Goal: Task Accomplishment & Management: Complete application form

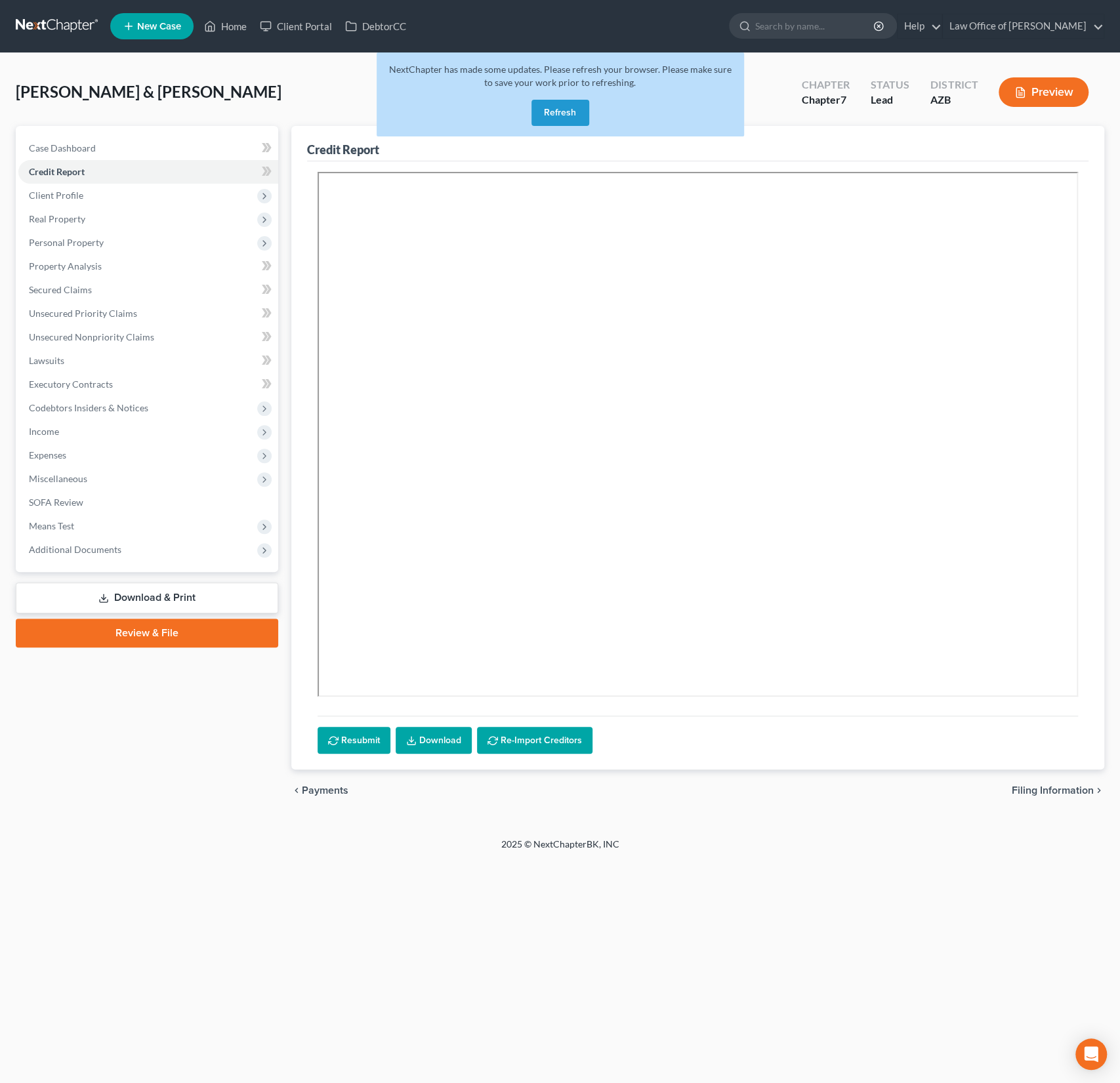
click at [599, 110] on div "NextChapter has made some updates. Please refresh your browser. Please make sur…" at bounding box center [560, 94] width 368 height 84
click at [567, 112] on button "Refresh" at bounding box center [560, 112] width 58 height 26
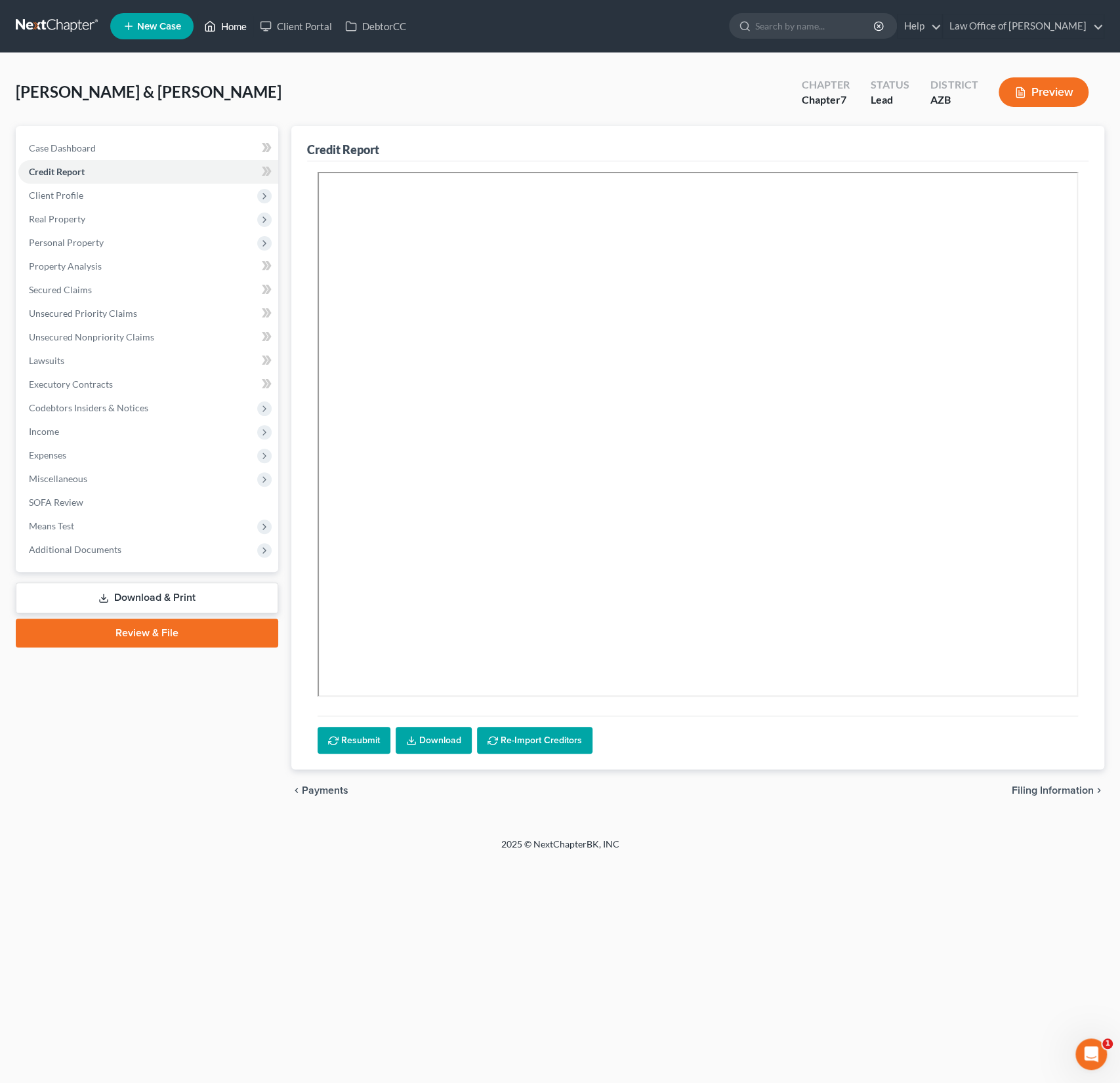
click at [243, 31] on link "Home" at bounding box center [226, 26] width 56 height 24
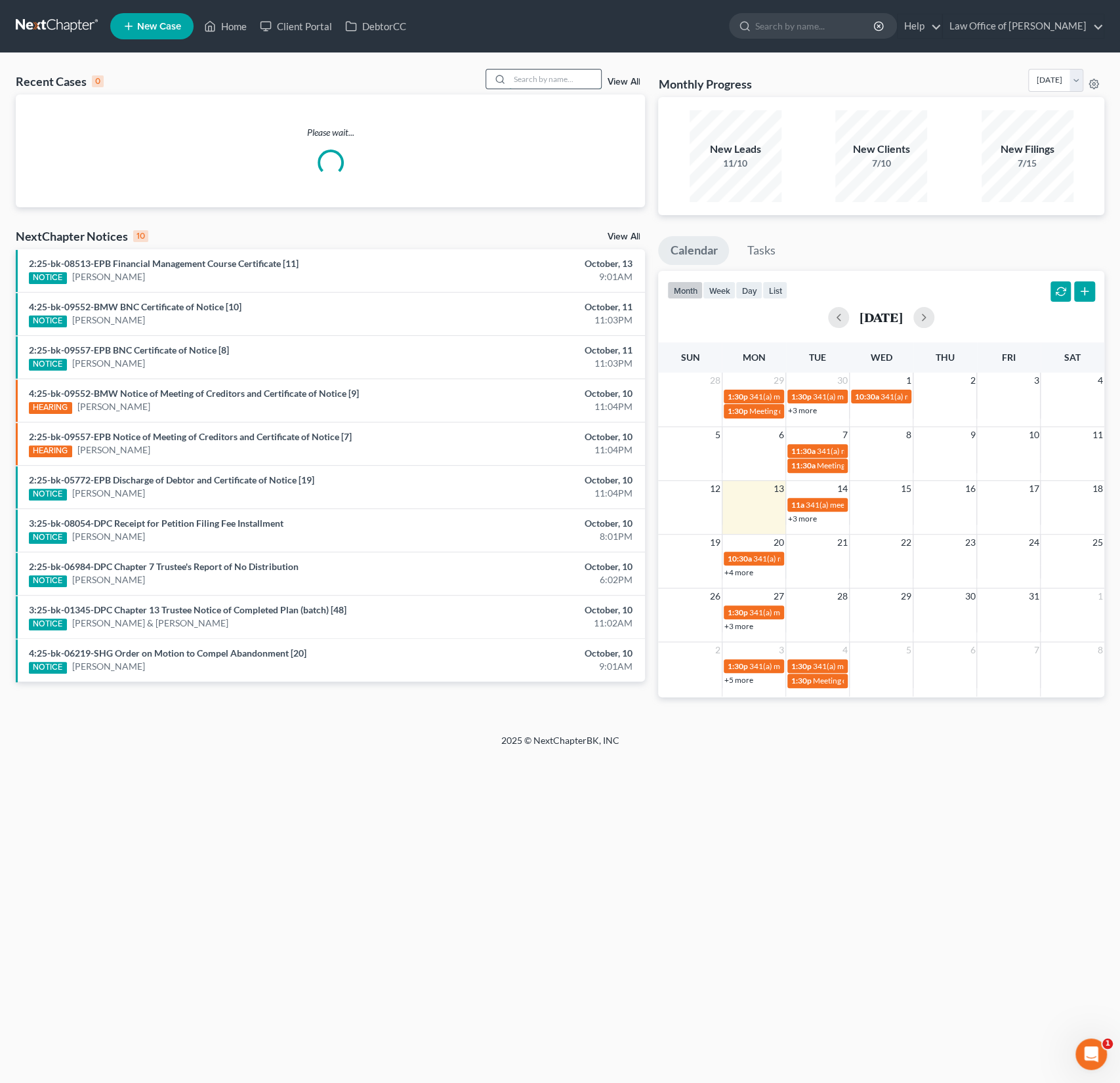
click at [556, 81] on input "search" at bounding box center [554, 79] width 92 height 19
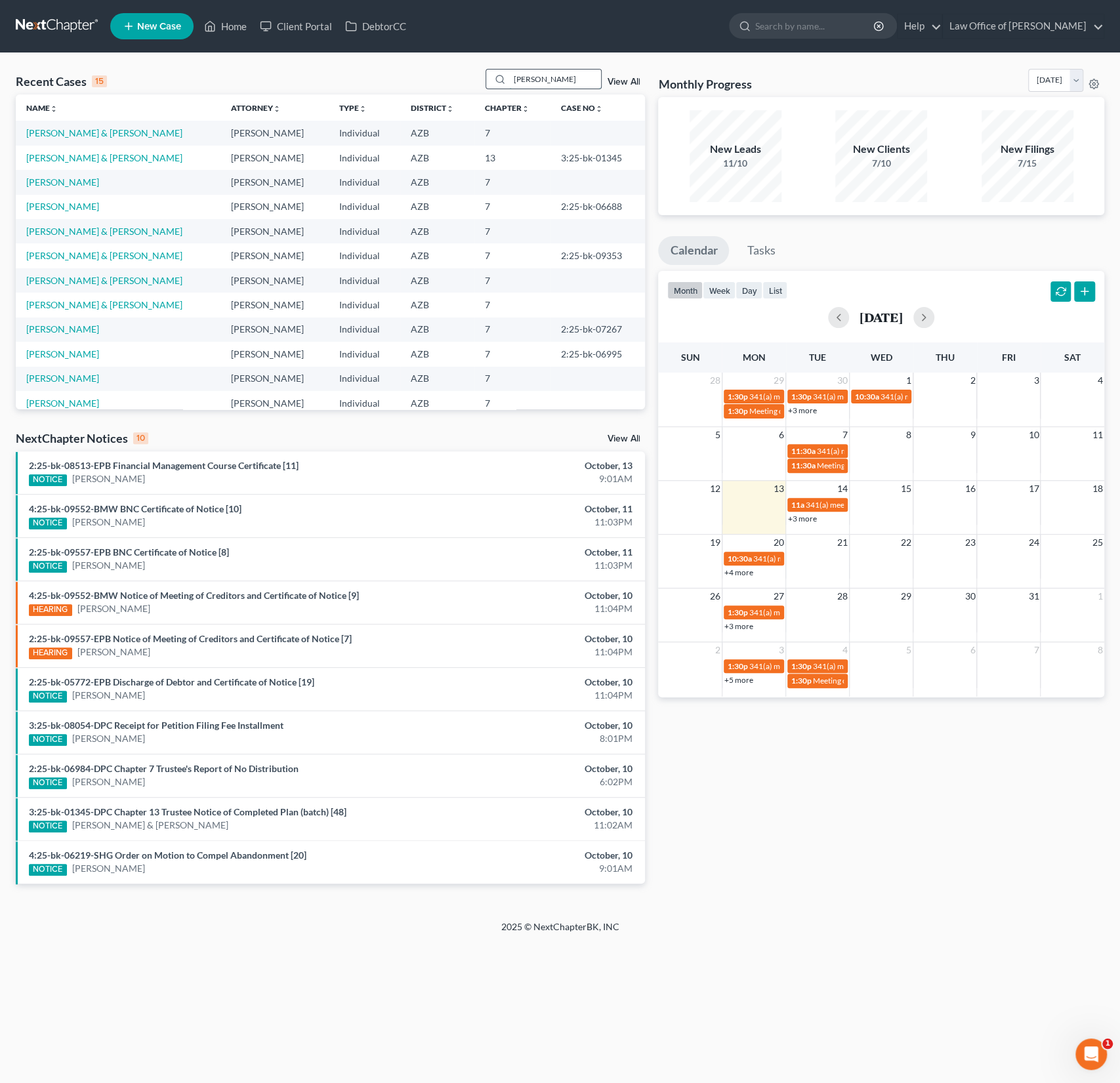
type input "[PERSON_NAME]"
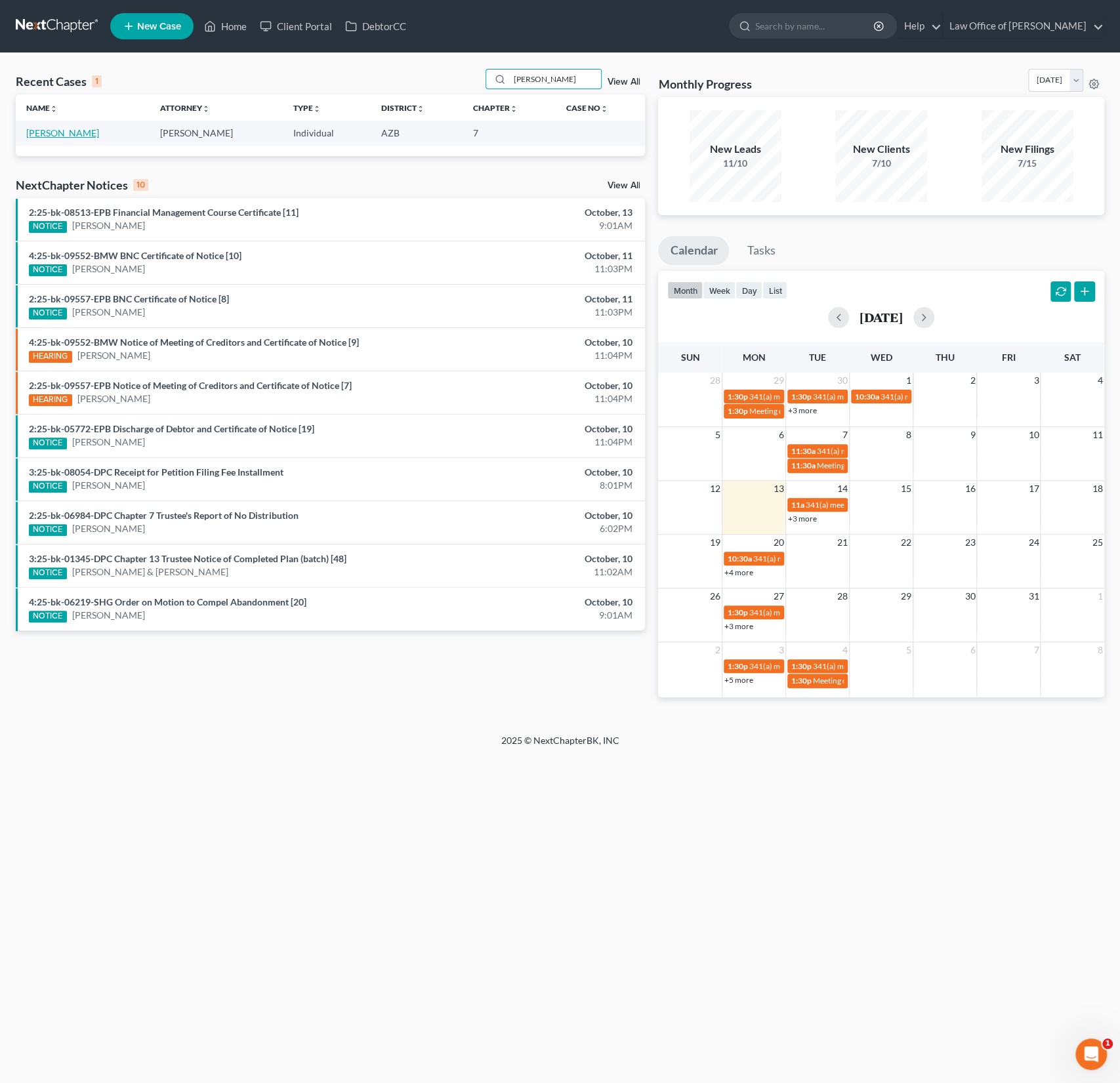
click at [52, 127] on link "[PERSON_NAME]" at bounding box center [63, 132] width 73 height 11
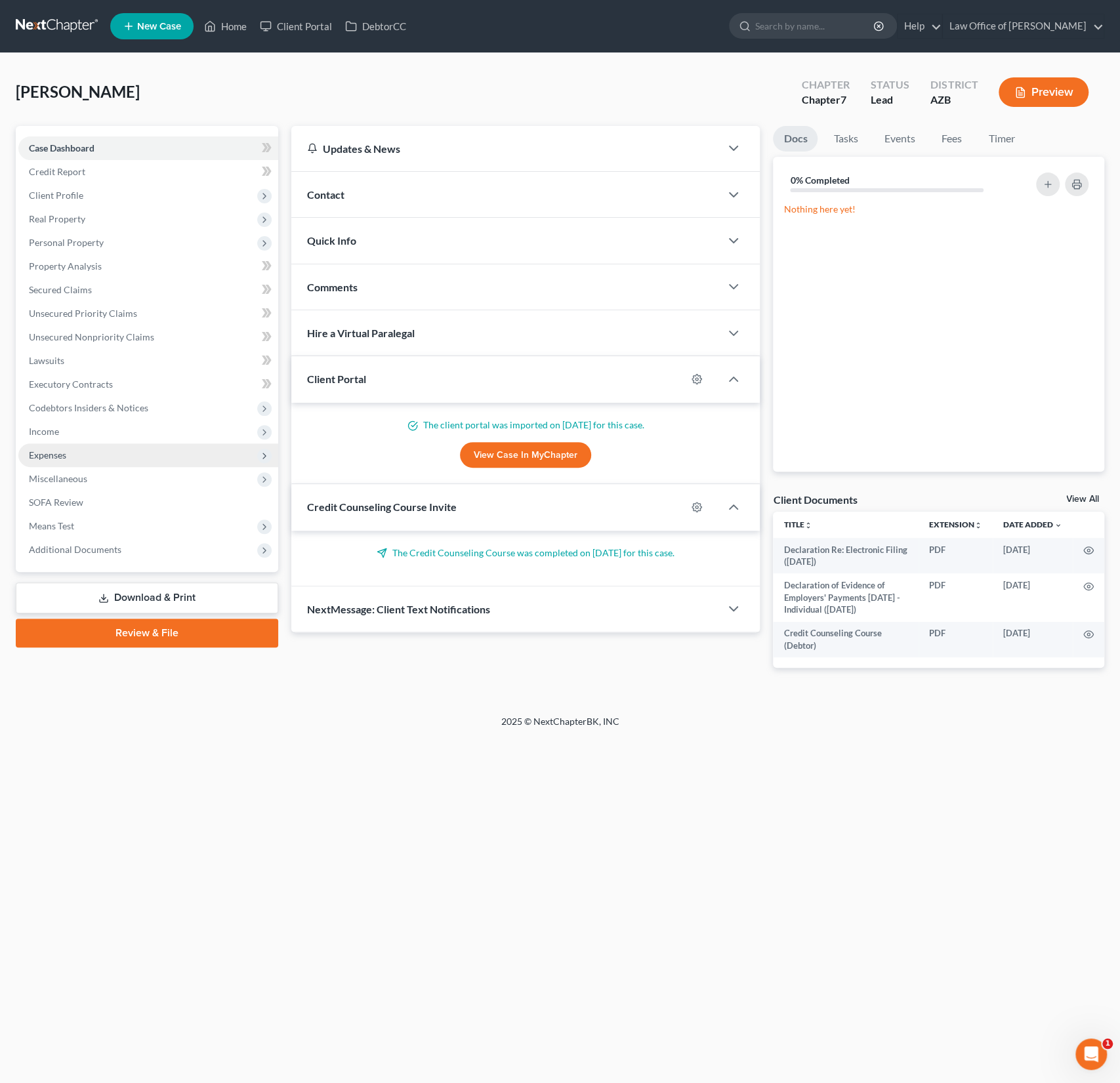
click at [62, 457] on span "Expenses" at bounding box center [47, 455] width 37 height 11
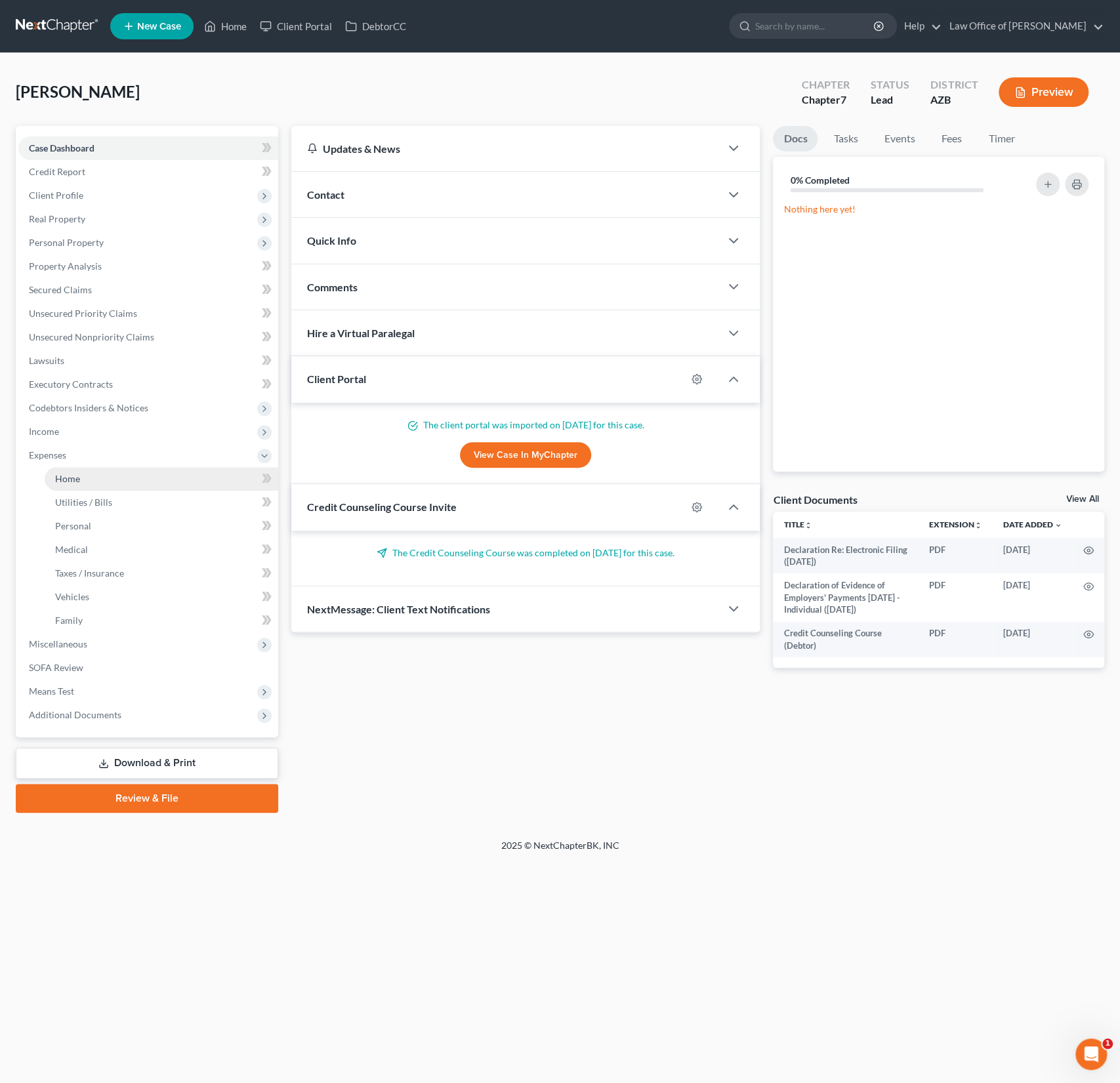
click at [82, 479] on link "Home" at bounding box center [161, 478] width 234 height 24
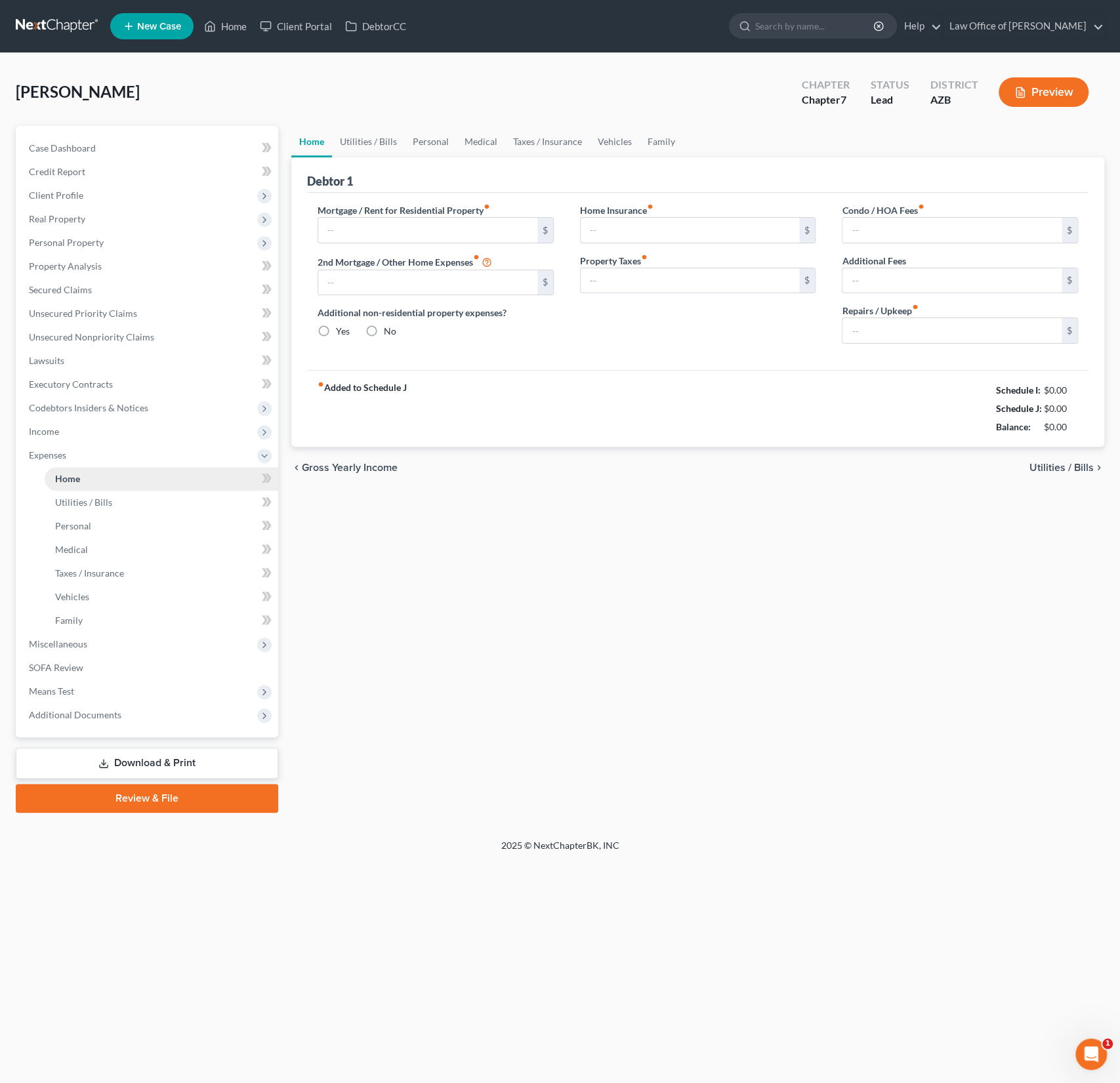
type input "1,120.00"
radio input "true"
click at [63, 243] on span "Personal Property" at bounding box center [66, 242] width 75 height 11
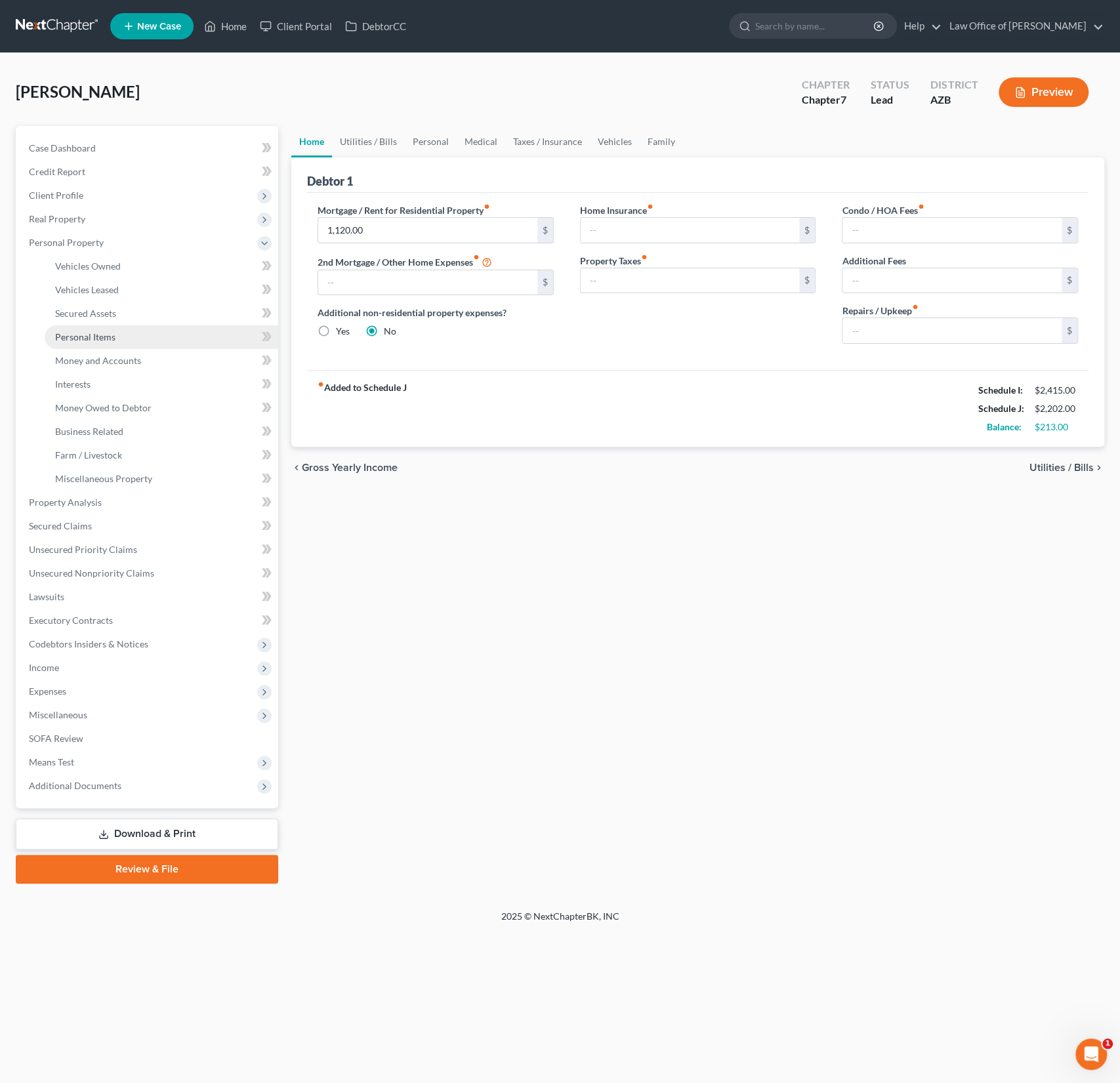
click at [104, 331] on span "Personal Items" at bounding box center [85, 336] width 60 height 11
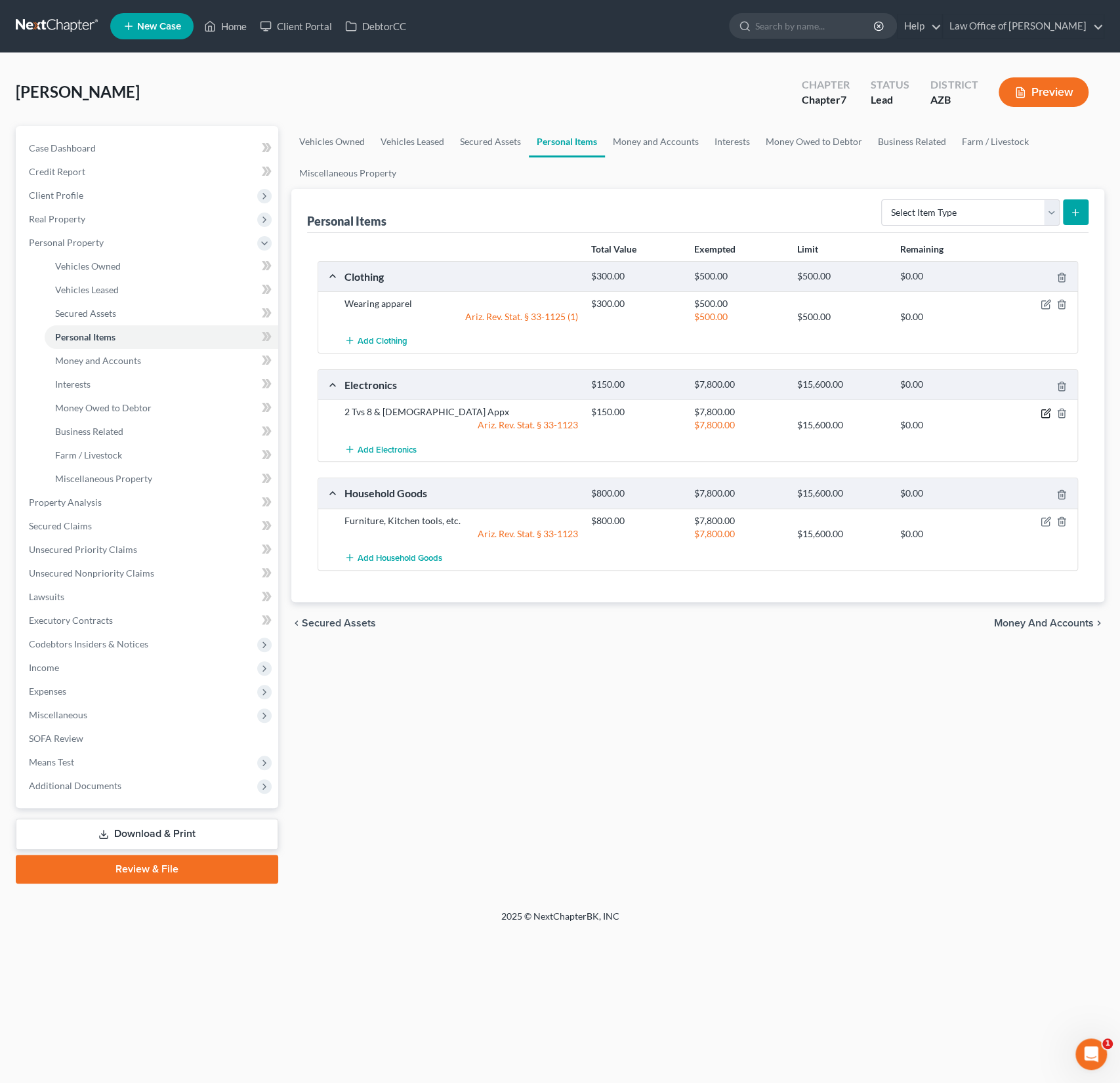
click at [1048, 408] on icon "button" at bounding box center [1046, 413] width 10 height 10
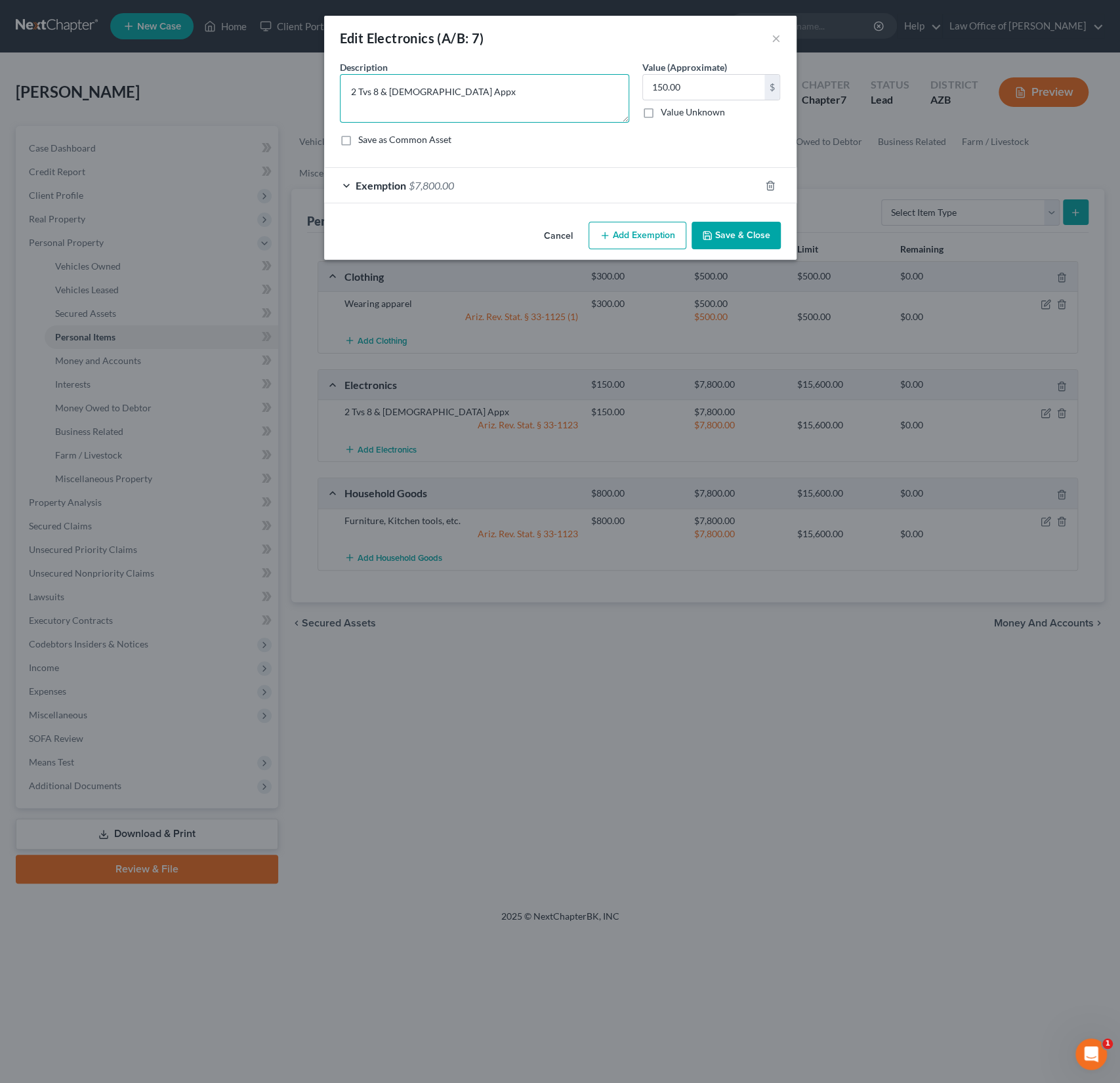
click at [384, 97] on textarea "2 Tvs 8 & [DEMOGRAPHIC_DATA] Appx" at bounding box center [485, 98] width 289 height 49
type textarea "2 Tvs 8 ([DEMOGRAPHIC_DATA] App, [DEMOGRAPHIC_DATA] cell phone, small radio"
drag, startPoint x: 657, startPoint y: 86, endPoint x: 647, endPoint y: 86, distance: 10.0
click at [647, 86] on input "150.00" at bounding box center [703, 87] width 121 height 25
drag, startPoint x: 657, startPoint y: 86, endPoint x: 648, endPoint y: 85, distance: 9.1
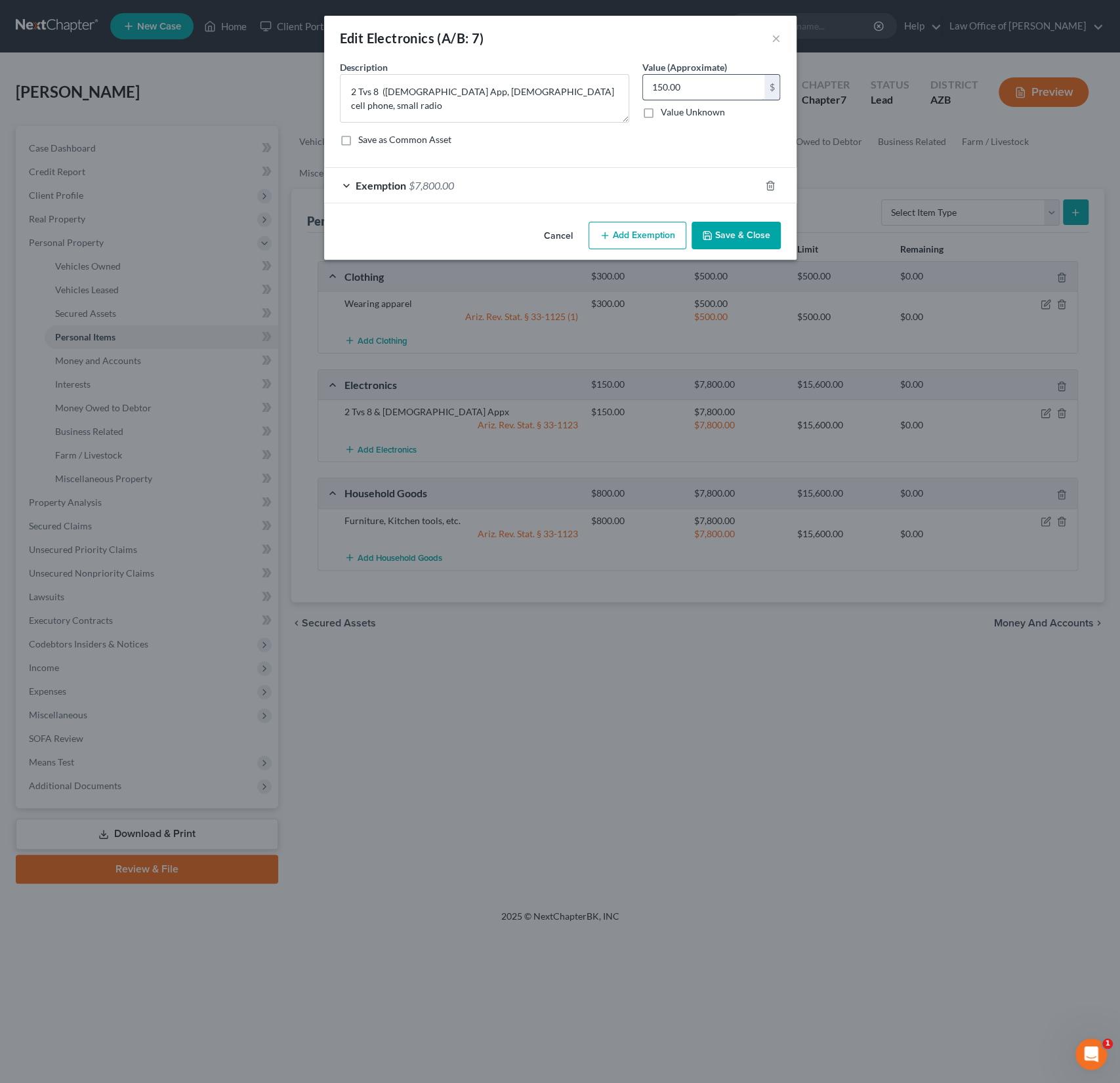
click at [648, 85] on input "150.00" at bounding box center [703, 87] width 121 height 25
type input "250.00"
click at [747, 237] on button "Save & Close" at bounding box center [736, 235] width 89 height 28
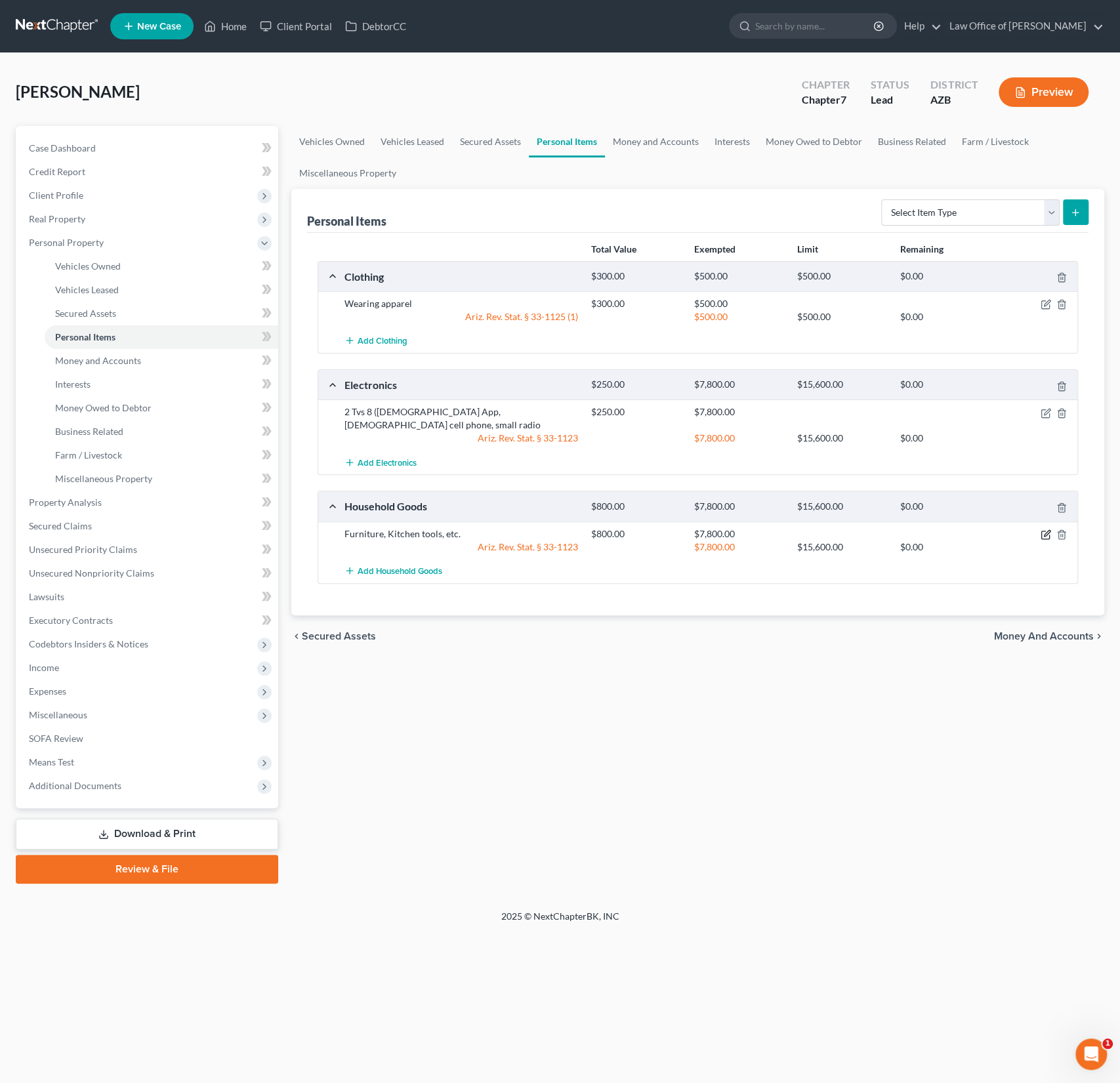
click at [1046, 530] on icon "button" at bounding box center [1047, 532] width 6 height 6
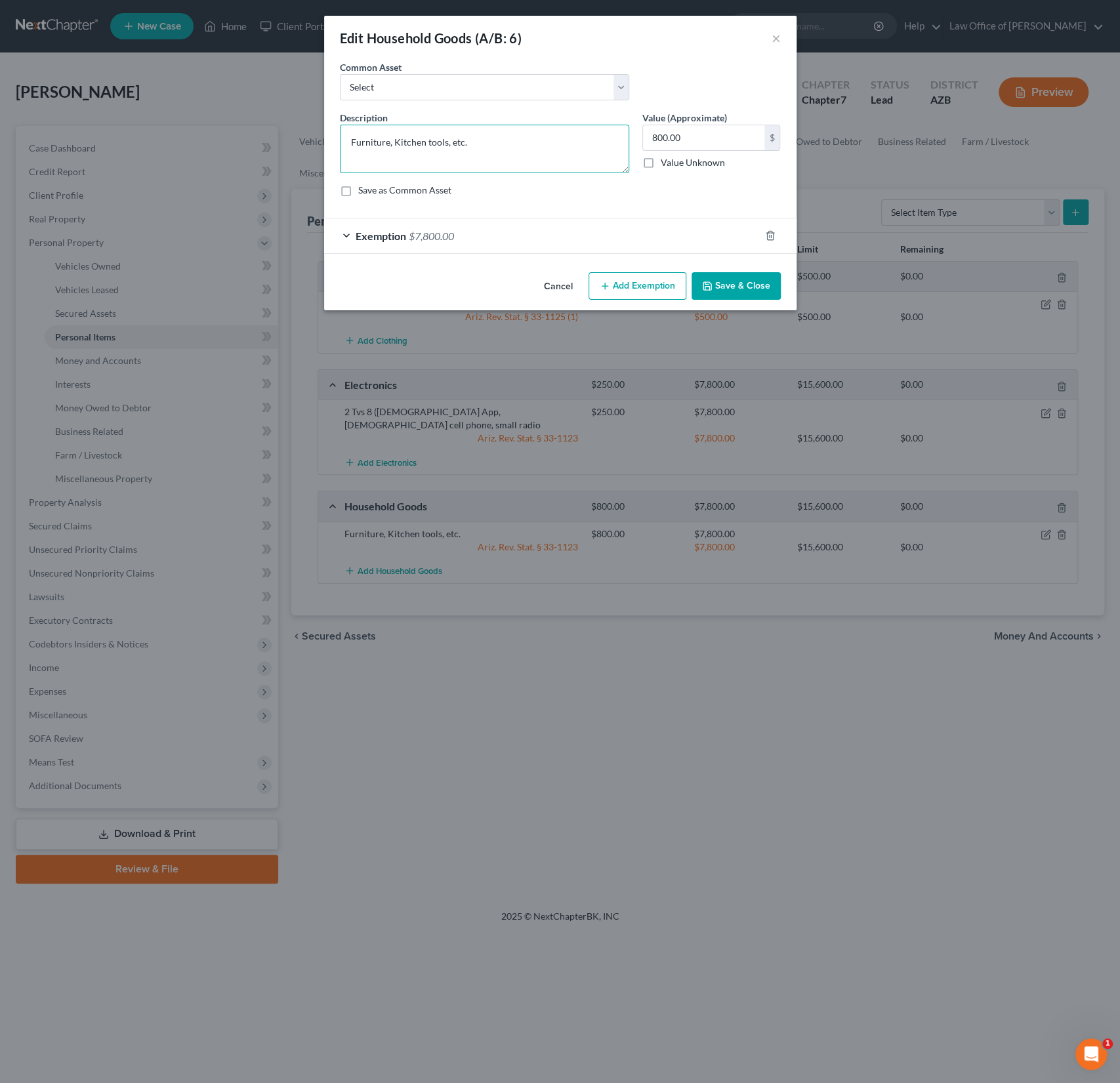
drag, startPoint x: 504, startPoint y: 139, endPoint x: 288, endPoint y: 123, distance: 216.6
click at [288, 123] on div "Edit Household Goods (A/B: 6) × An exemption set must first be selected from th…" at bounding box center [560, 541] width 1120 height 1083
click at [729, 288] on button "Save & Close" at bounding box center [736, 286] width 89 height 28
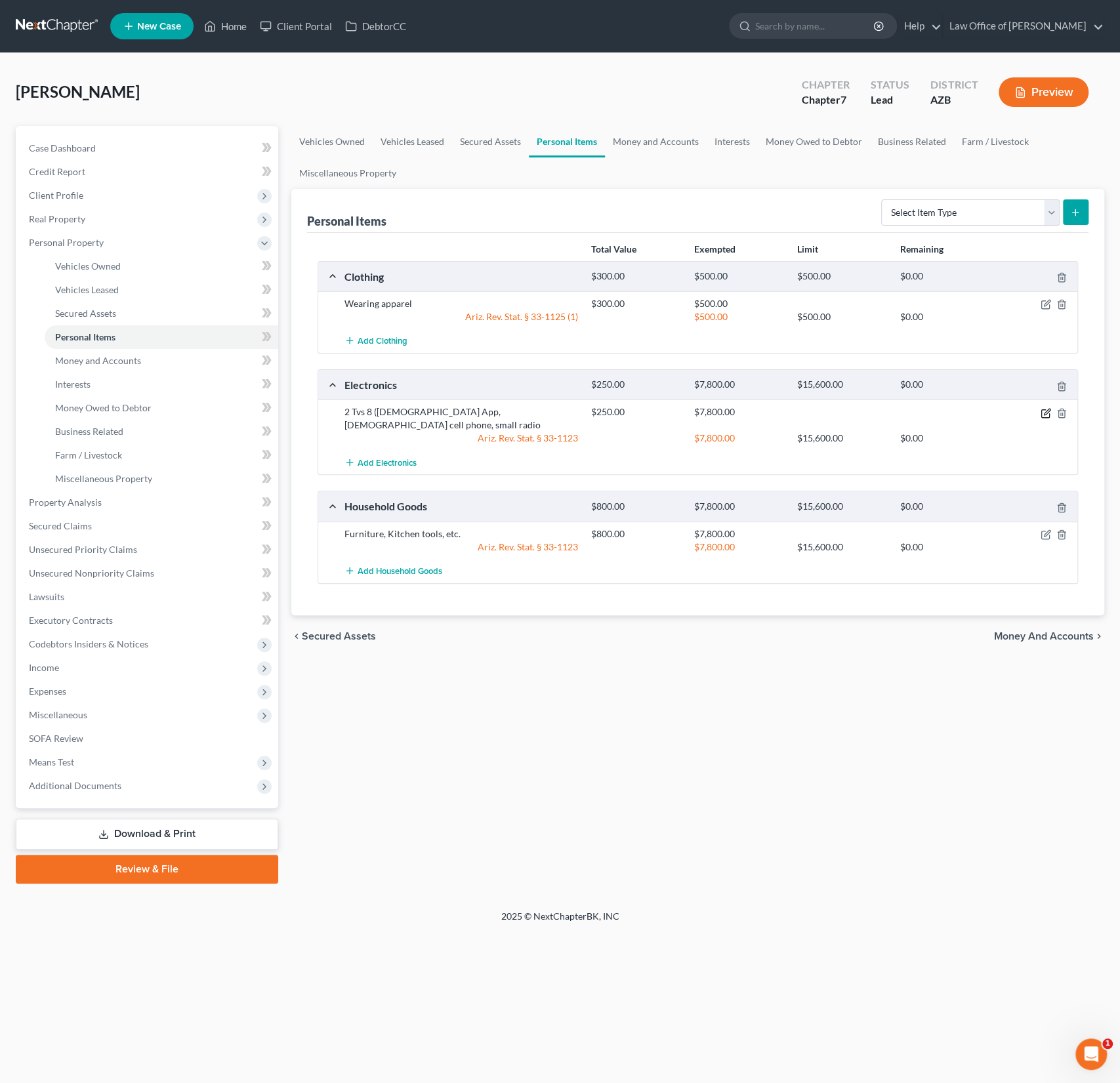
click at [1042, 411] on icon "button" at bounding box center [1046, 413] width 10 height 10
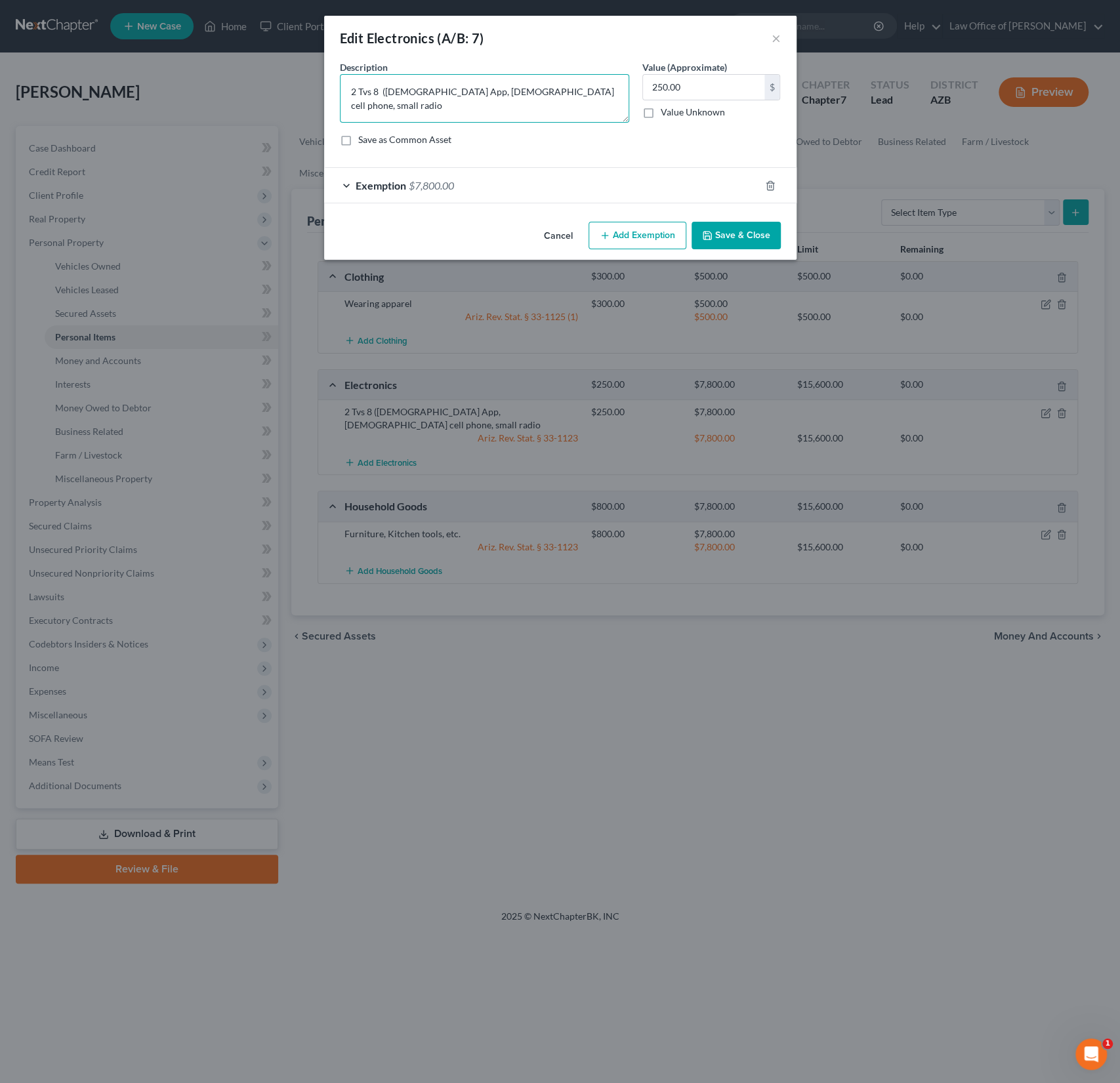
click at [580, 99] on textarea "2 Tvs 8 ([DEMOGRAPHIC_DATA] App, [DEMOGRAPHIC_DATA] cell phone, small radio" at bounding box center [485, 98] width 289 height 49
type textarea "2 Tvs 8 ([DEMOGRAPHIC_DATA] App, [DEMOGRAPHIC_DATA] cell phone, small radio, ge…"
click at [745, 236] on button "Save & Close" at bounding box center [736, 235] width 89 height 28
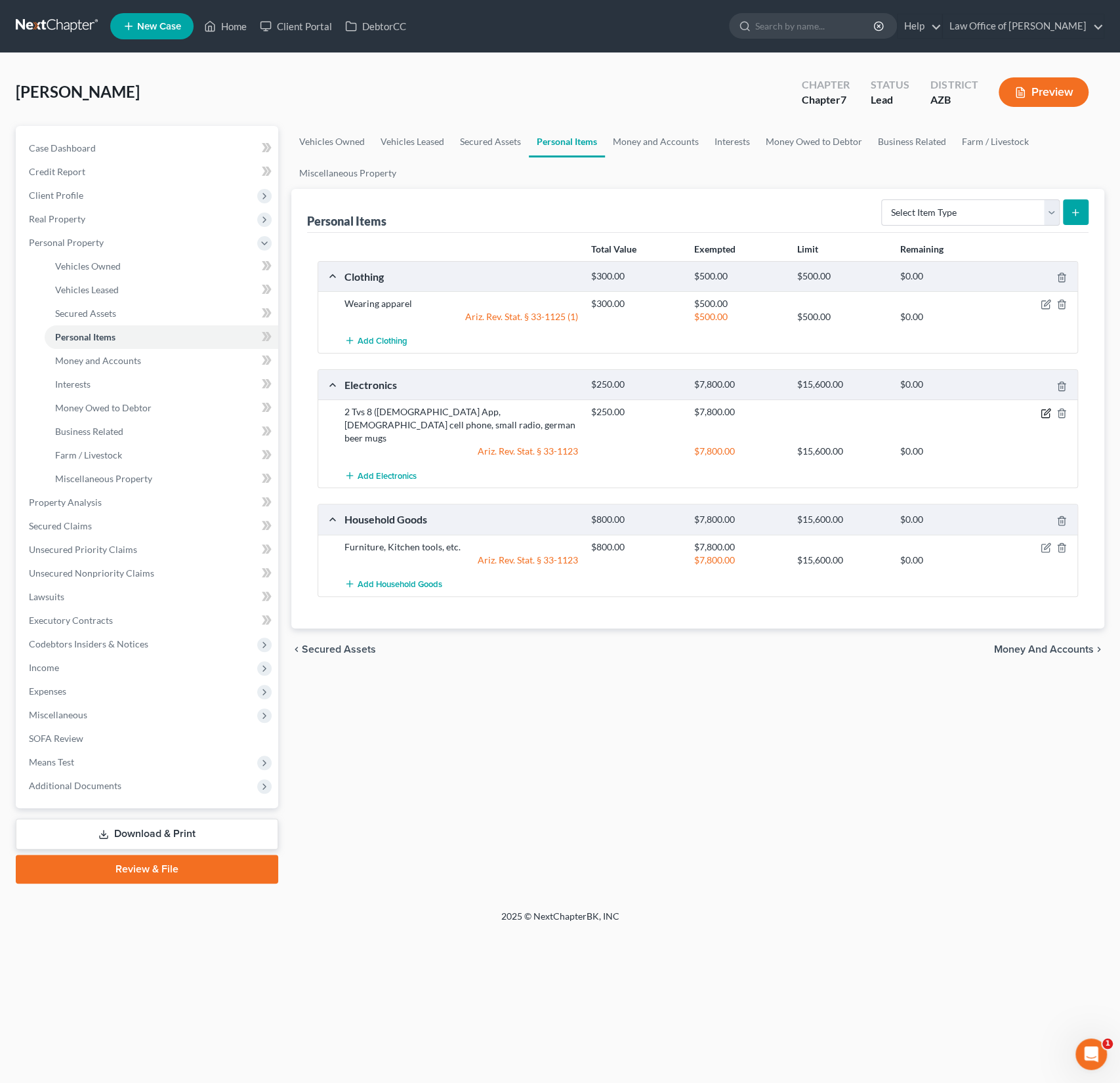
click at [1049, 409] on icon "button" at bounding box center [1047, 411] width 6 height 6
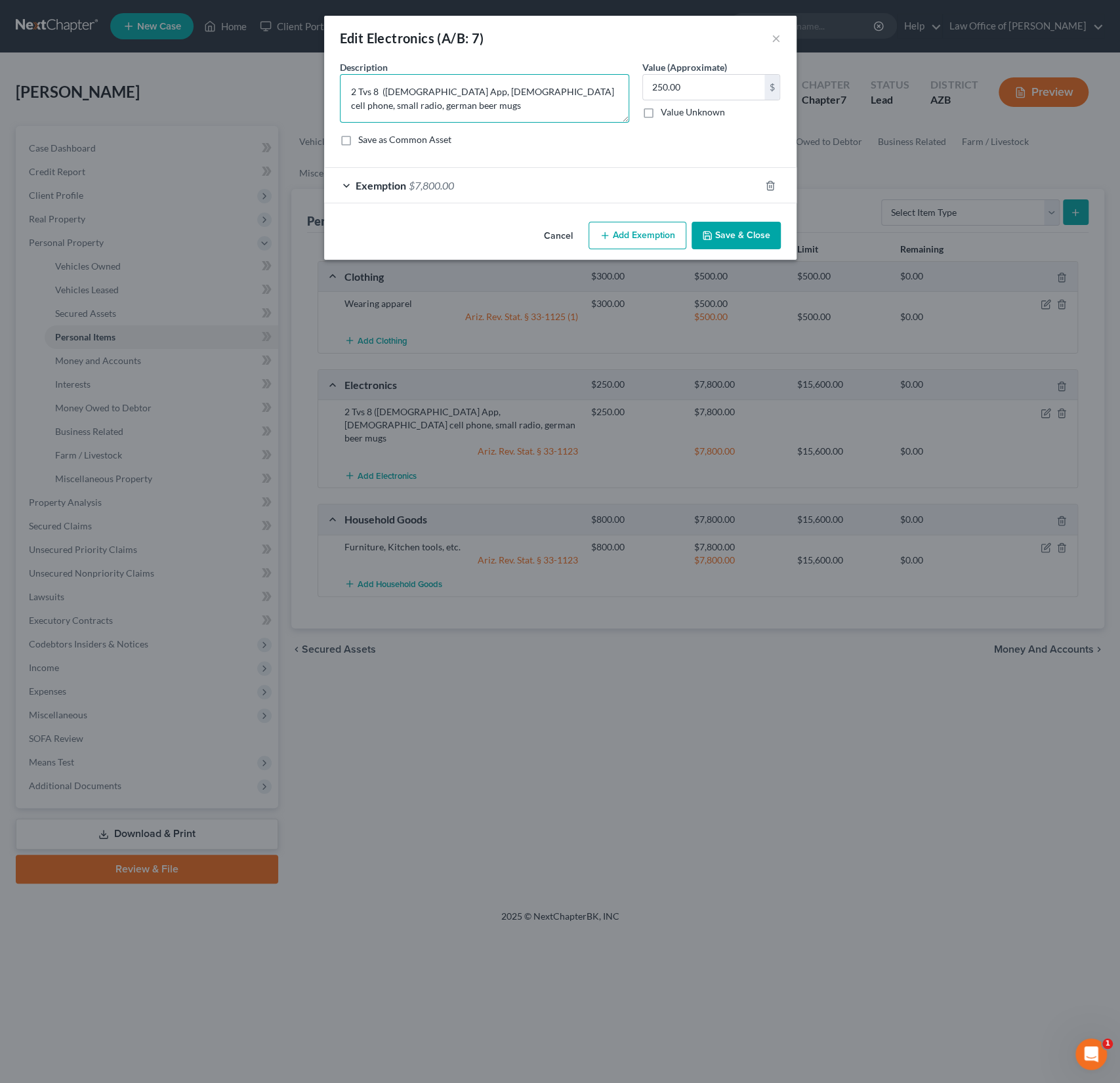
drag, startPoint x: 544, startPoint y: 105, endPoint x: 581, endPoint y: 97, distance: 37.9
click at [581, 97] on textarea "2 Tvs 8 ([DEMOGRAPHIC_DATA] App, [DEMOGRAPHIC_DATA] cell phone, small radio, ge…" at bounding box center [485, 98] width 289 height 49
type textarea "2 Tvs 8 ([DEMOGRAPHIC_DATA] App, [DEMOGRAPHIC_DATA] cell phone, small radio"
click at [743, 233] on button "Save & Close" at bounding box center [736, 235] width 89 height 28
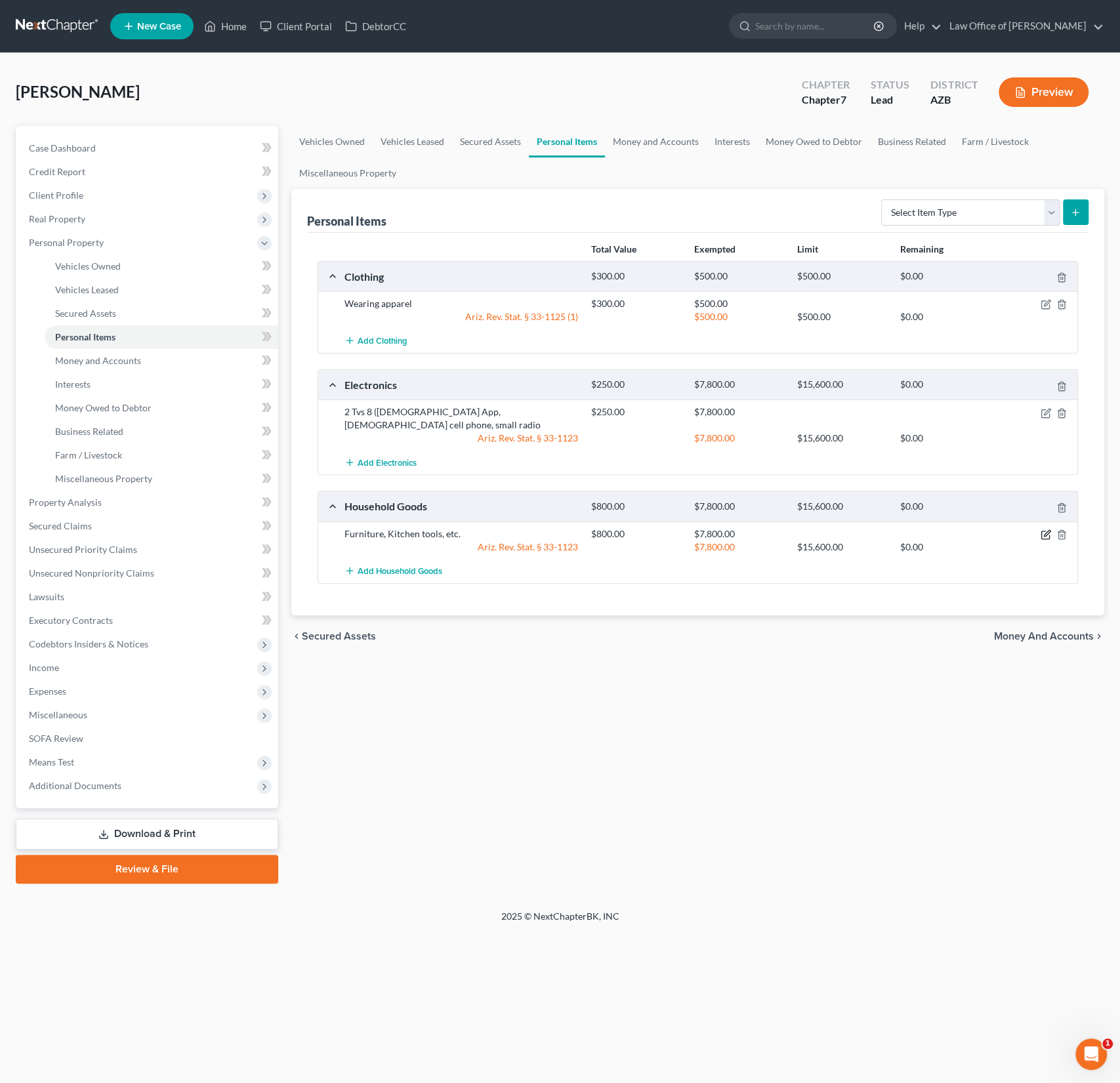
click at [1041, 529] on icon "button" at bounding box center [1046, 534] width 10 height 10
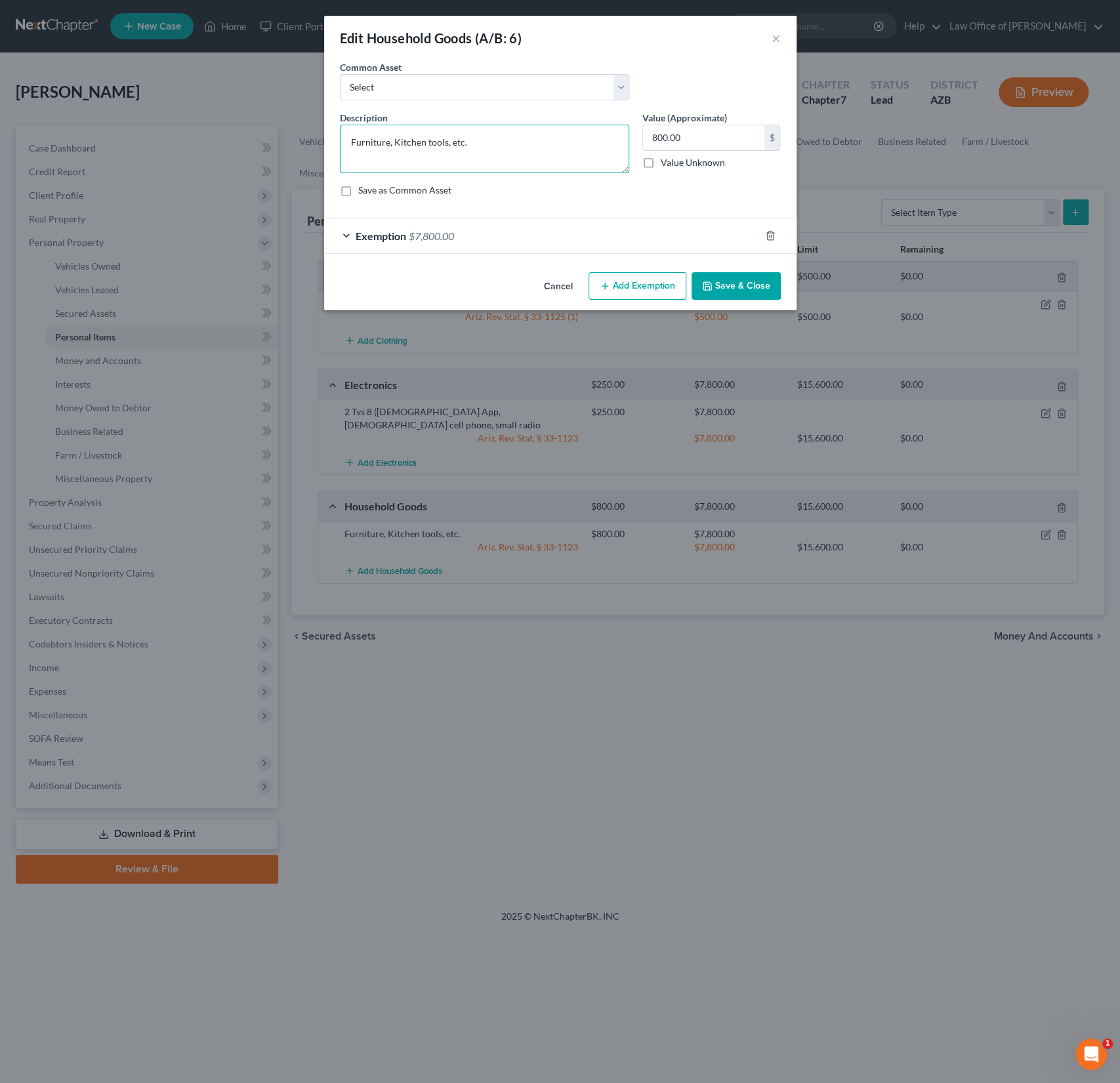
click at [394, 136] on textarea "Furniture, Kitchen tools, etc." at bounding box center [485, 149] width 289 height 49
type textarea "Furniture, Appliances, Kitchenware and other household goods."
click at [754, 285] on button "Save & Close" at bounding box center [736, 286] width 89 height 28
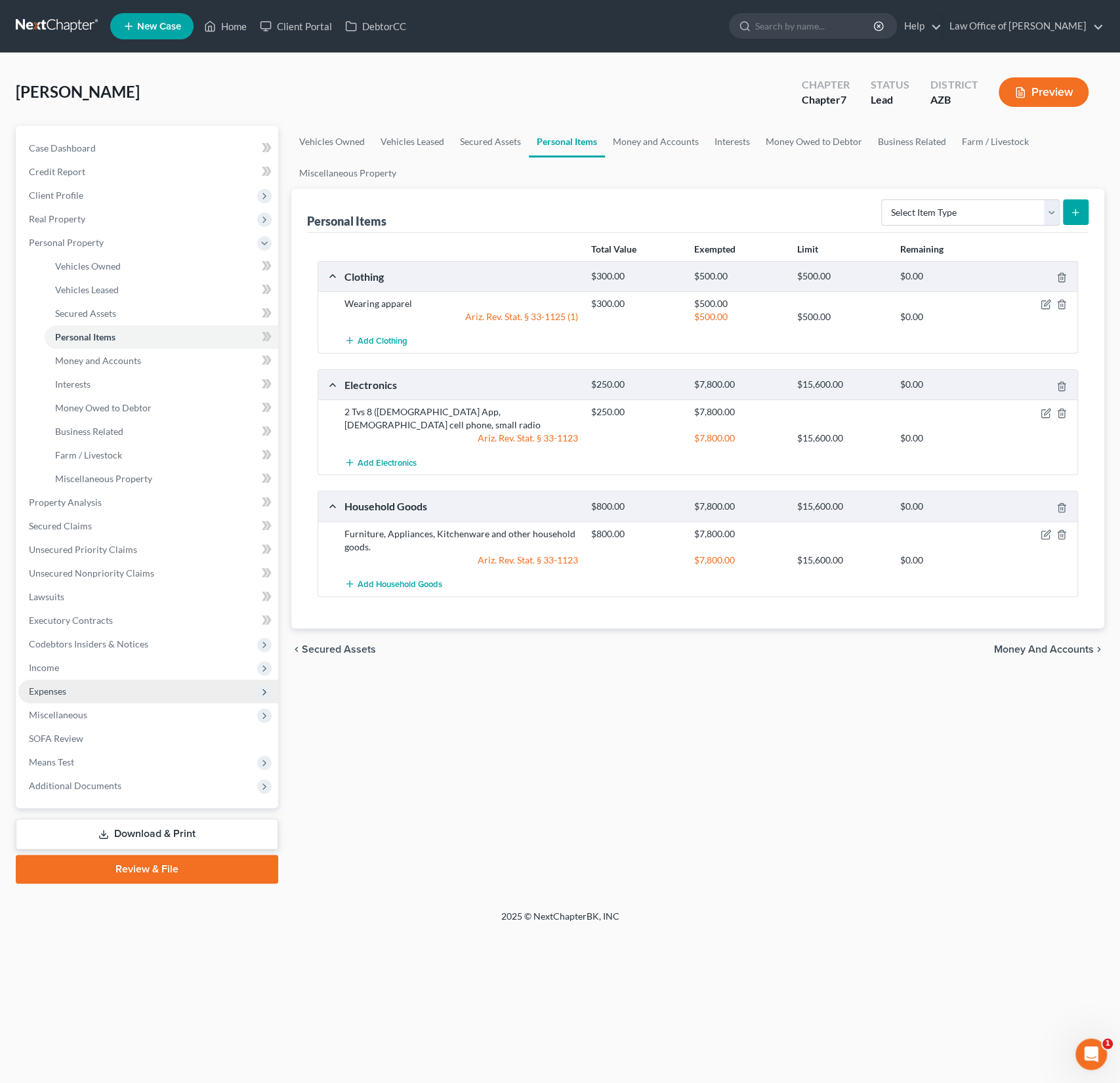
click at [61, 696] on span "Expenses" at bounding box center [148, 691] width 260 height 24
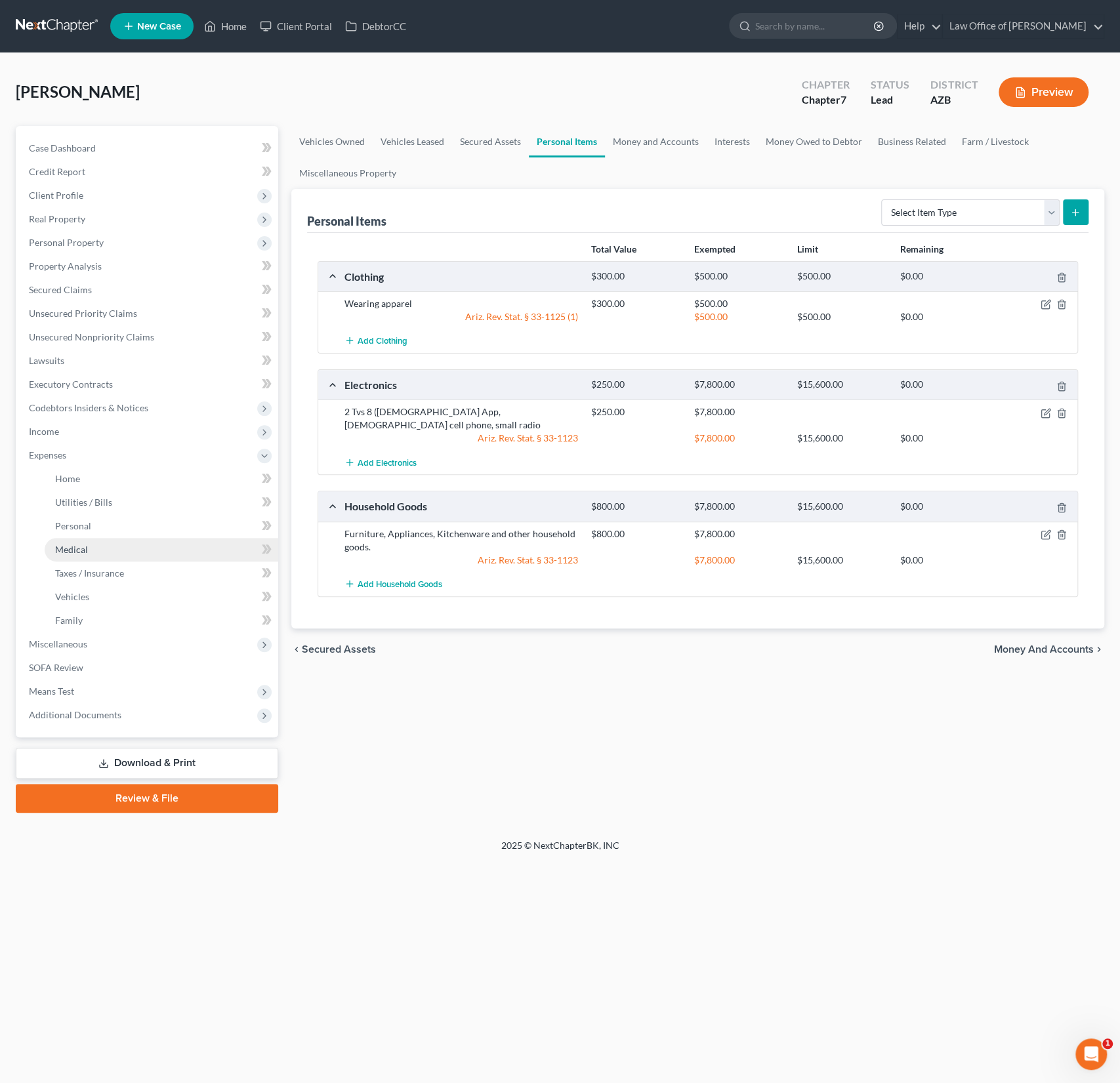
click at [87, 553] on link "Medical" at bounding box center [161, 549] width 234 height 24
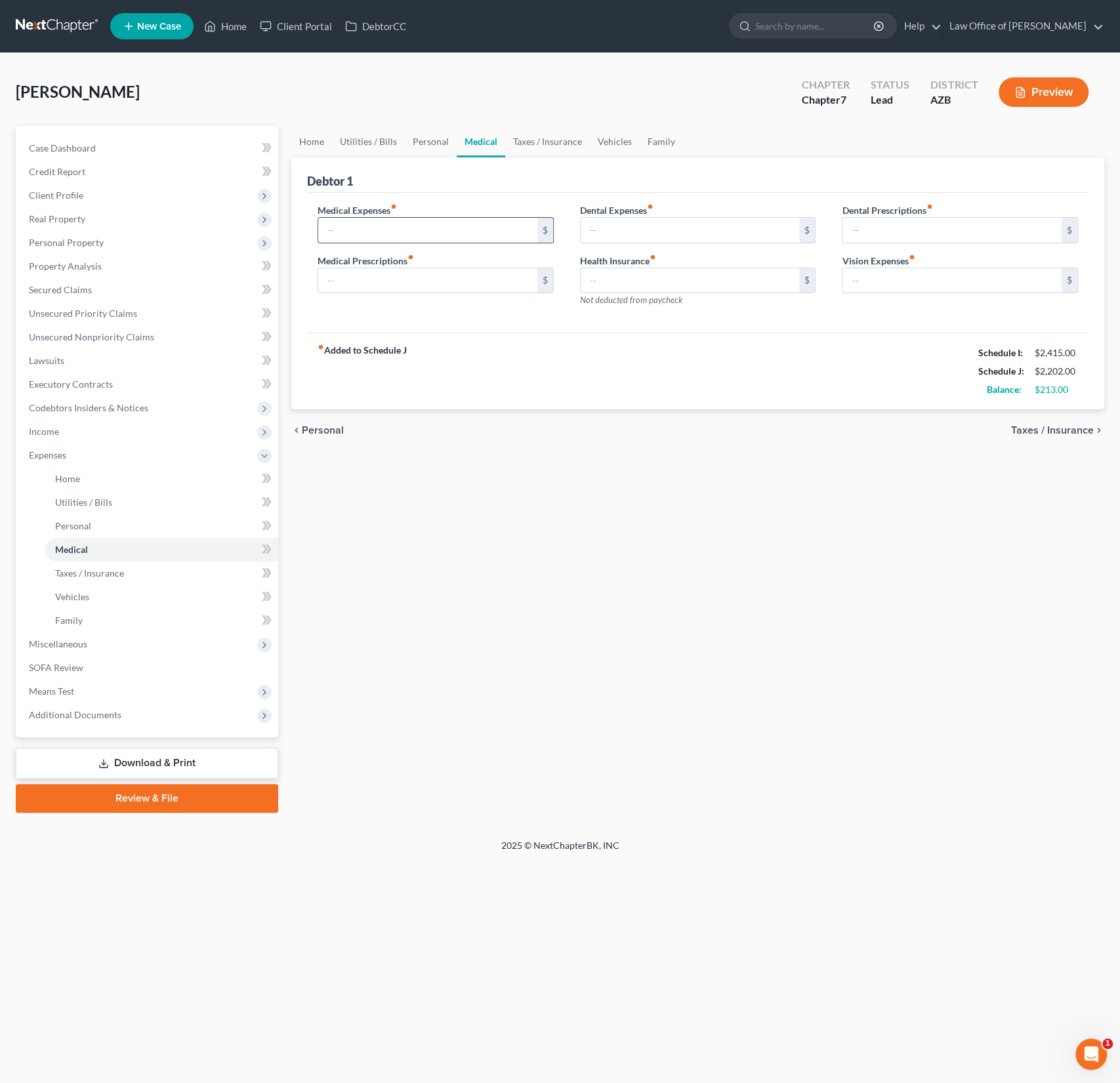
click at [384, 227] on input "text" at bounding box center [427, 230] width 219 height 25
type input "74"
click at [556, 142] on link "Taxes / Insurance" at bounding box center [547, 142] width 85 height 31
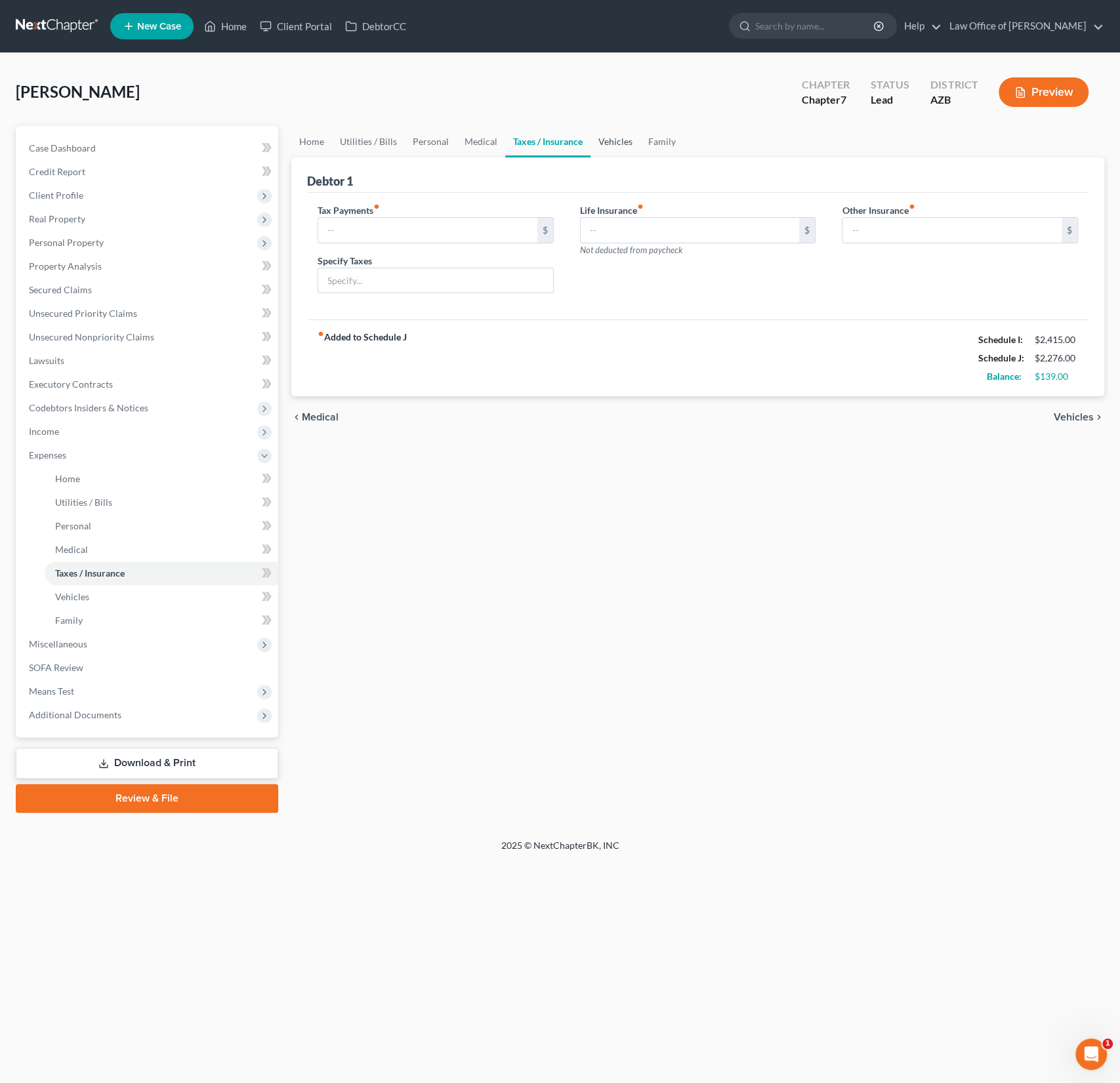
click at [609, 142] on link "Vehicles" at bounding box center [614, 142] width 50 height 31
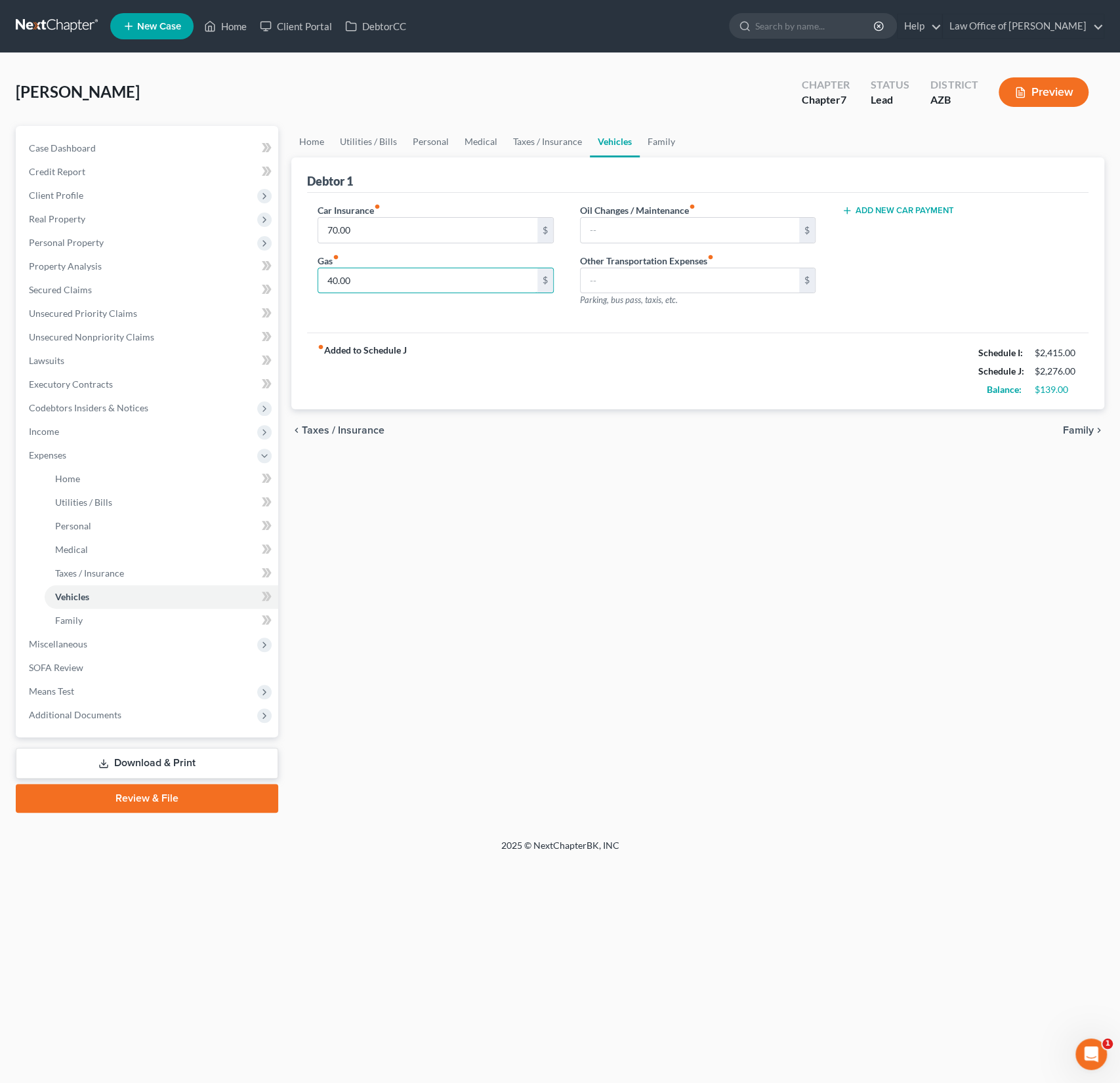
drag, startPoint x: 376, startPoint y: 287, endPoint x: 305, endPoint y: 281, distance: 71.3
click at [305, 281] on div "Car Insurance fiber_manual_record 70.00 $ Gas fiber_manual_record 40.00 $" at bounding box center [435, 260] width 262 height 114
drag, startPoint x: 359, startPoint y: 281, endPoint x: 312, endPoint y: 273, distance: 47.7
click at [312, 273] on div "Car Insurance fiber_manual_record 70.00 $ Gas fiber_manual_record 40.00 $" at bounding box center [435, 260] width 262 height 114
click at [417, 437] on div "chevron_left Taxes / Insurance Family chevron_right" at bounding box center [697, 430] width 813 height 42
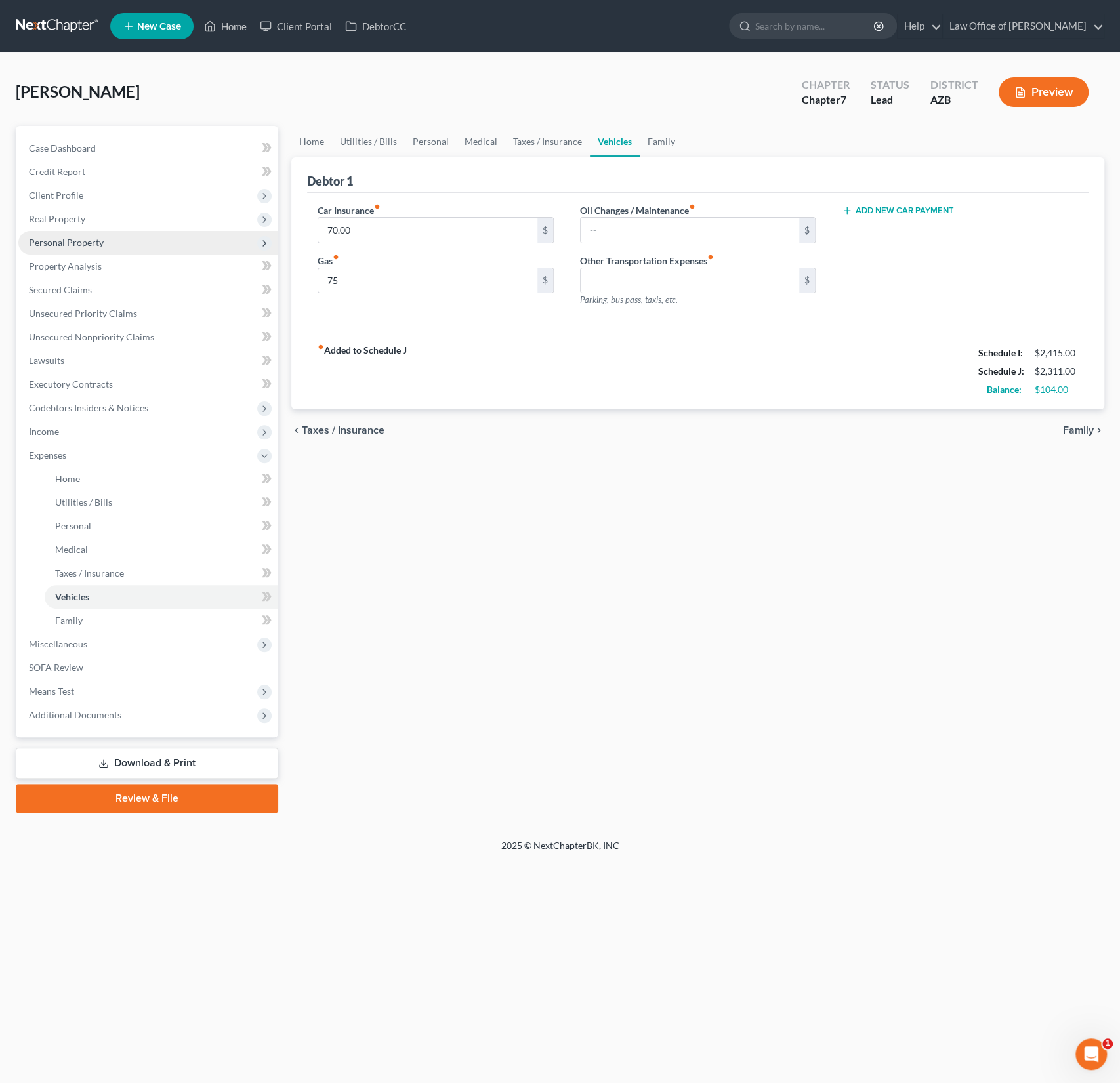
click at [86, 245] on span "Personal Property" at bounding box center [66, 242] width 75 height 11
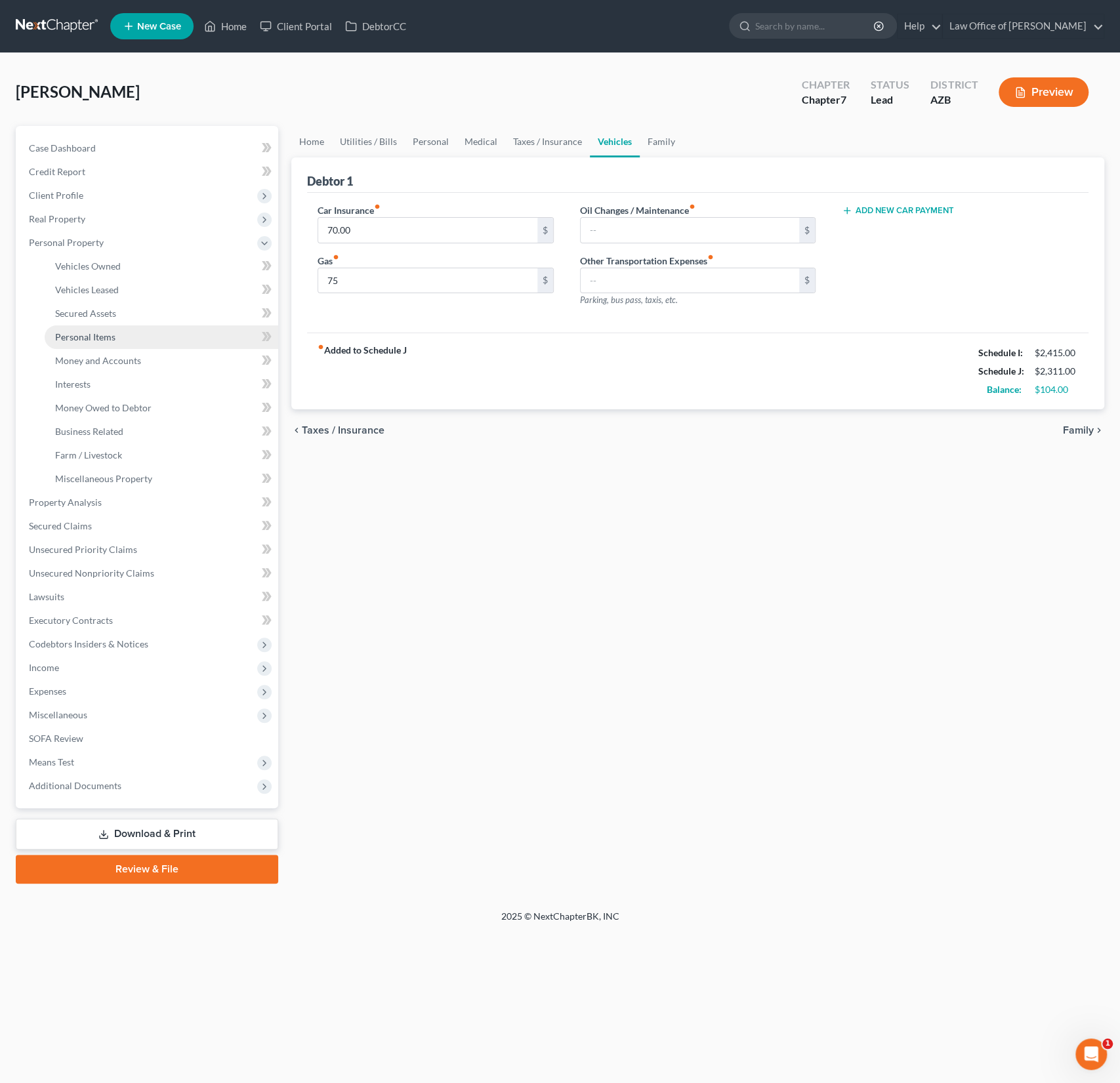
click at [112, 343] on link "Personal Items" at bounding box center [161, 336] width 234 height 24
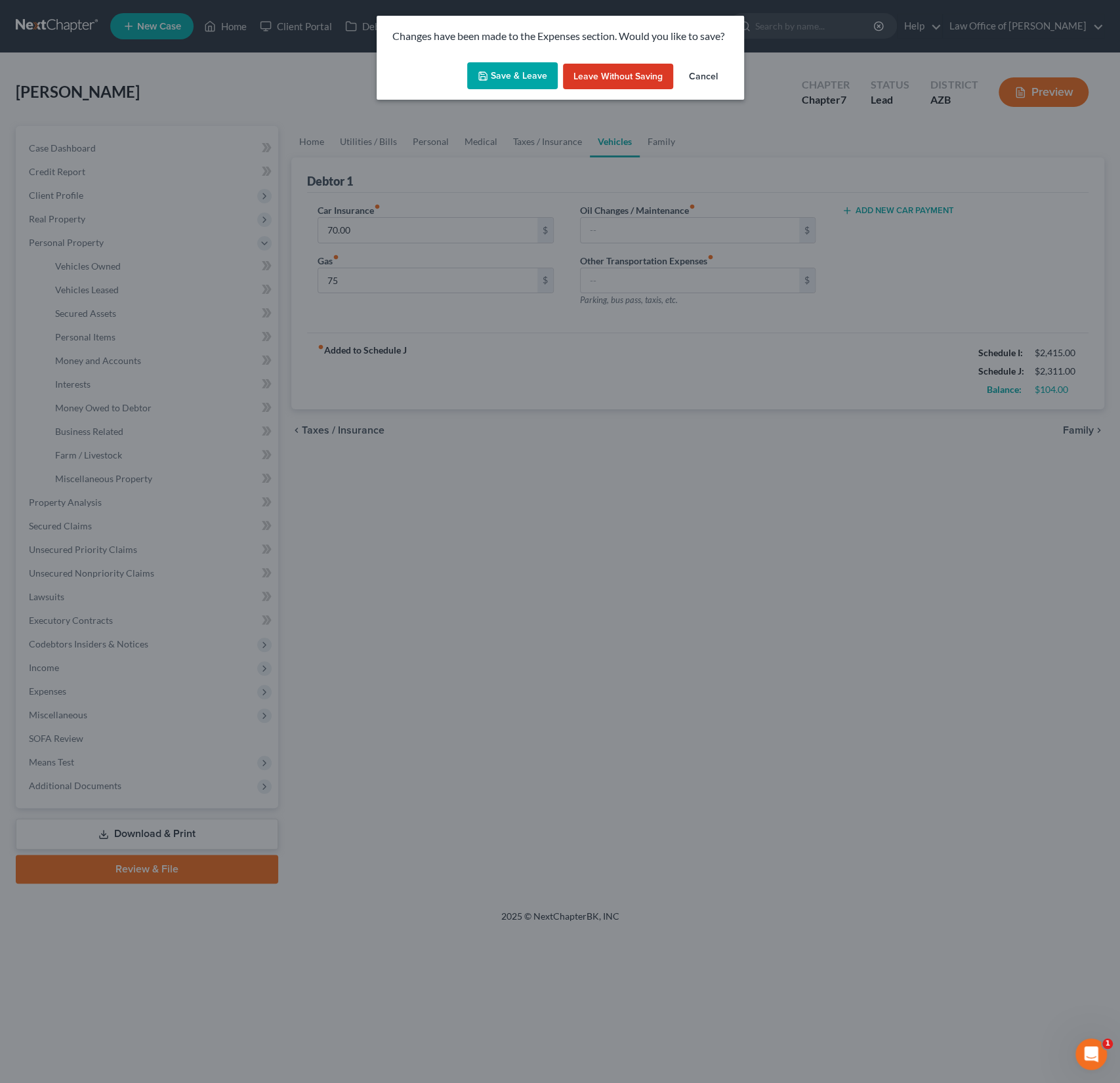
click at [502, 74] on button "Save & Leave" at bounding box center [512, 77] width 91 height 28
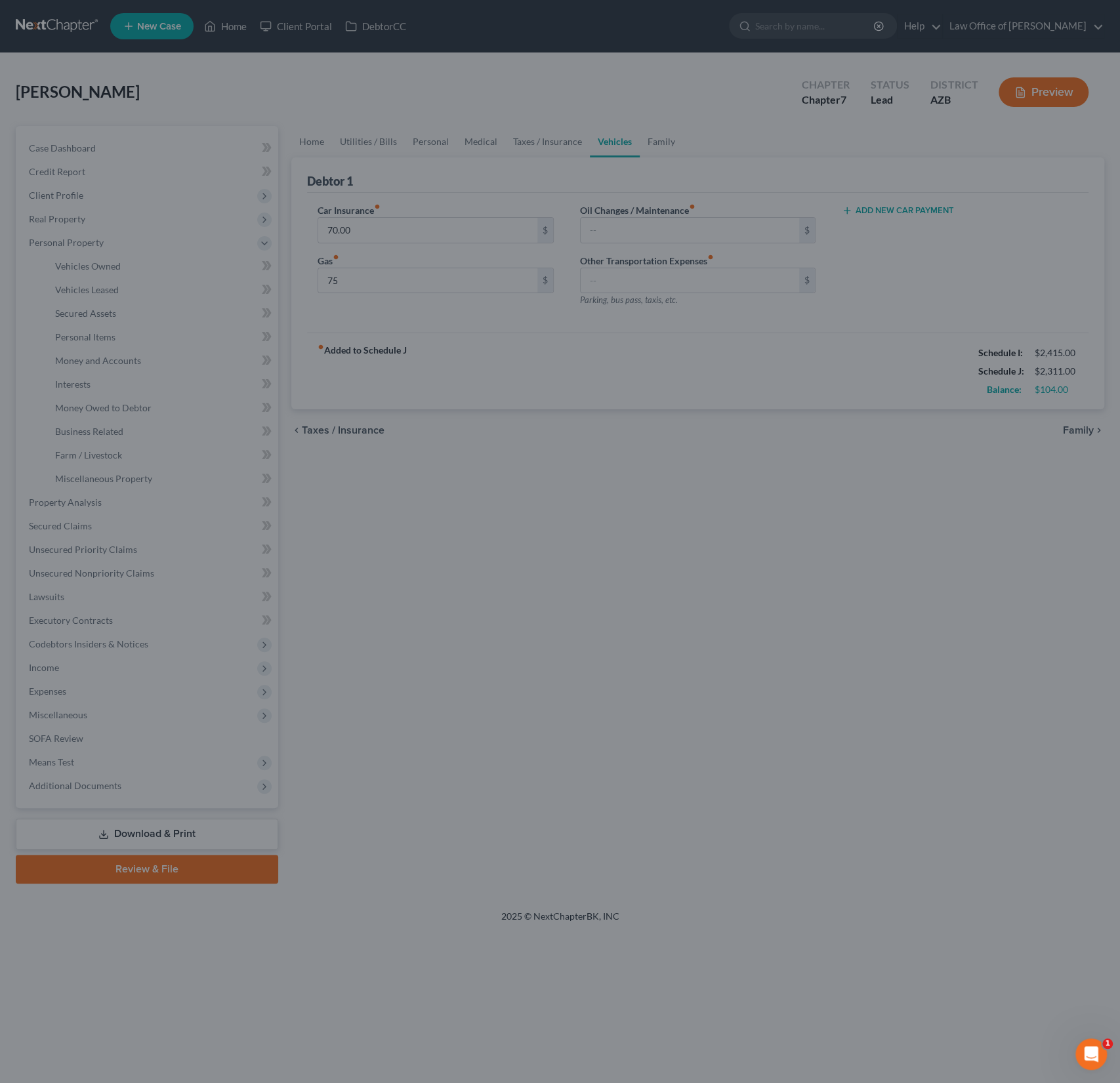
type input "75.00"
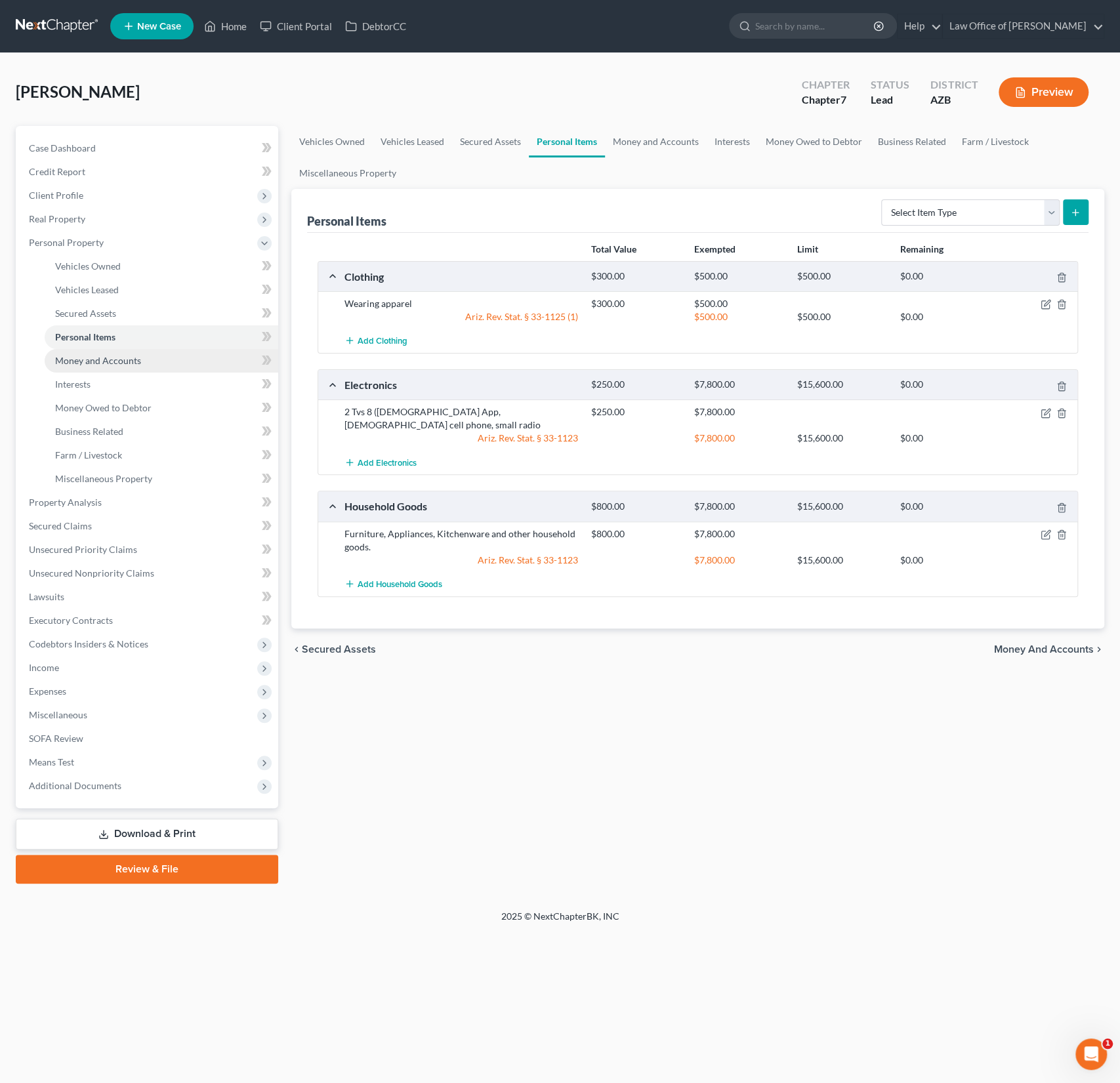
click at [114, 368] on link "Money and Accounts" at bounding box center [161, 360] width 234 height 24
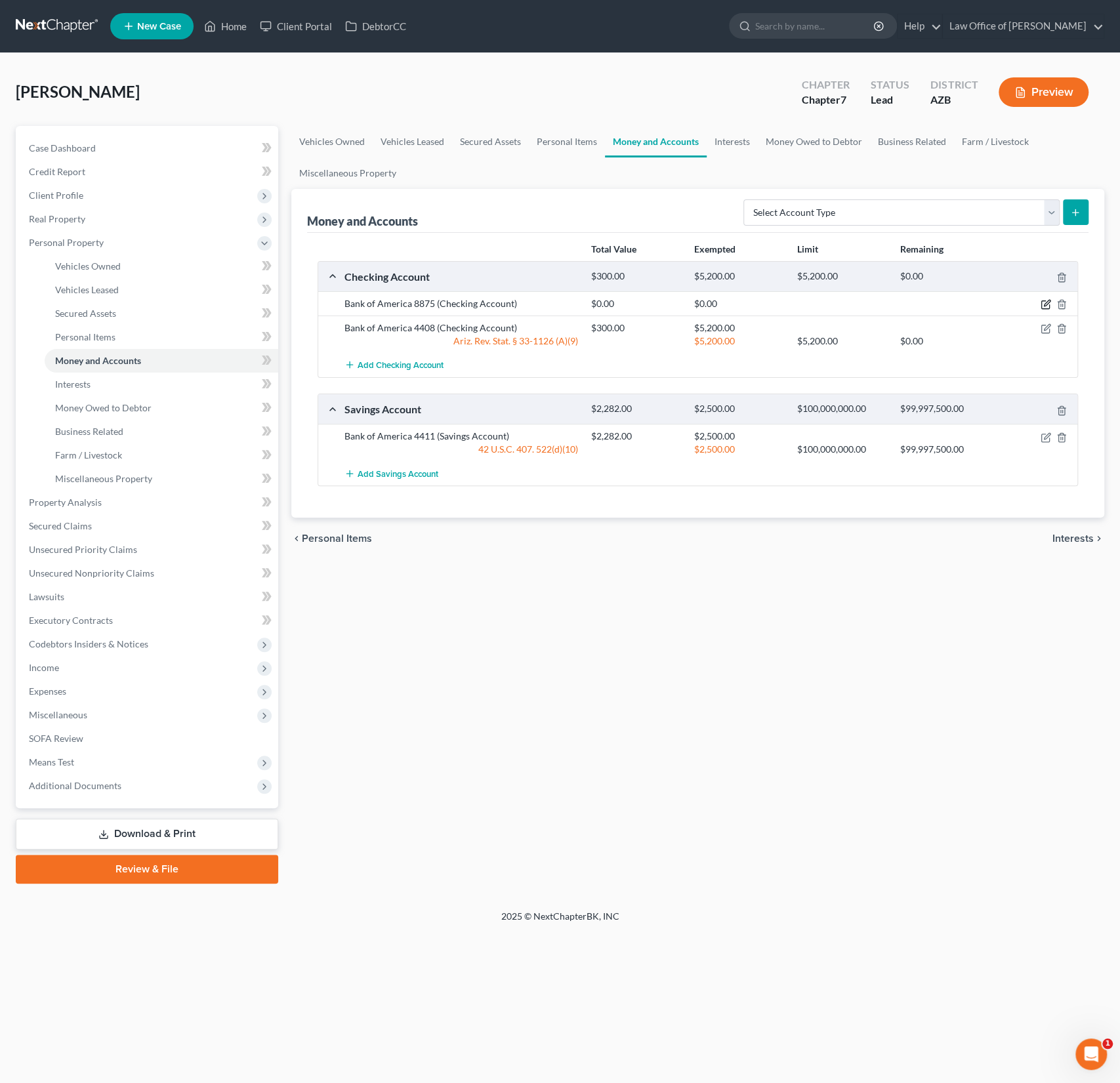
click at [1044, 301] on icon "button" at bounding box center [1046, 304] width 10 height 10
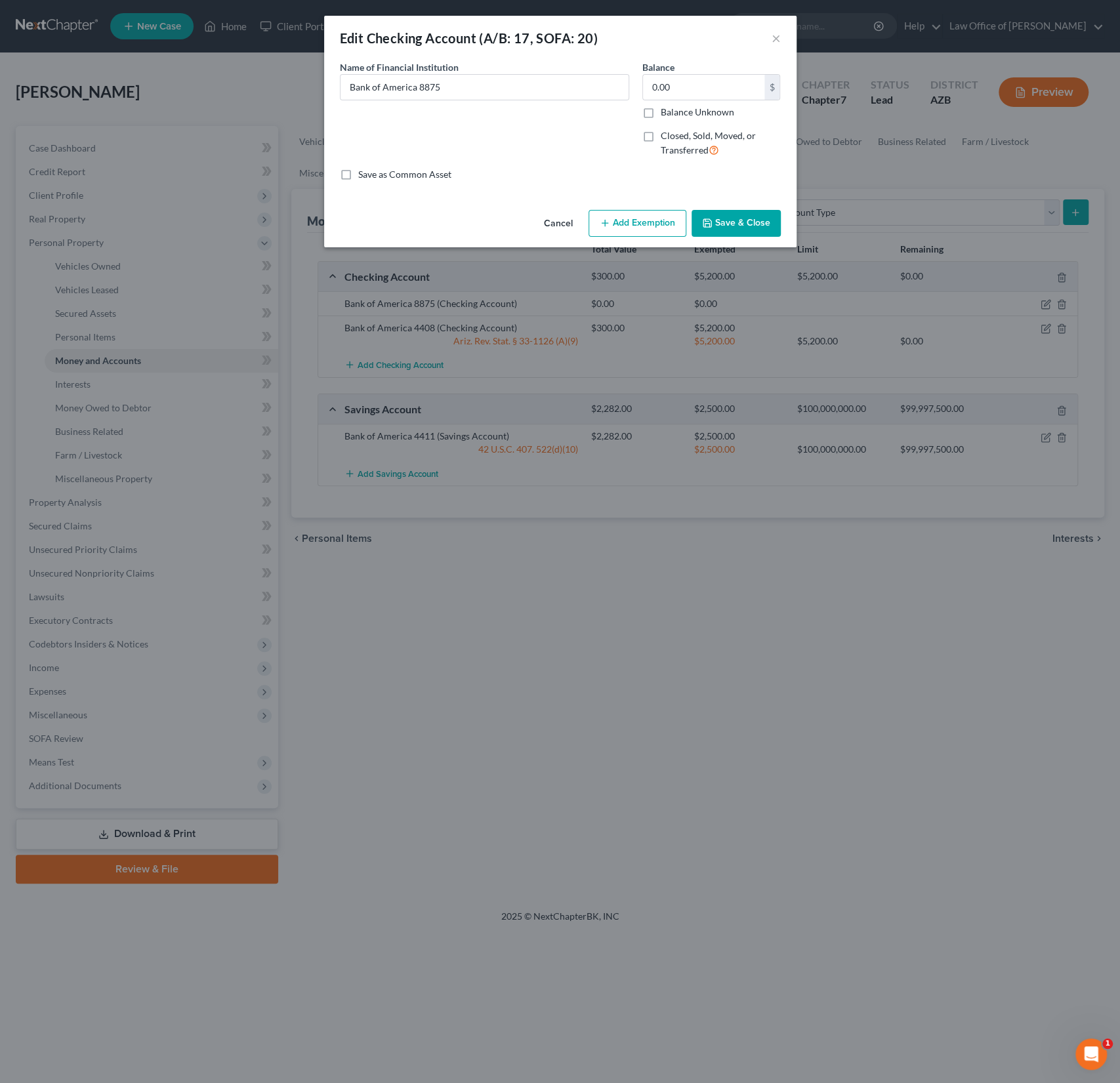
click at [661, 140] on label "Closed, Sold, Moved, or Transferred" at bounding box center [721, 143] width 120 height 28
click at [666, 138] on input "Closed, Sold, Moved, or Transferred" at bounding box center [670, 133] width 9 height 9
checkbox input "true"
select select "2"
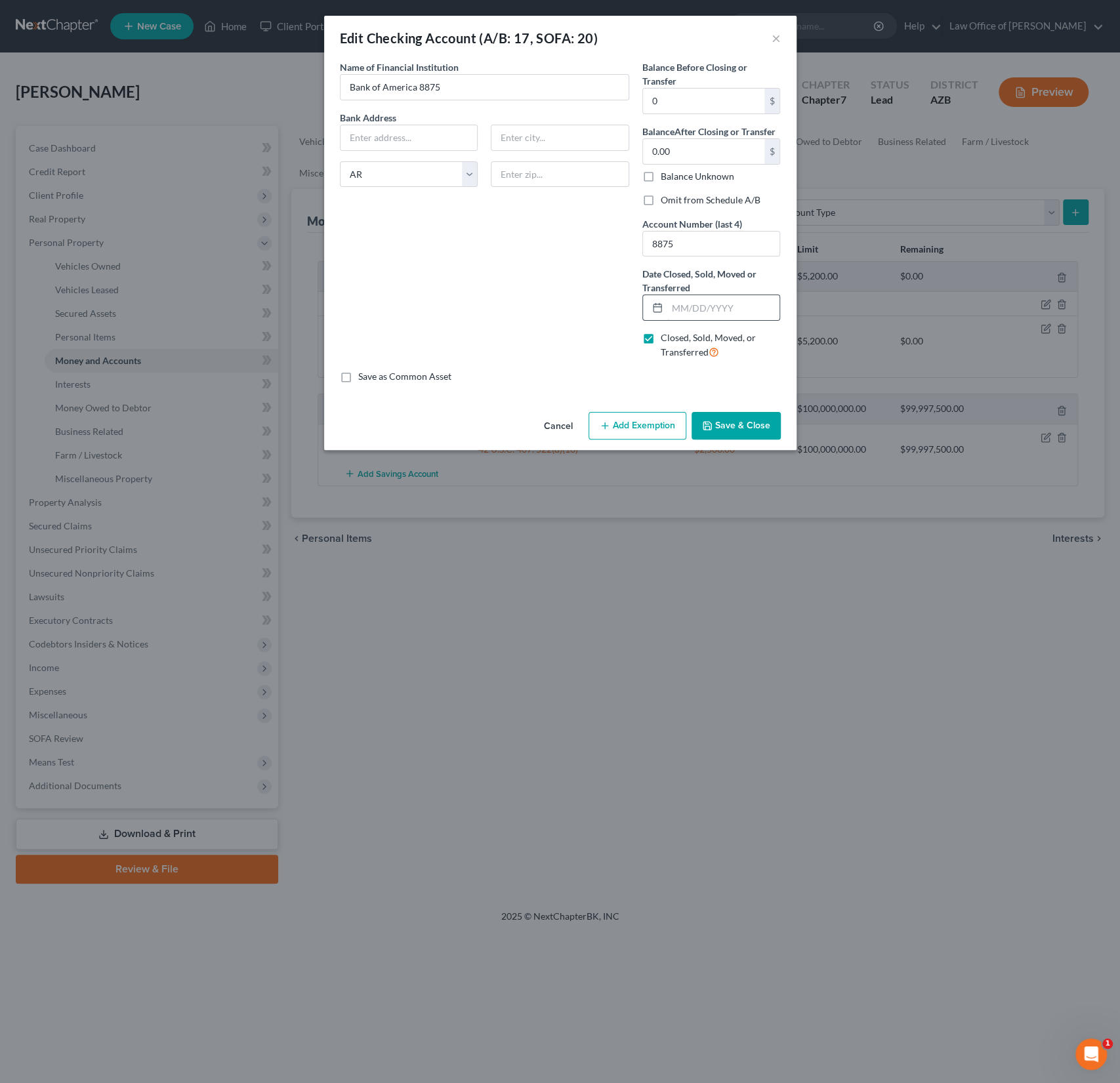
click at [691, 312] on input "text" at bounding box center [723, 308] width 112 height 25
type input "[DATE]"
click at [665, 194] on label "Omit from Schedule A/B" at bounding box center [710, 200] width 99 height 13
click at [666, 194] on input "Omit from Schedule A/B" at bounding box center [670, 198] width 9 height 9
checkbox input "true"
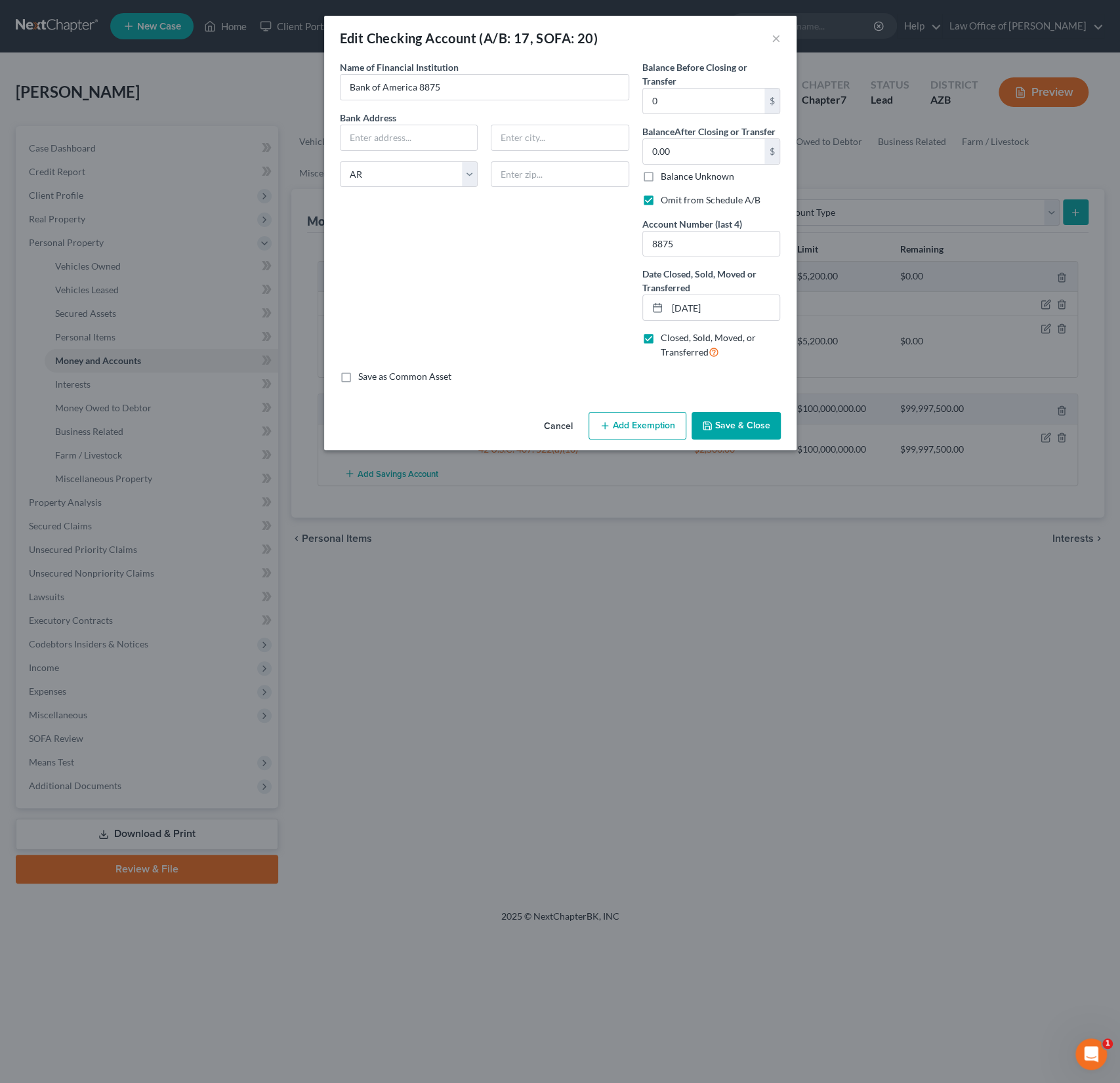
click at [743, 417] on button "Save & Close" at bounding box center [736, 426] width 89 height 28
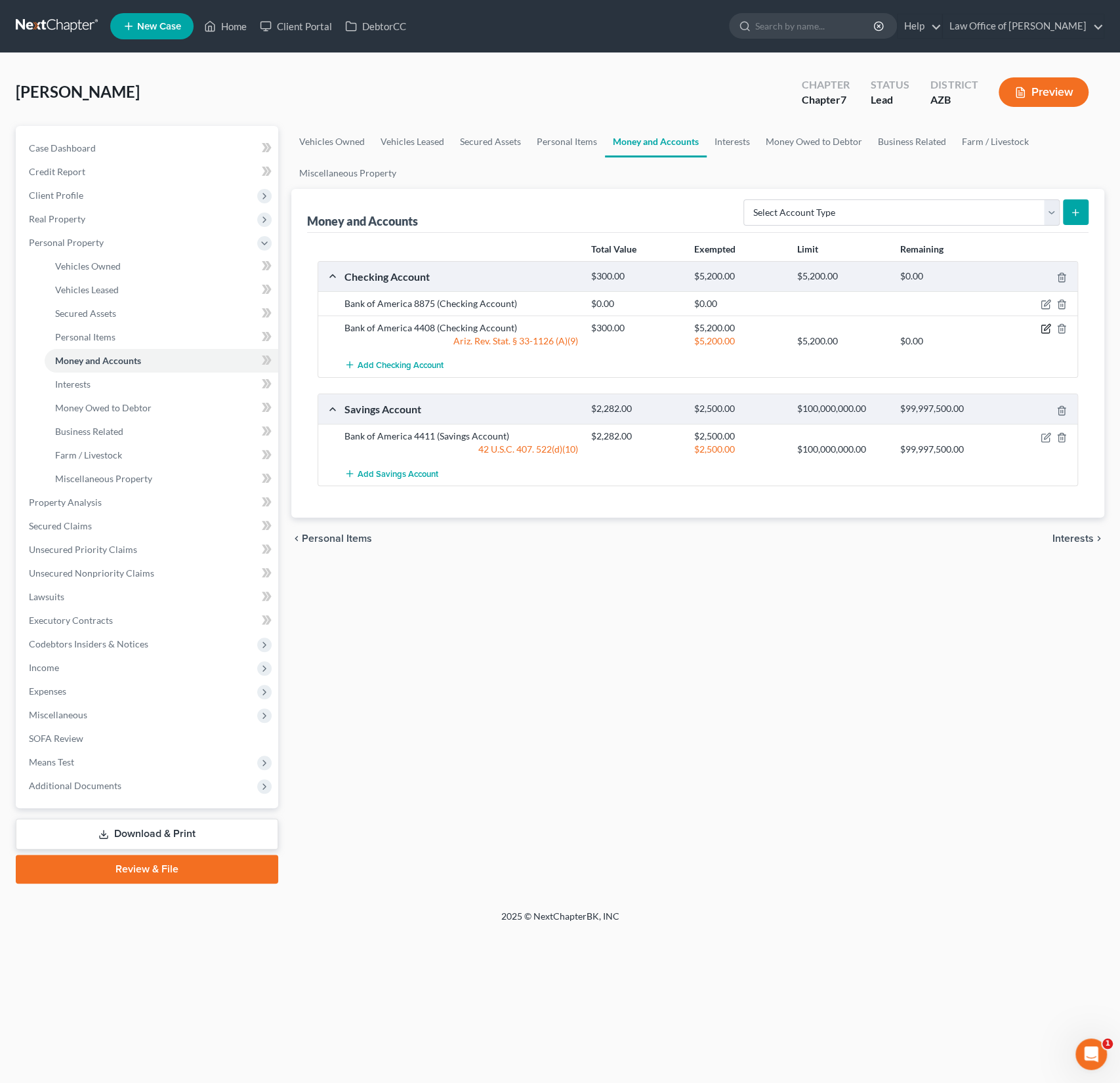
click at [1047, 325] on icon "button" at bounding box center [1046, 328] width 10 height 10
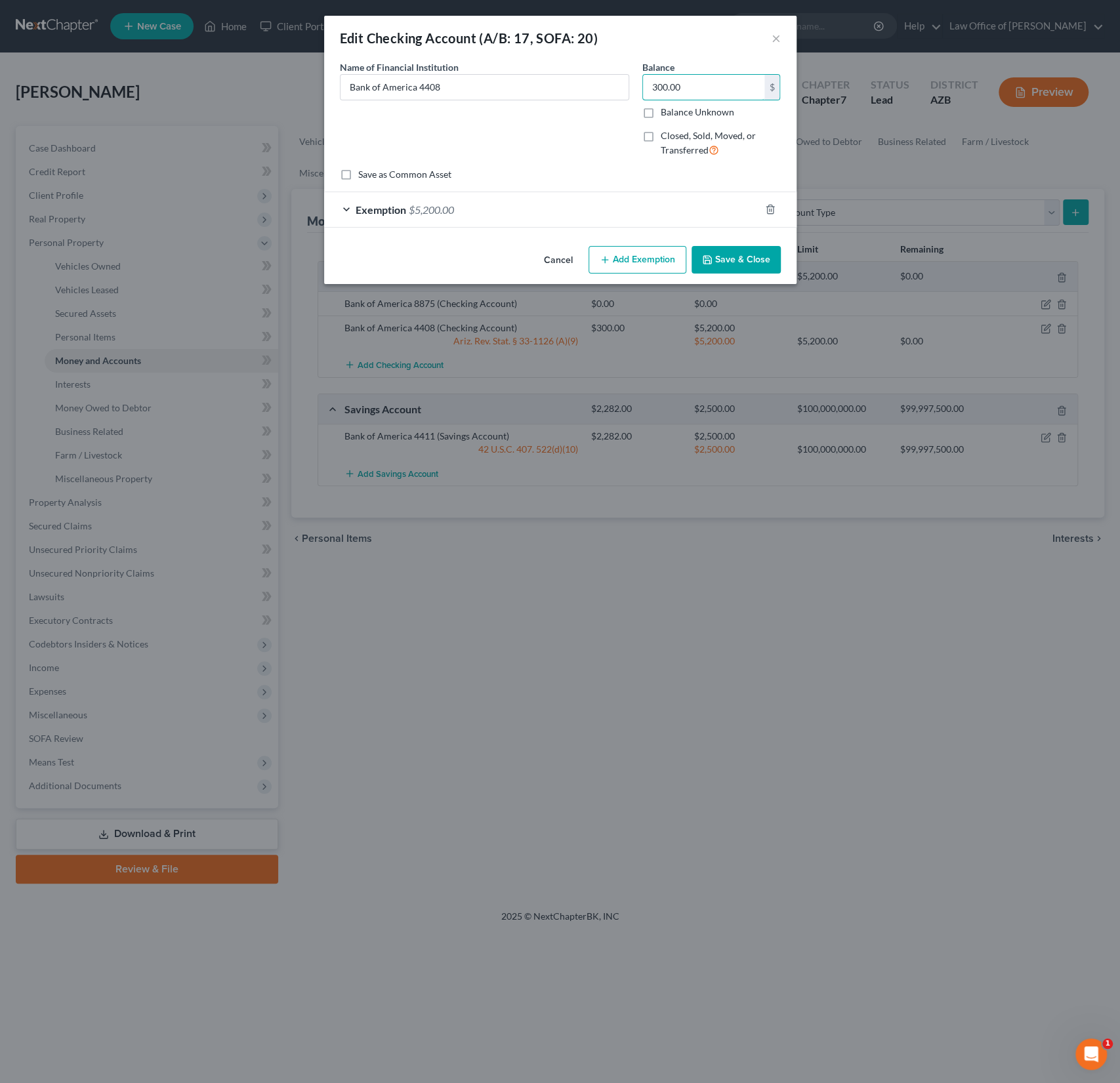
drag, startPoint x: 681, startPoint y: 86, endPoint x: 608, endPoint y: 72, distance: 74.3
click at [608, 72] on div "Name of Financial Institution * Bank of America 4408 Balance 300.00 $ Balance U…" at bounding box center [560, 113] width 454 height 107
drag, startPoint x: 689, startPoint y: 86, endPoint x: 630, endPoint y: 78, distance: 59.5
click at [630, 78] on div "Name of Financial Institution * Bank of America 4408 Balance 300.00 $ Balance U…" at bounding box center [560, 113] width 454 height 107
type input "1,481.11"
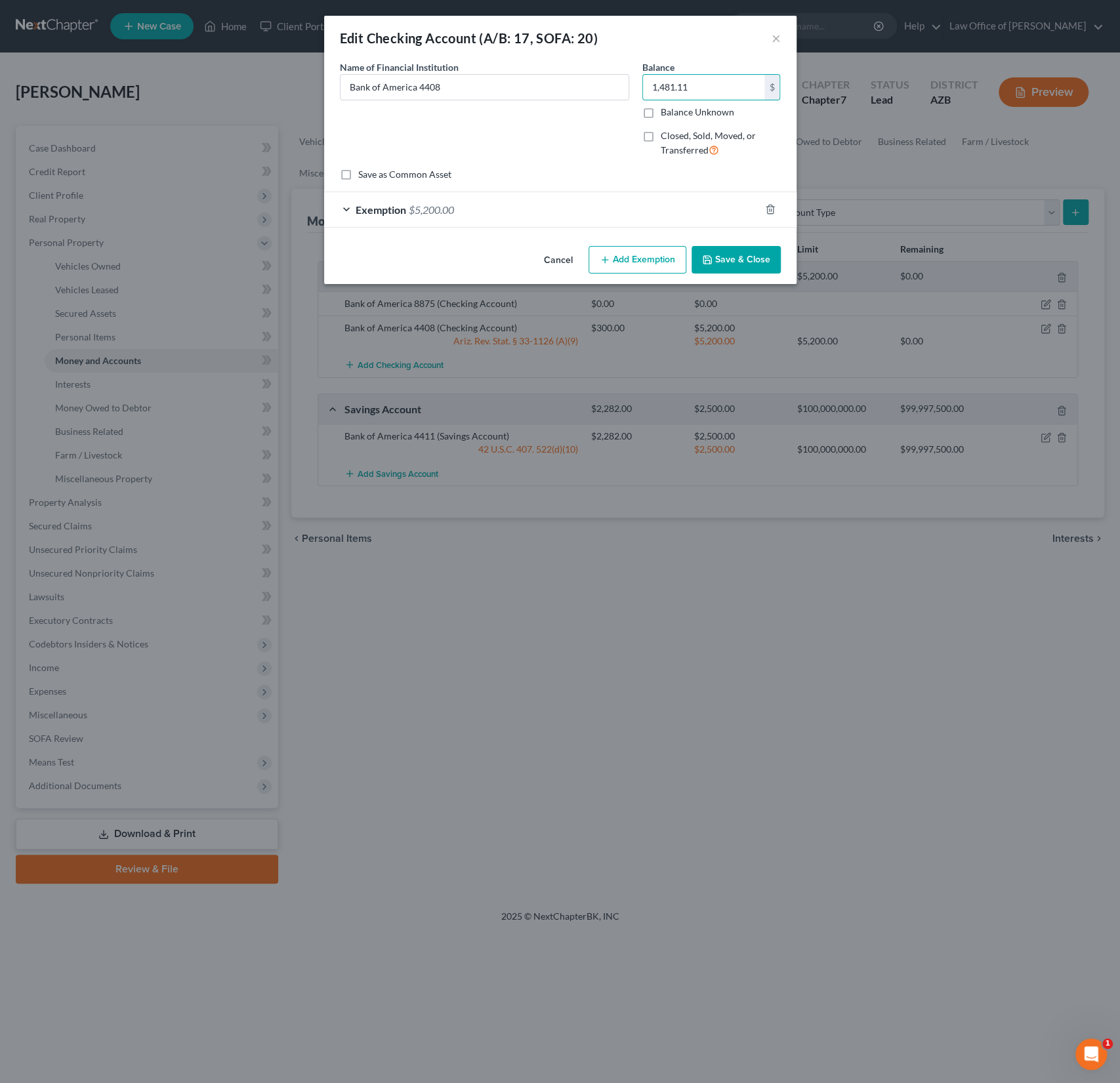
click at [729, 257] on button "Save & Close" at bounding box center [736, 260] width 89 height 28
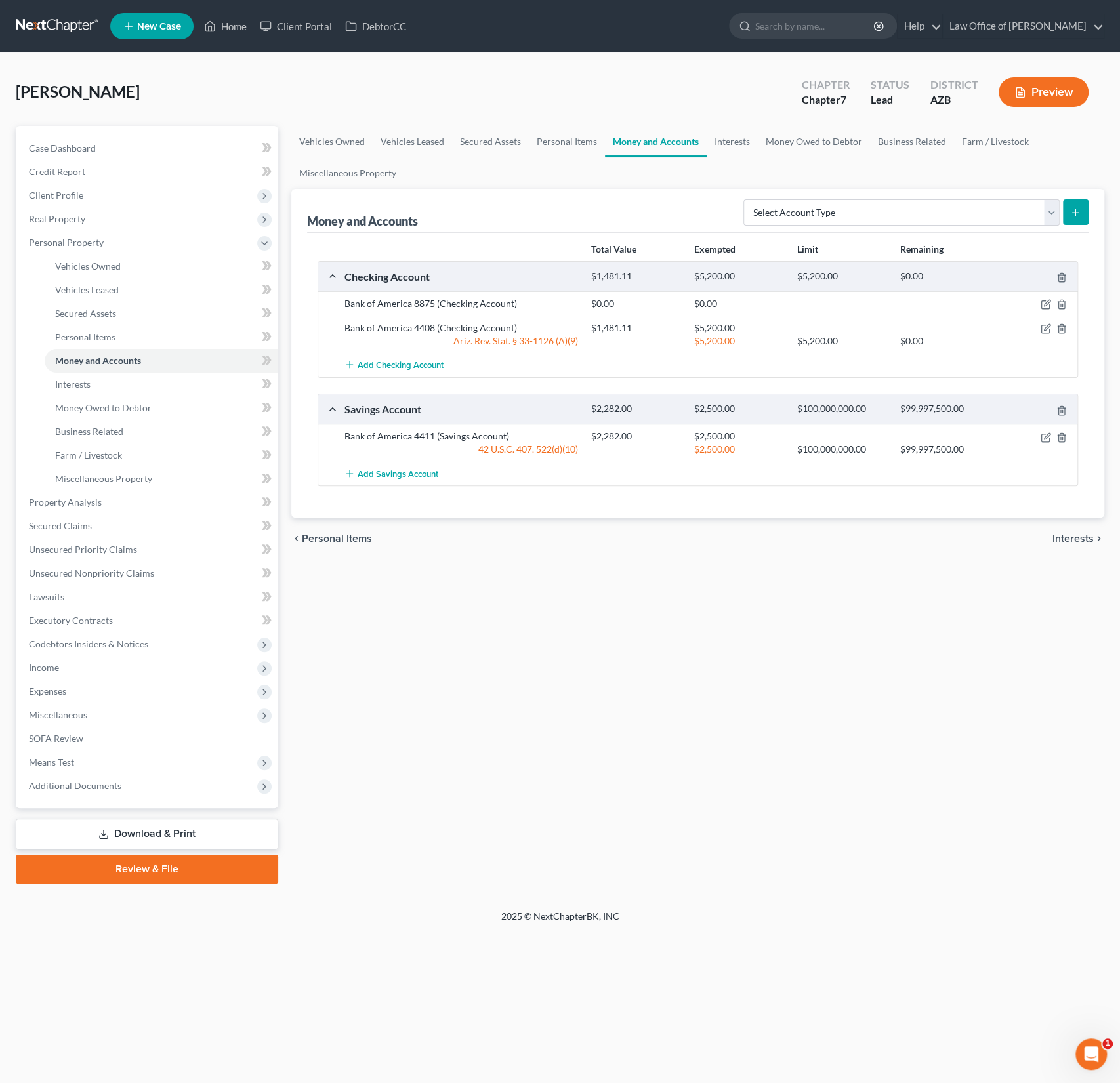
click at [280, 85] on div "[PERSON_NAME] Upgraded Chapter Chapter 7 Status Lead District AZB Preview" at bounding box center [560, 97] width 1089 height 57
click at [232, 29] on link "Home" at bounding box center [226, 26] width 56 height 24
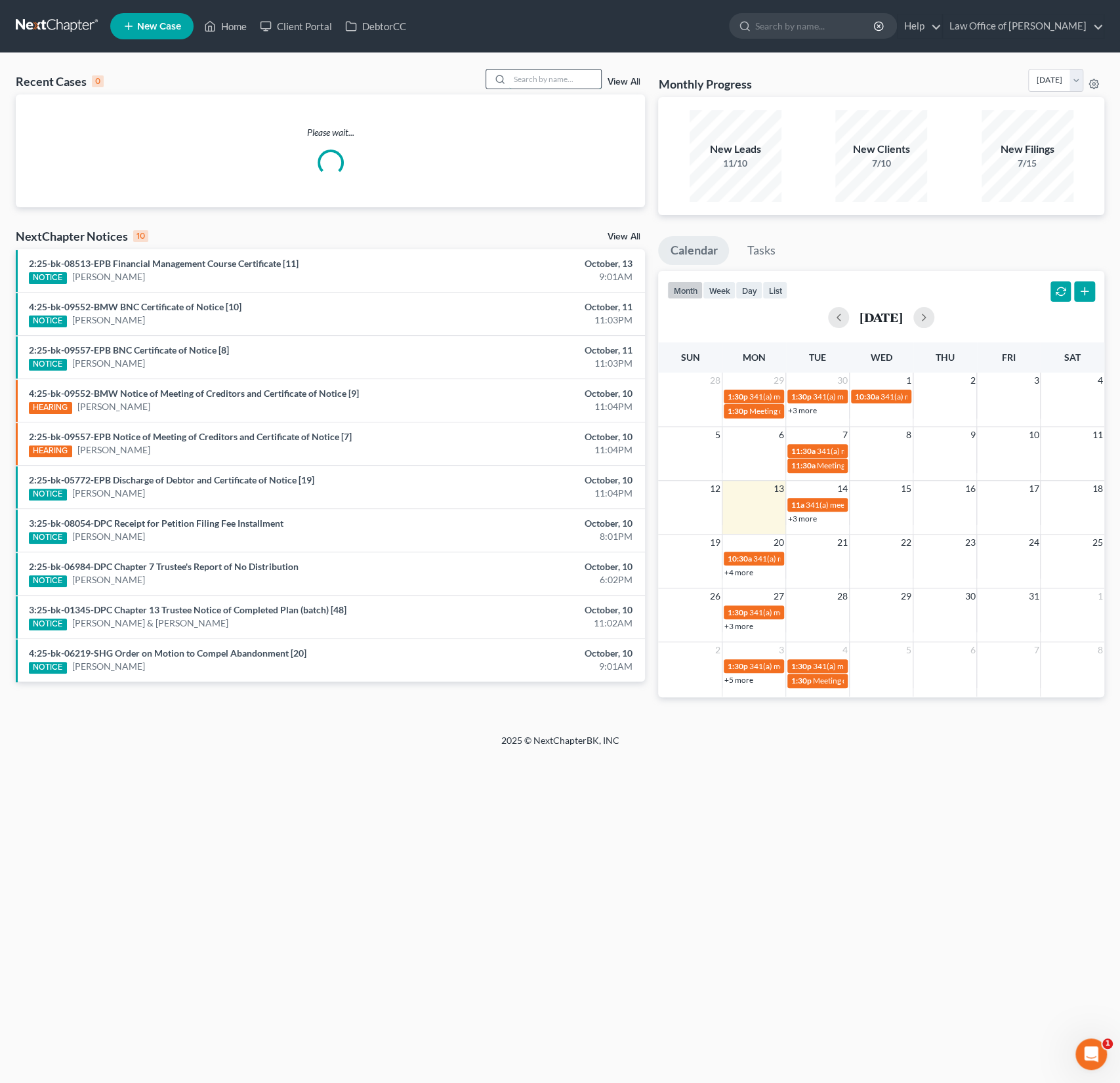
click at [536, 77] on input "search" at bounding box center [554, 79] width 92 height 19
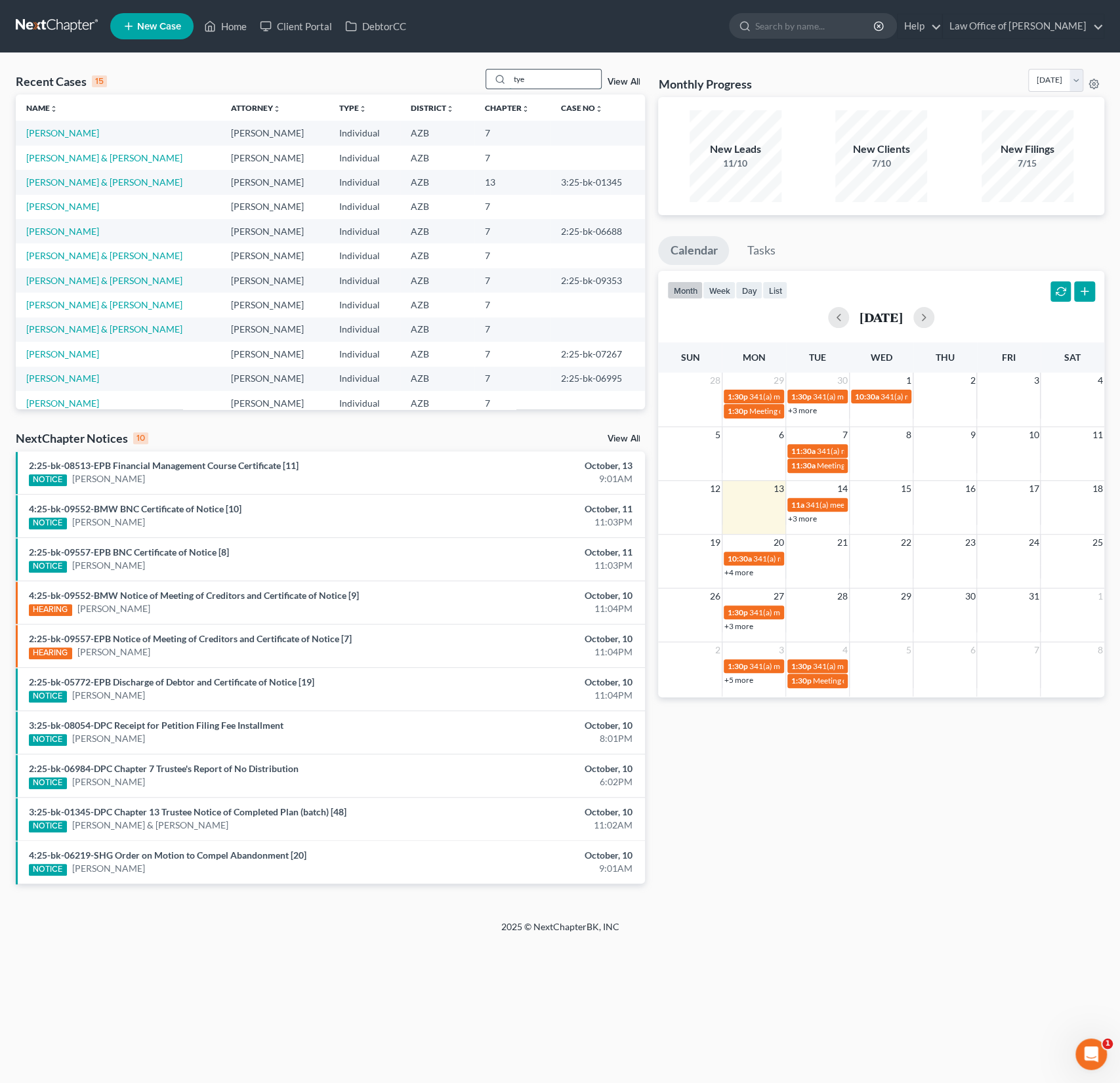
type input "tye"
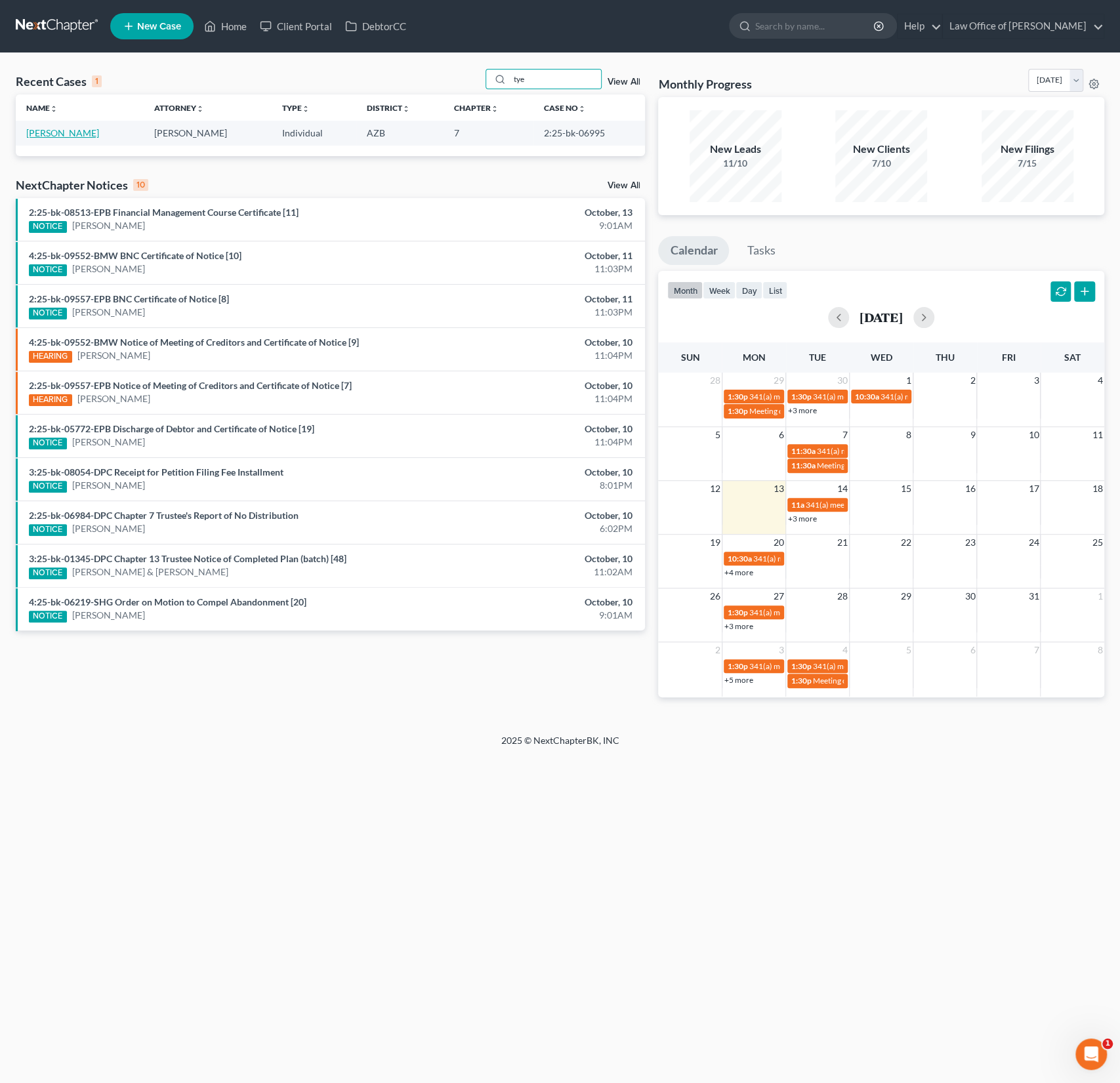
click at [58, 132] on link "[PERSON_NAME]" at bounding box center [63, 132] width 73 height 11
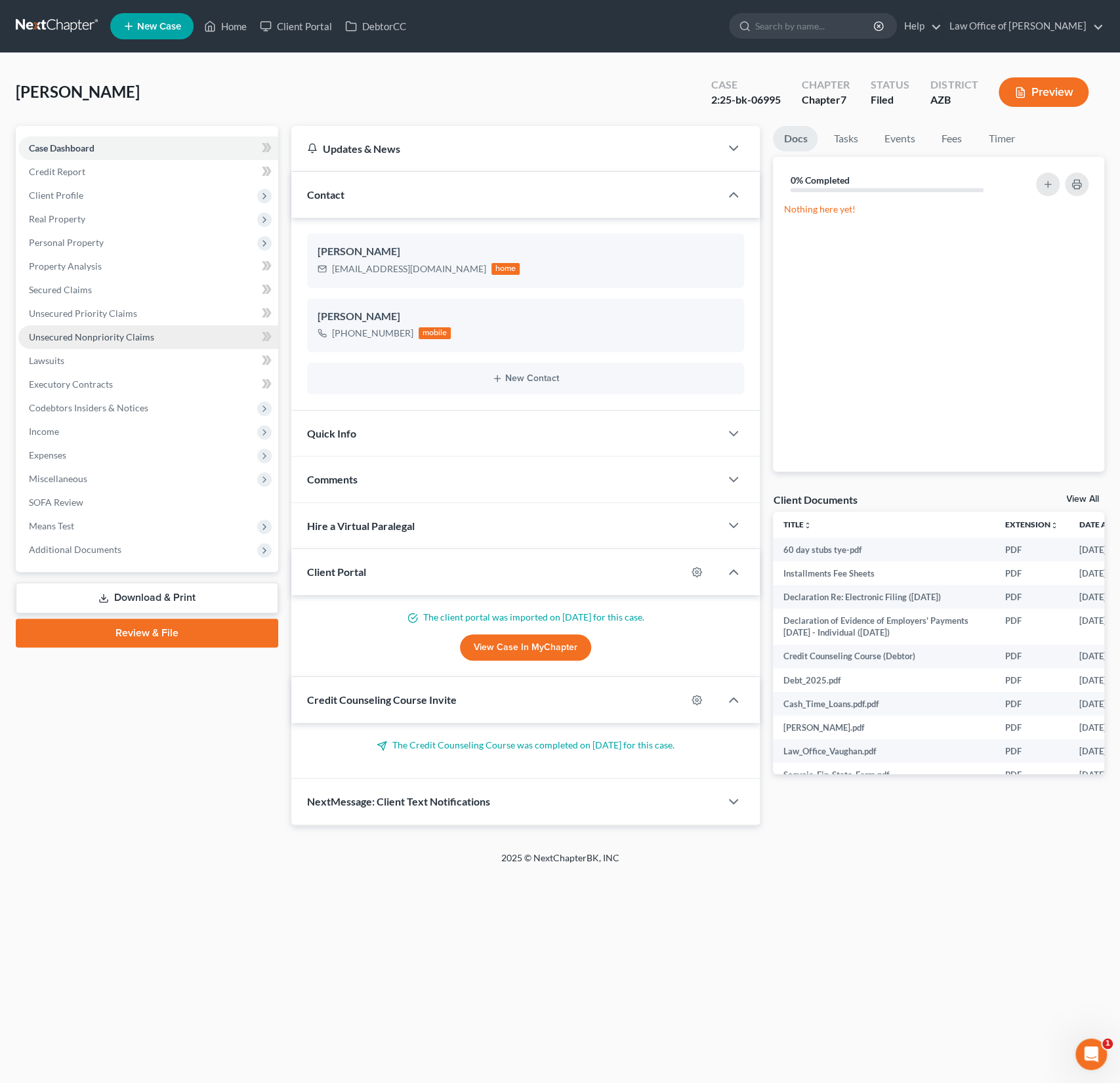
click at [105, 342] on link "Unsecured Nonpriority Claims" at bounding box center [148, 336] width 260 height 24
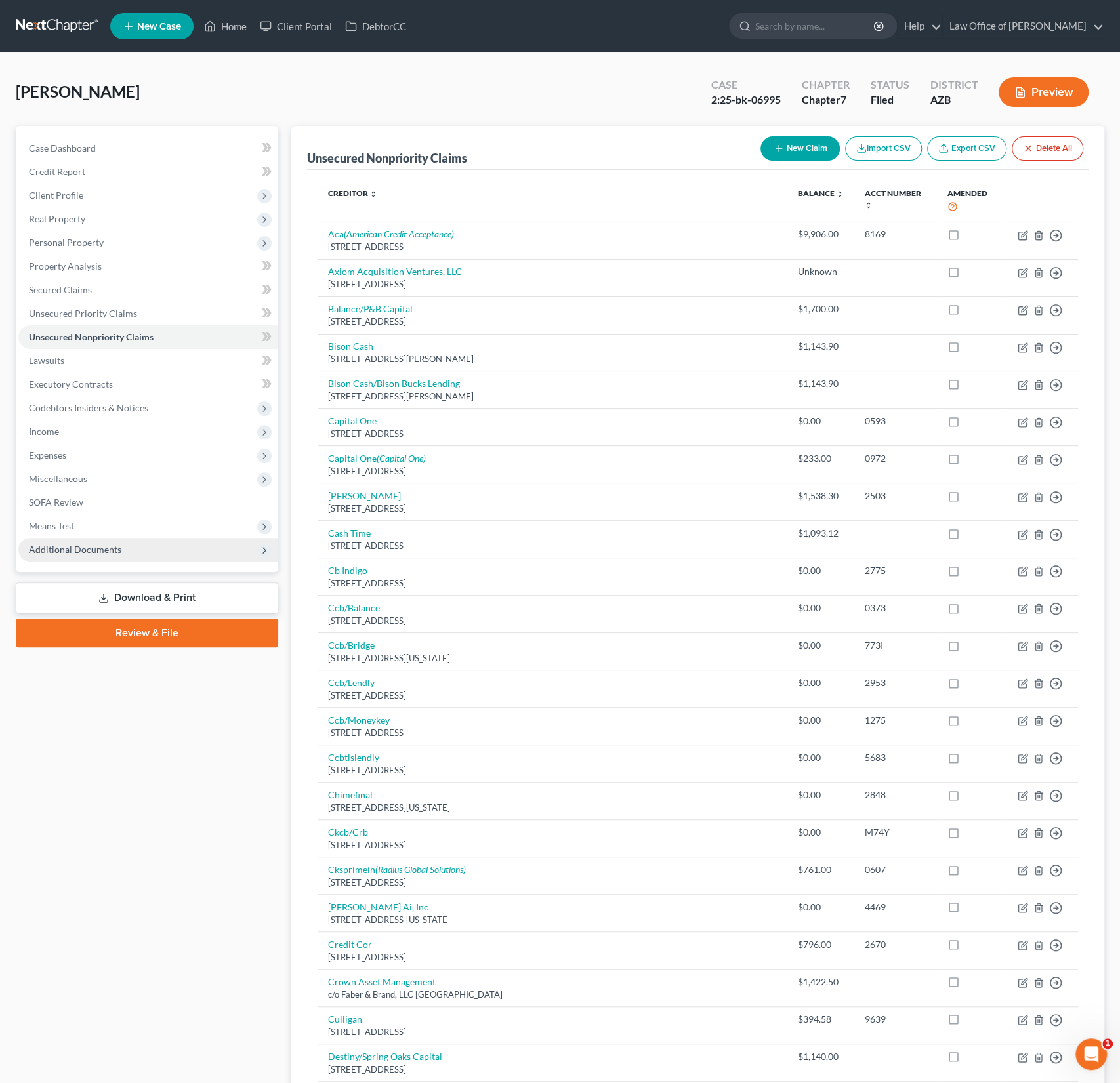
click at [96, 550] on span "Additional Documents" at bounding box center [75, 549] width 92 height 11
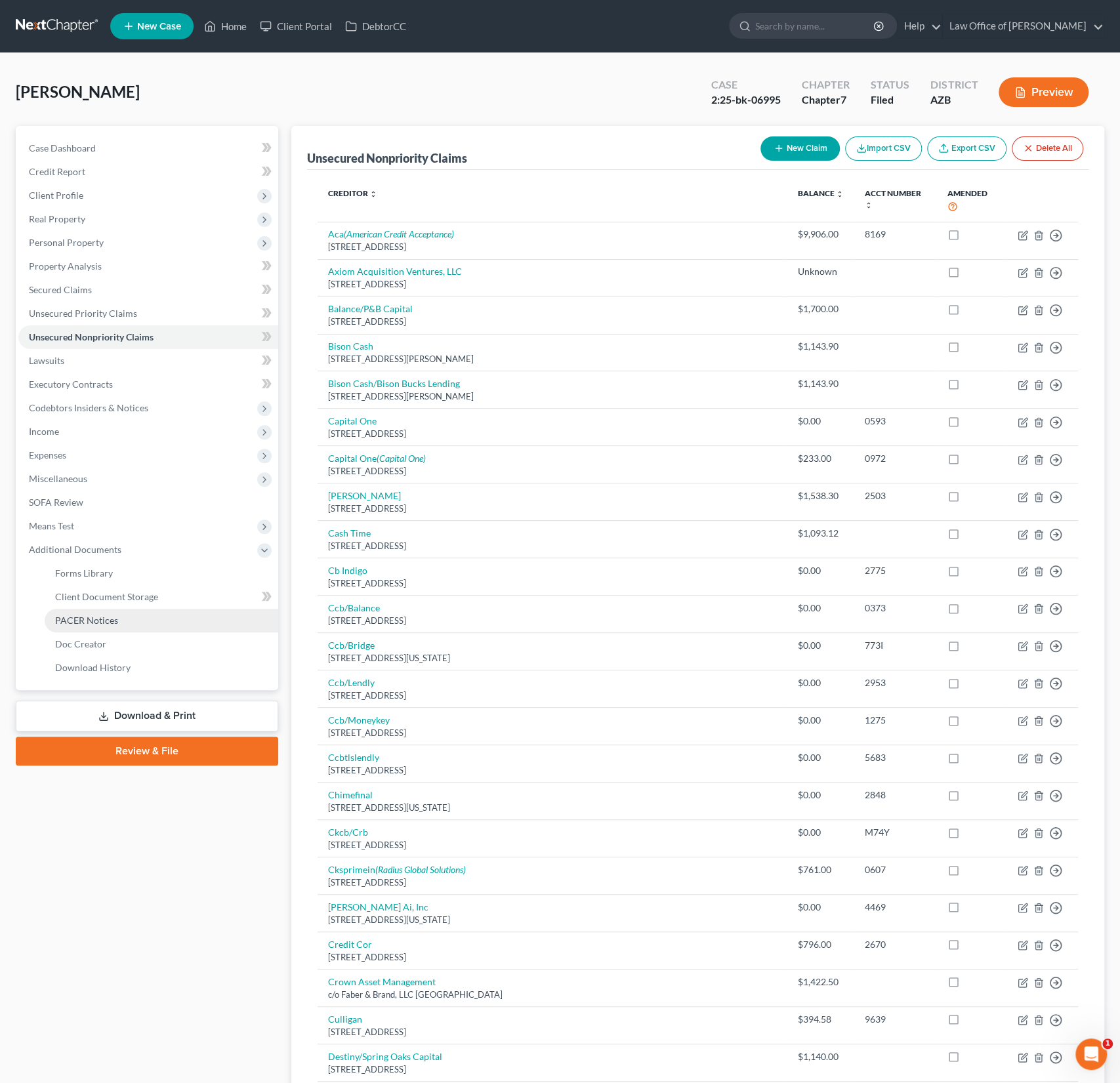
click at [98, 619] on span "PACER Notices" at bounding box center [86, 619] width 63 height 11
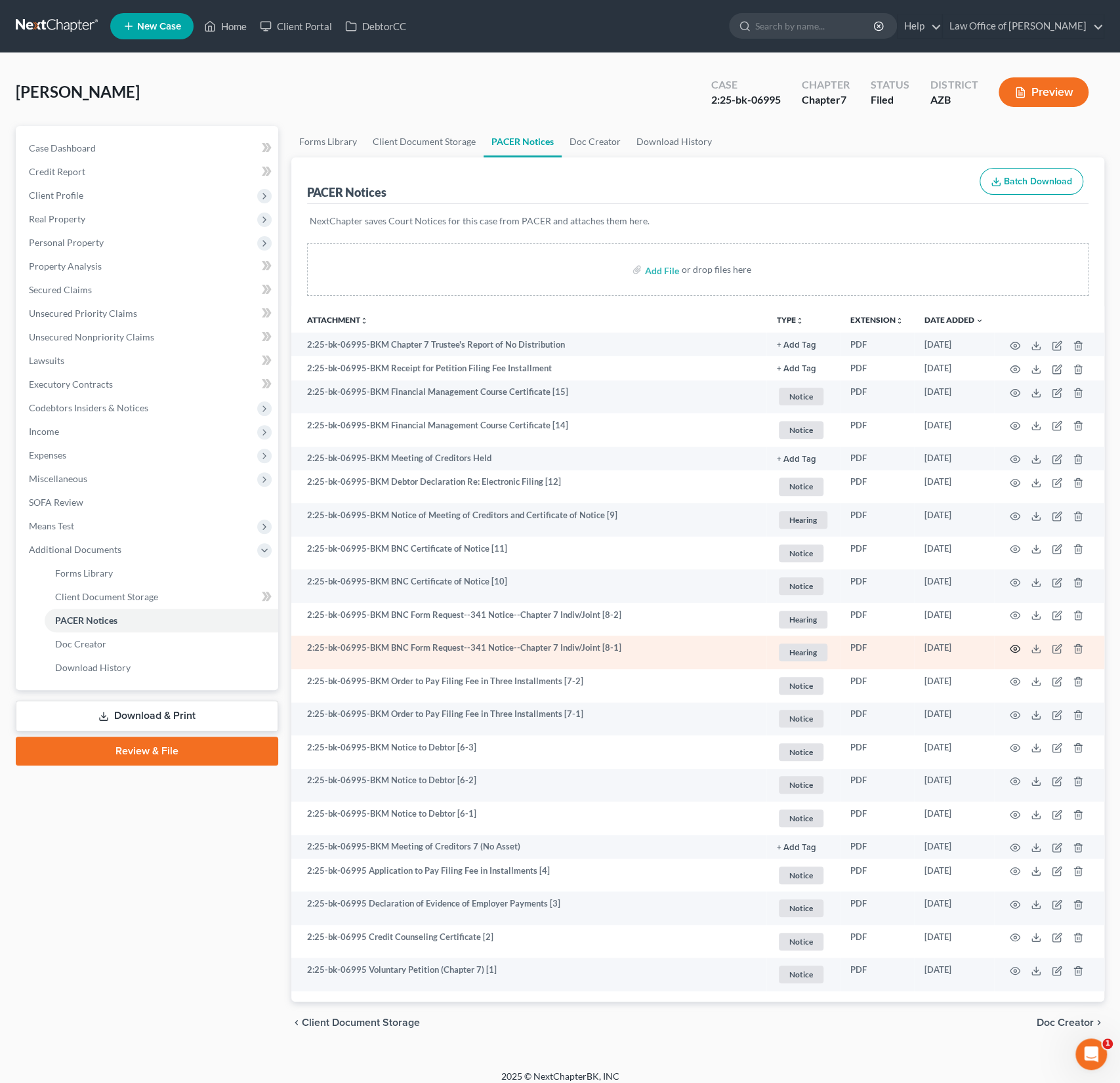
click at [1015, 646] on icon "button" at bounding box center [1015, 648] width 10 height 10
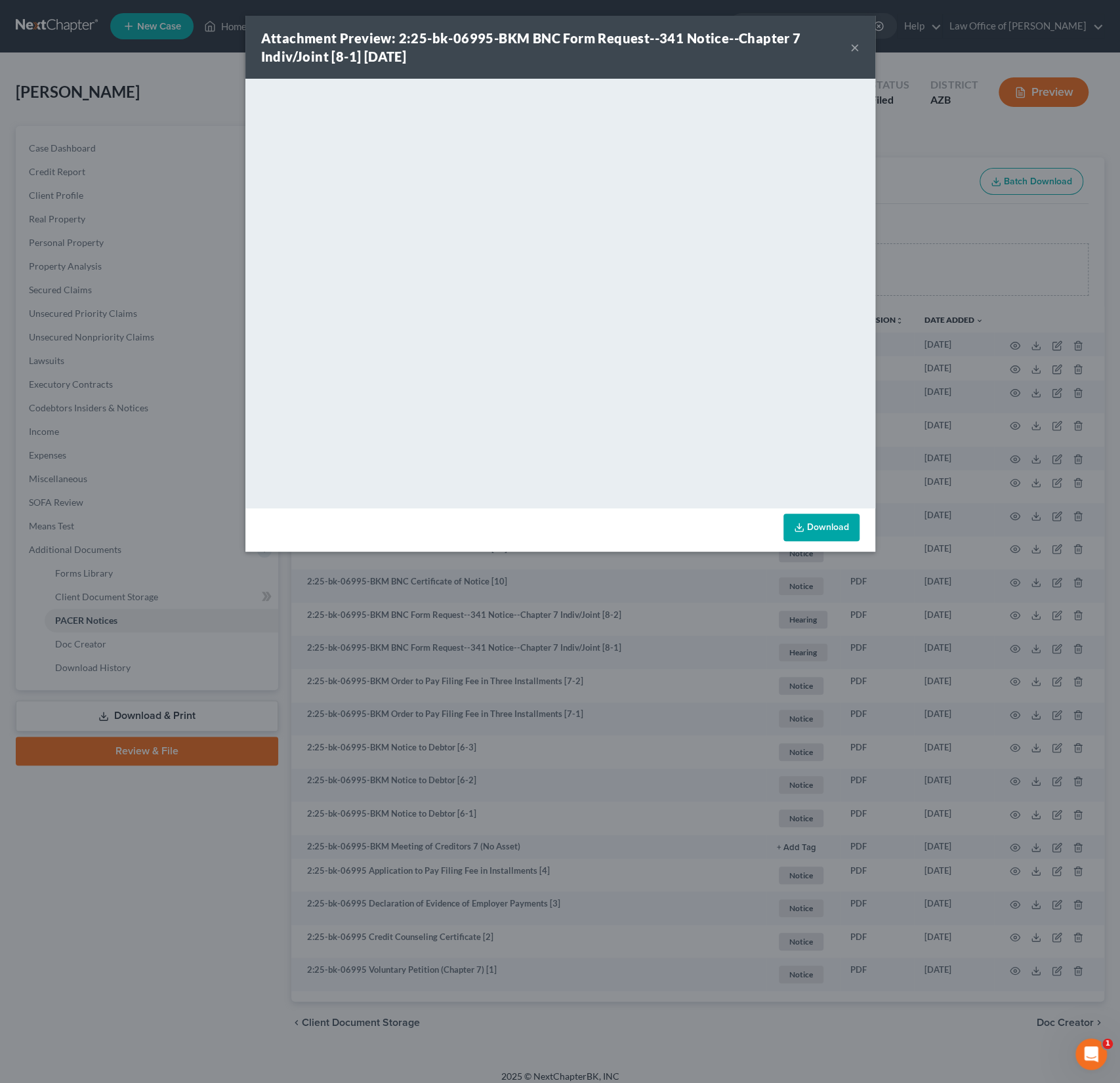
click at [859, 50] on button "×" at bounding box center [855, 47] width 10 height 16
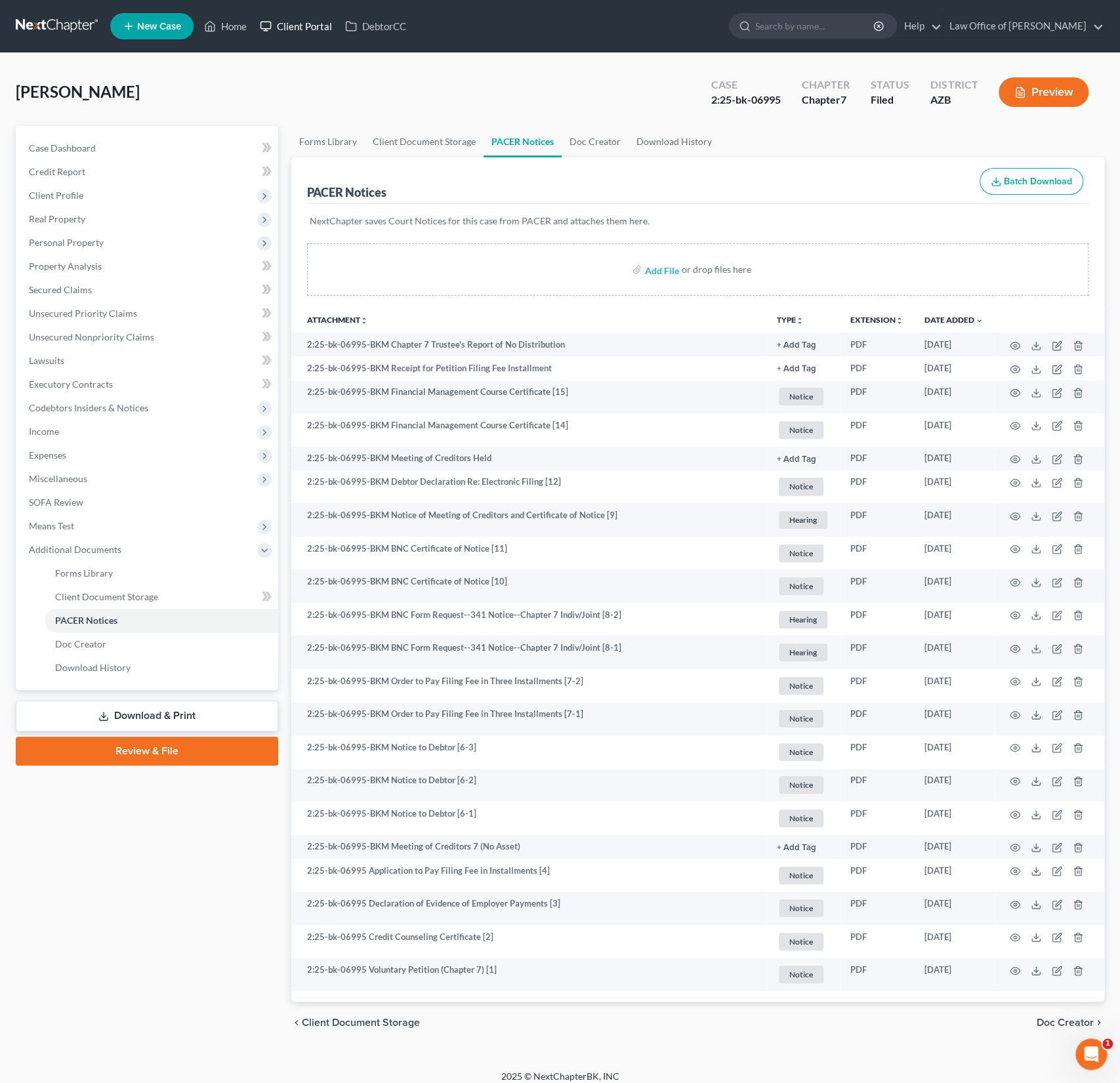
click at [292, 24] on link "Client Portal" at bounding box center [296, 26] width 85 height 24
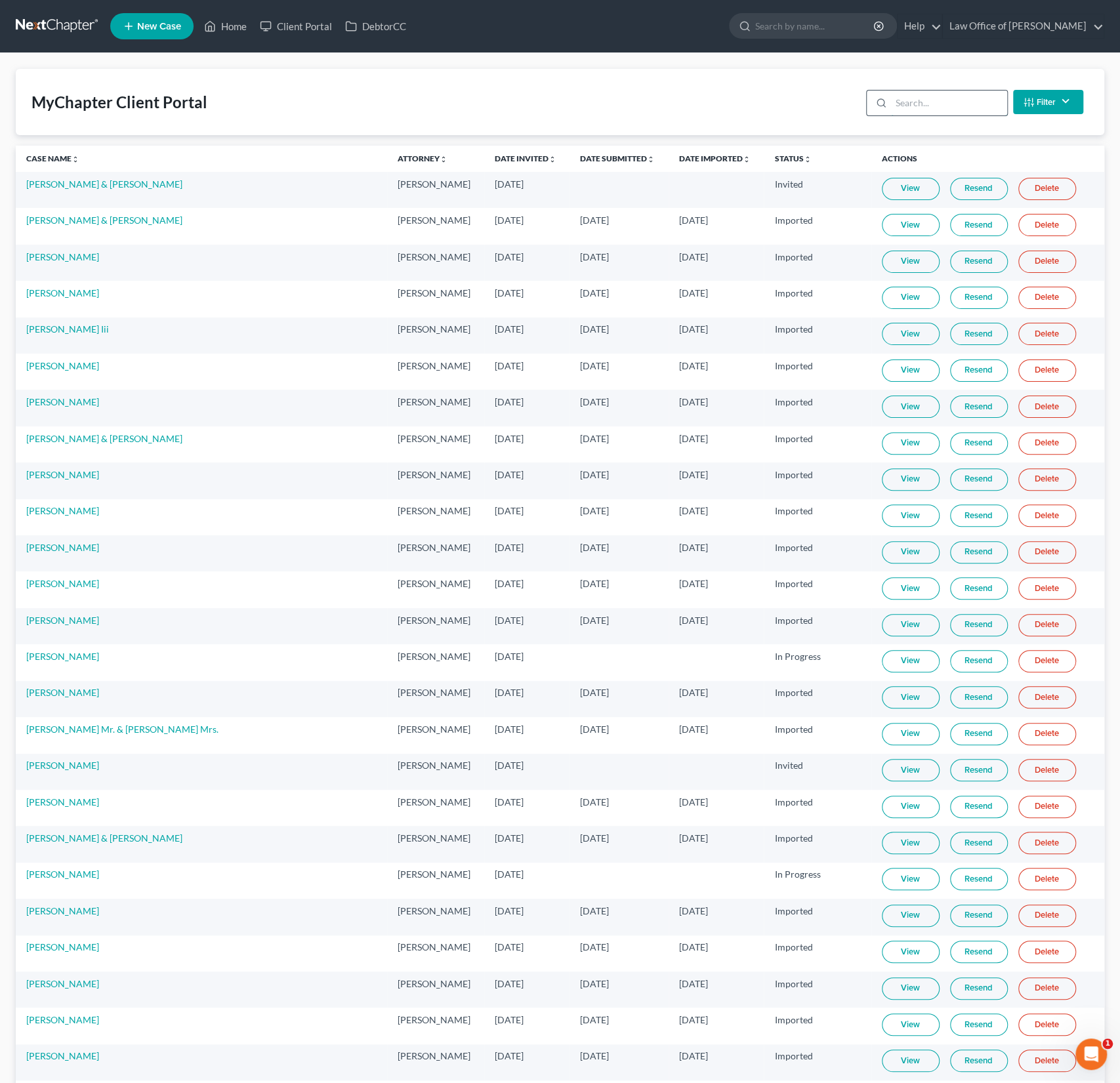
click at [962, 99] on input "search" at bounding box center [948, 103] width 116 height 25
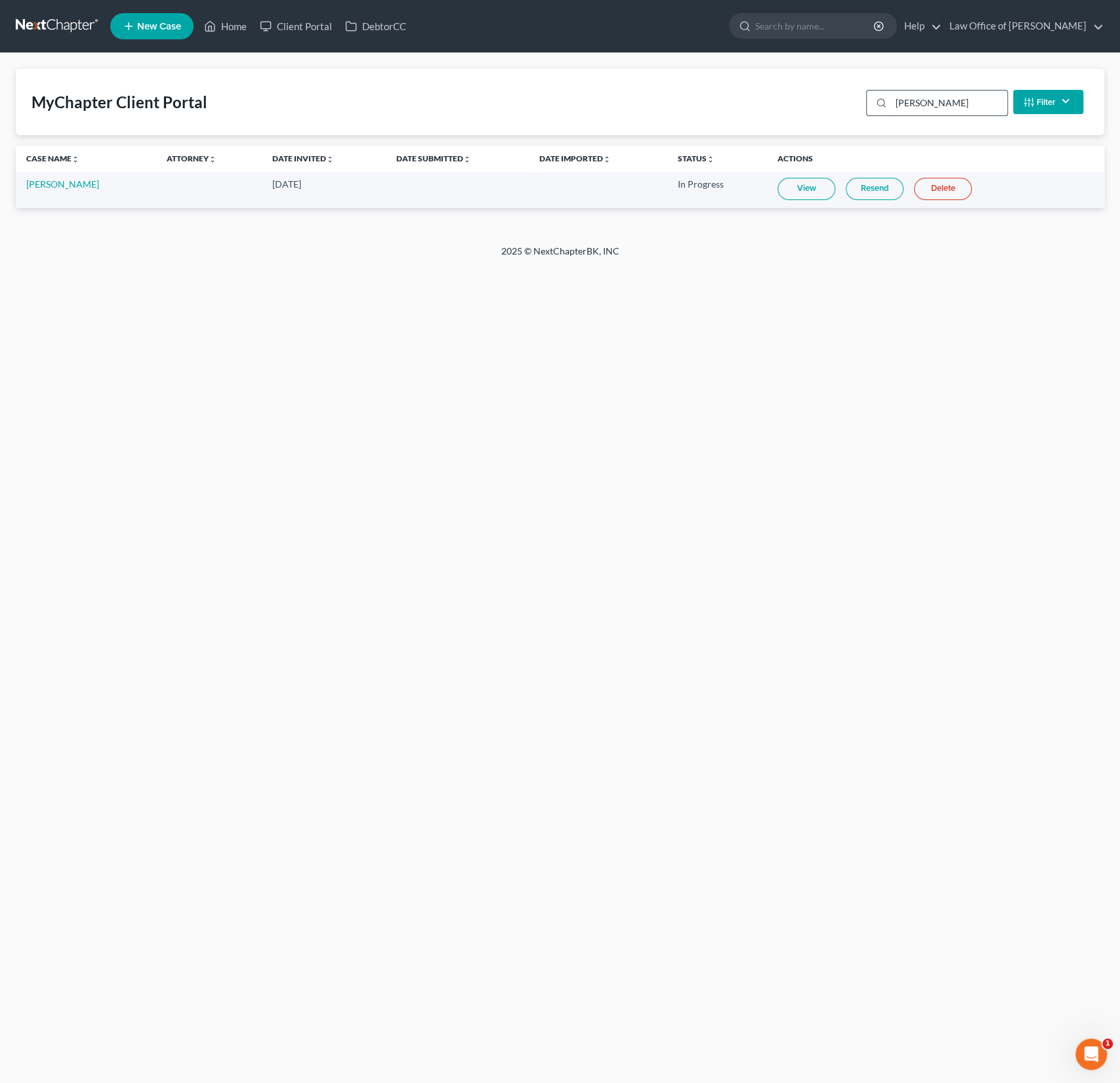
type input "[PERSON_NAME]"
click at [791, 201] on td "View Resend Delete" at bounding box center [935, 189] width 337 height 36
click at [798, 186] on link "View" at bounding box center [806, 189] width 58 height 23
click at [232, 29] on link "Home" at bounding box center [226, 26] width 56 height 24
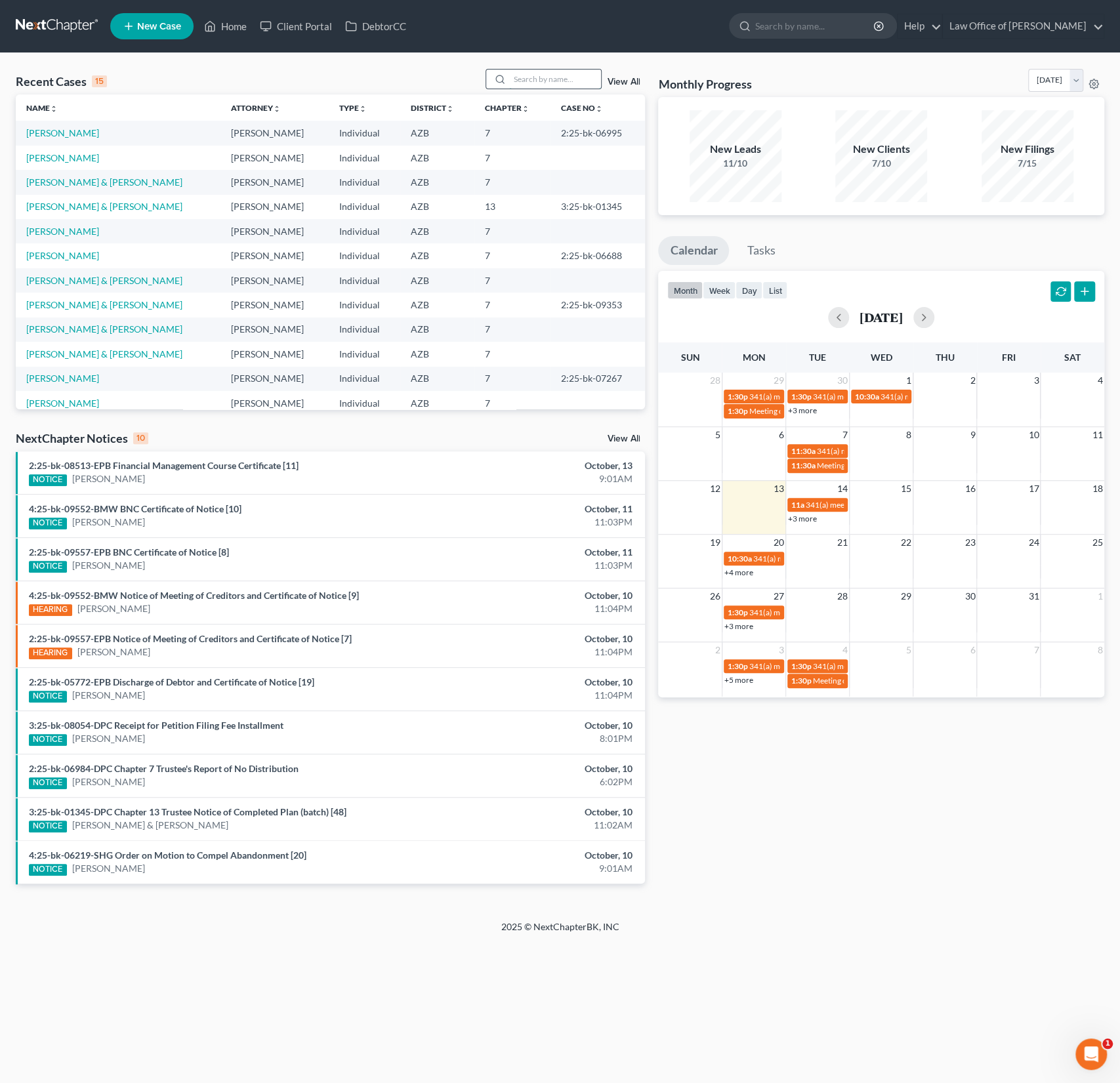
click at [547, 85] on input "search" at bounding box center [554, 79] width 92 height 19
type input "[PERSON_NAME]"
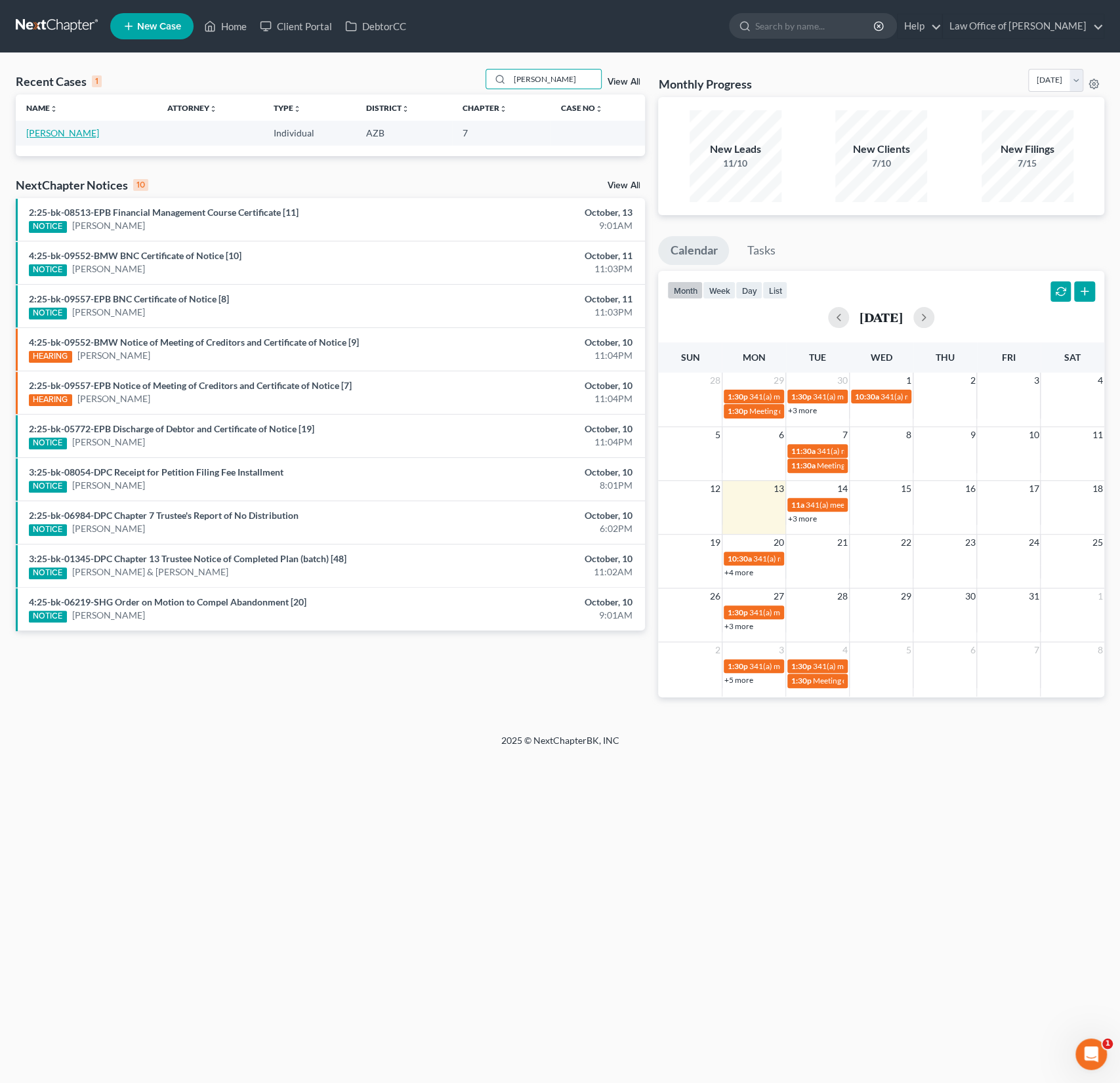
click at [66, 129] on link "[PERSON_NAME]" at bounding box center [63, 132] width 73 height 11
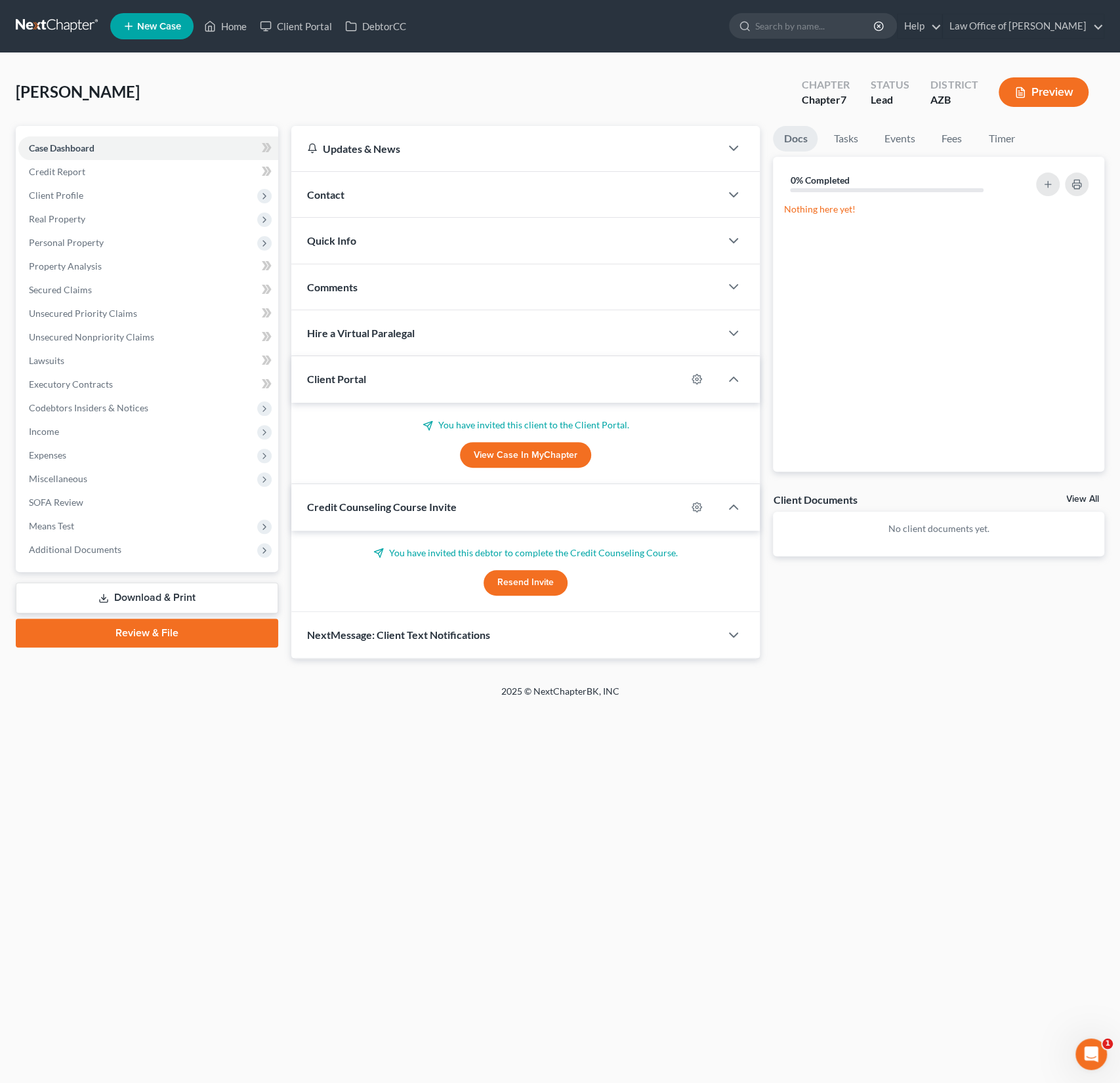
click at [356, 200] on div "Contact" at bounding box center [506, 194] width 430 height 45
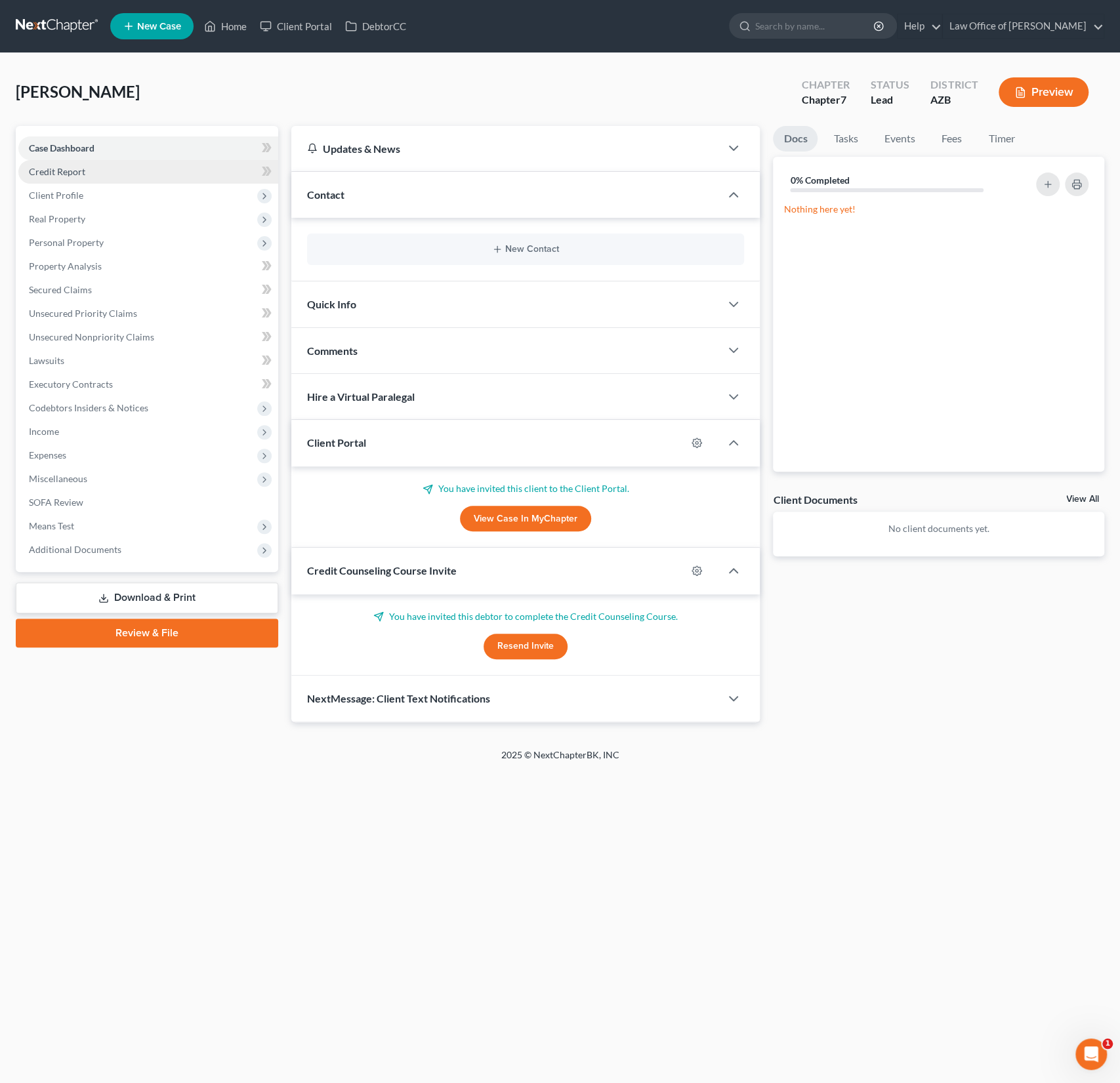
click at [63, 176] on span "Credit Report" at bounding box center [57, 171] width 57 height 11
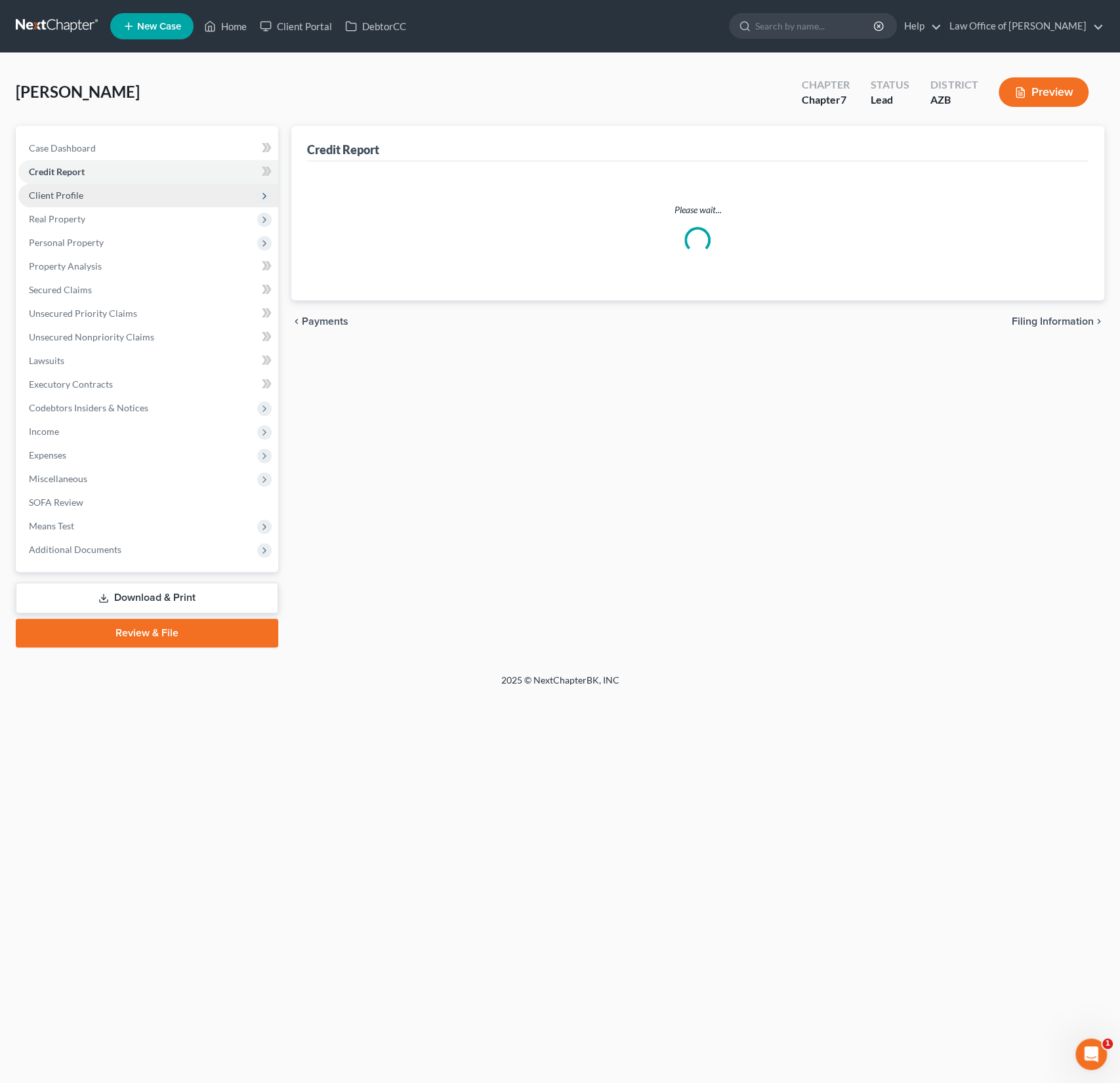
click at [67, 193] on span "Client Profile" at bounding box center [56, 195] width 54 height 11
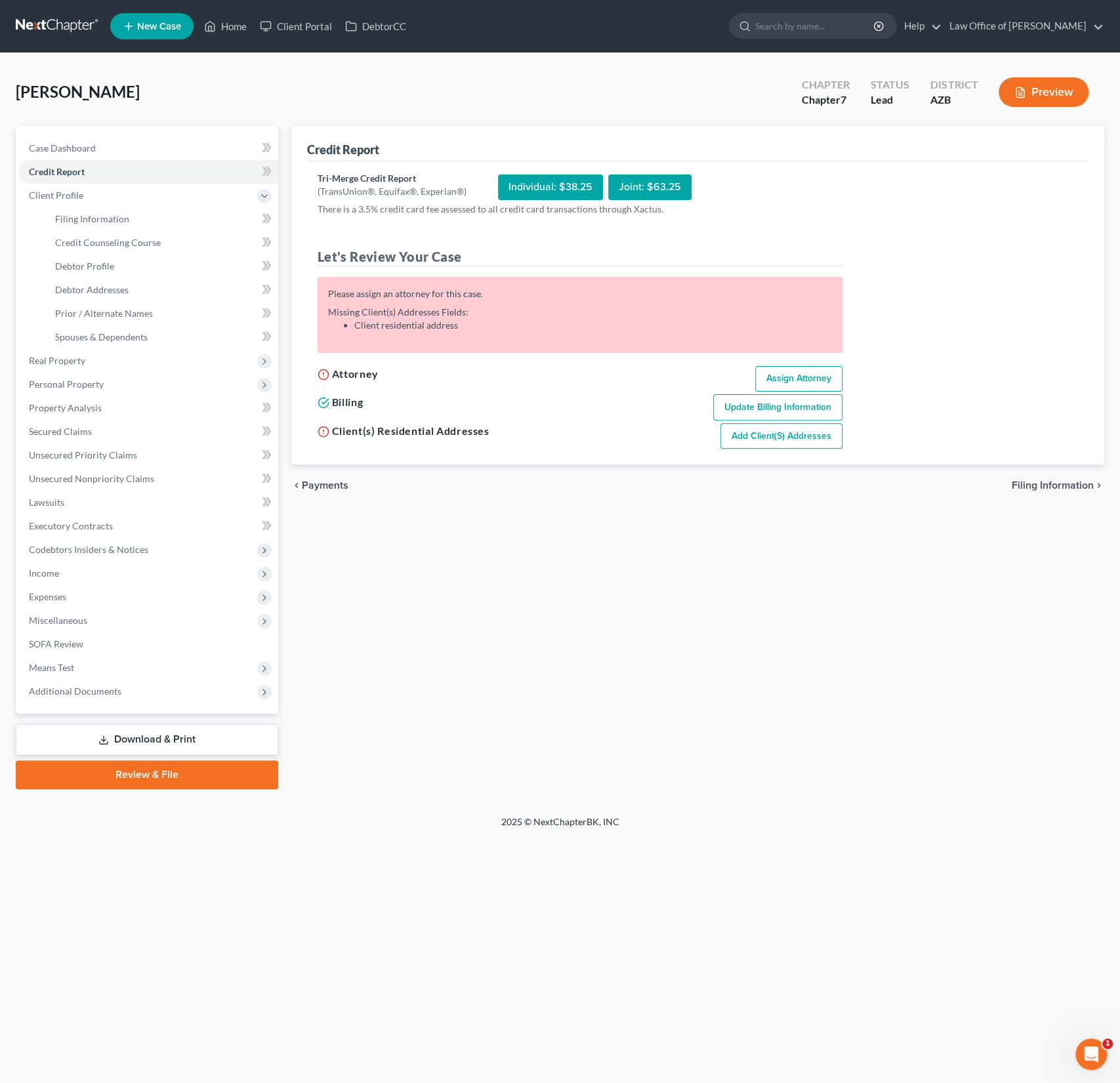
click at [806, 380] on link "Assign Attorney" at bounding box center [798, 379] width 87 height 26
select select "1"
select select "0"
select select "3"
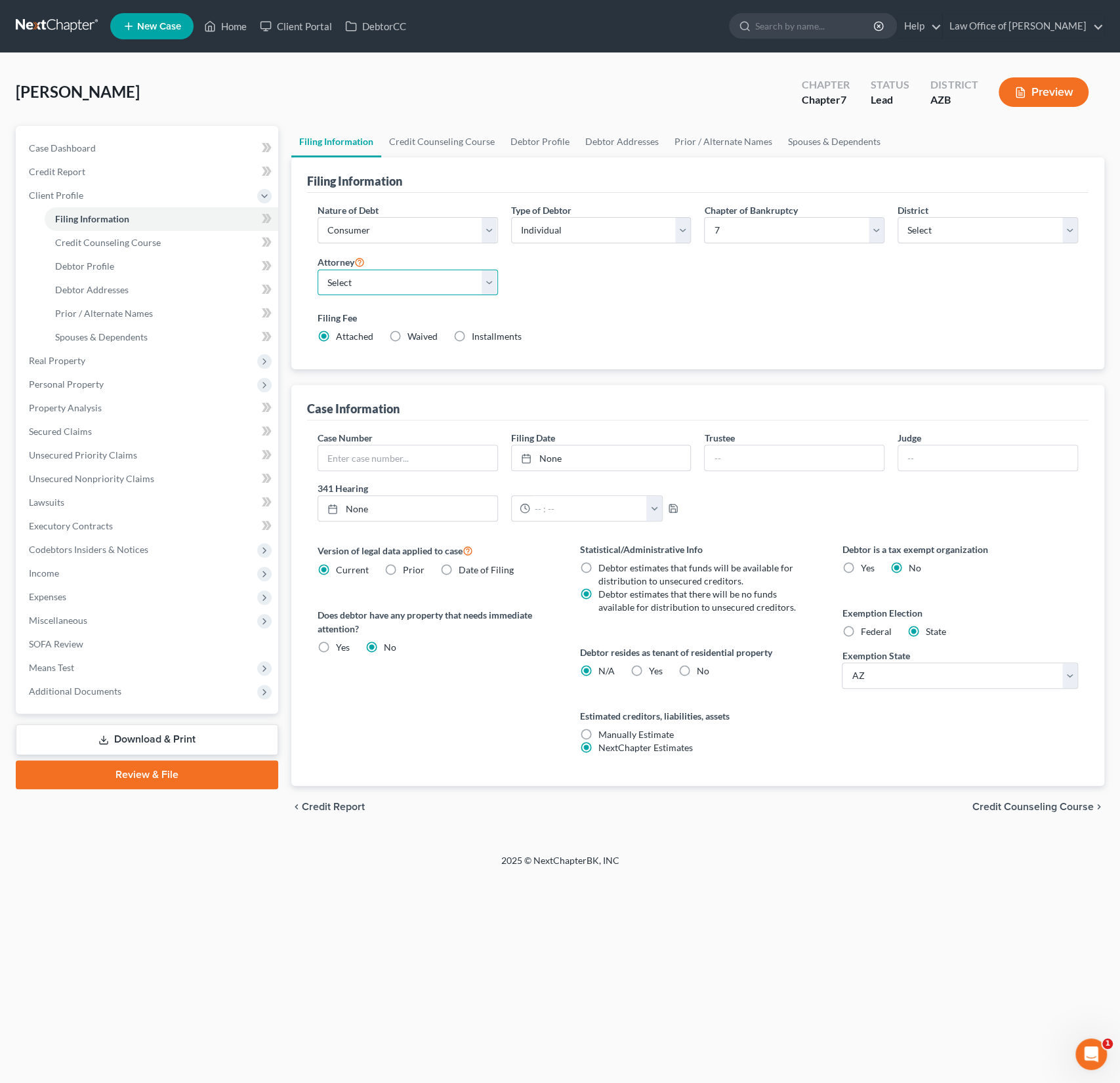
click at [403, 292] on select "Select [PERSON_NAME] - AZB" at bounding box center [407, 282] width 180 height 26
select select "0"
click at [317, 269] on select "Select [PERSON_NAME] - AZB" at bounding box center [407, 282] width 180 height 26
click at [112, 241] on span "Credit Counseling Course" at bounding box center [107, 242] width 105 height 11
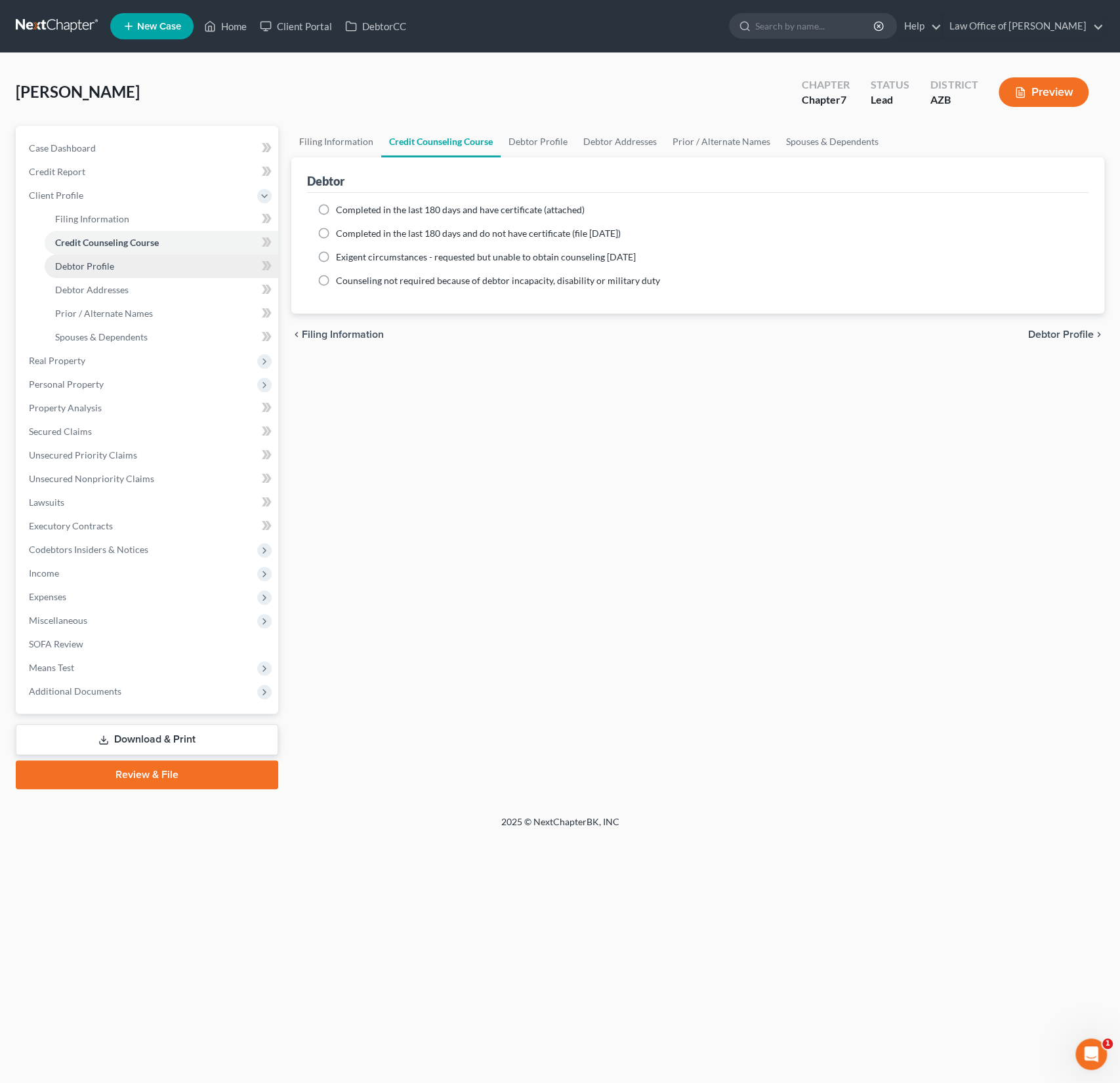
click at [114, 261] on link "Debtor Profile" at bounding box center [161, 266] width 234 height 24
select select "0"
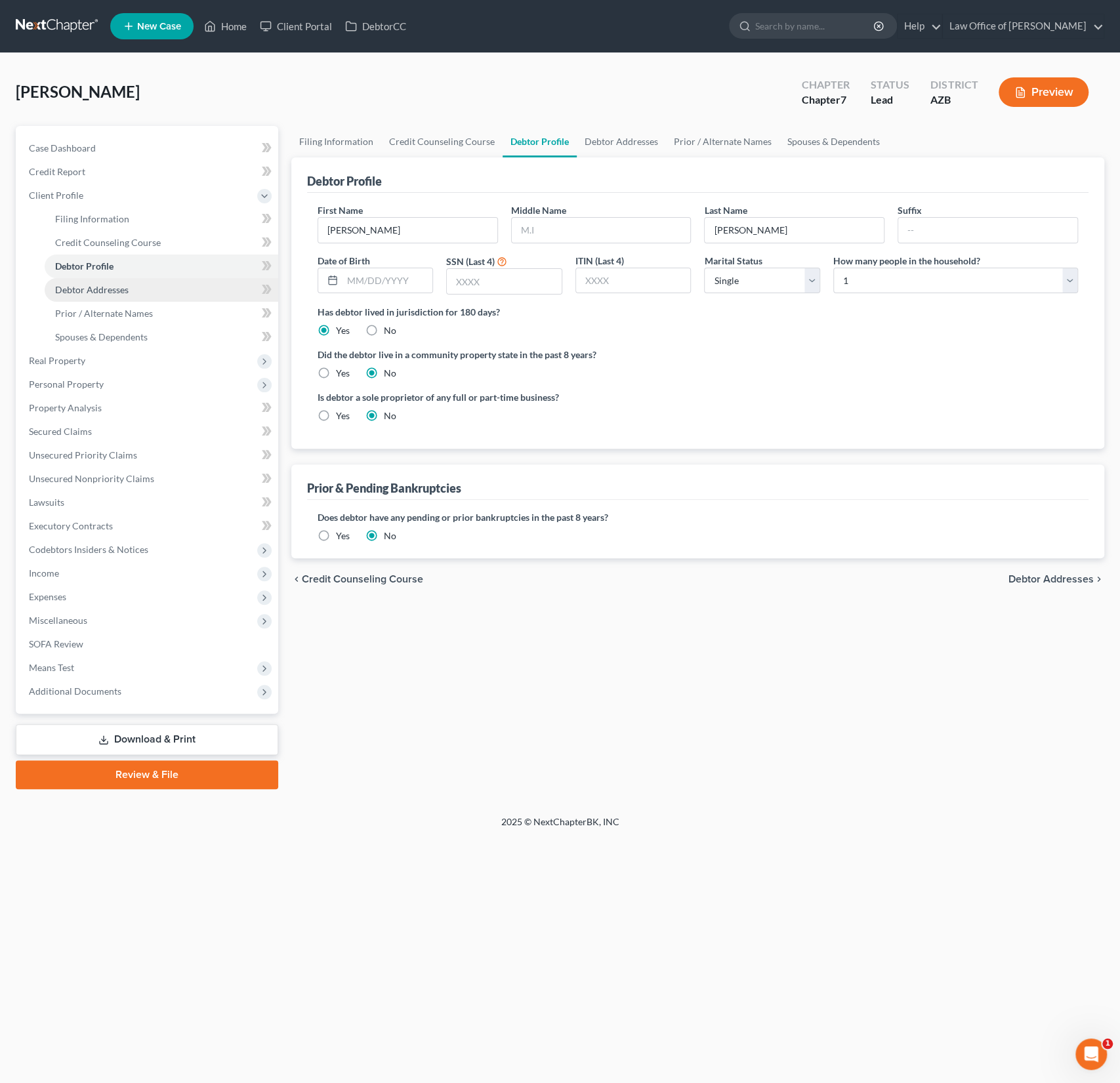
click at [113, 284] on span "Debtor Addresses" at bounding box center [92, 289] width 73 height 11
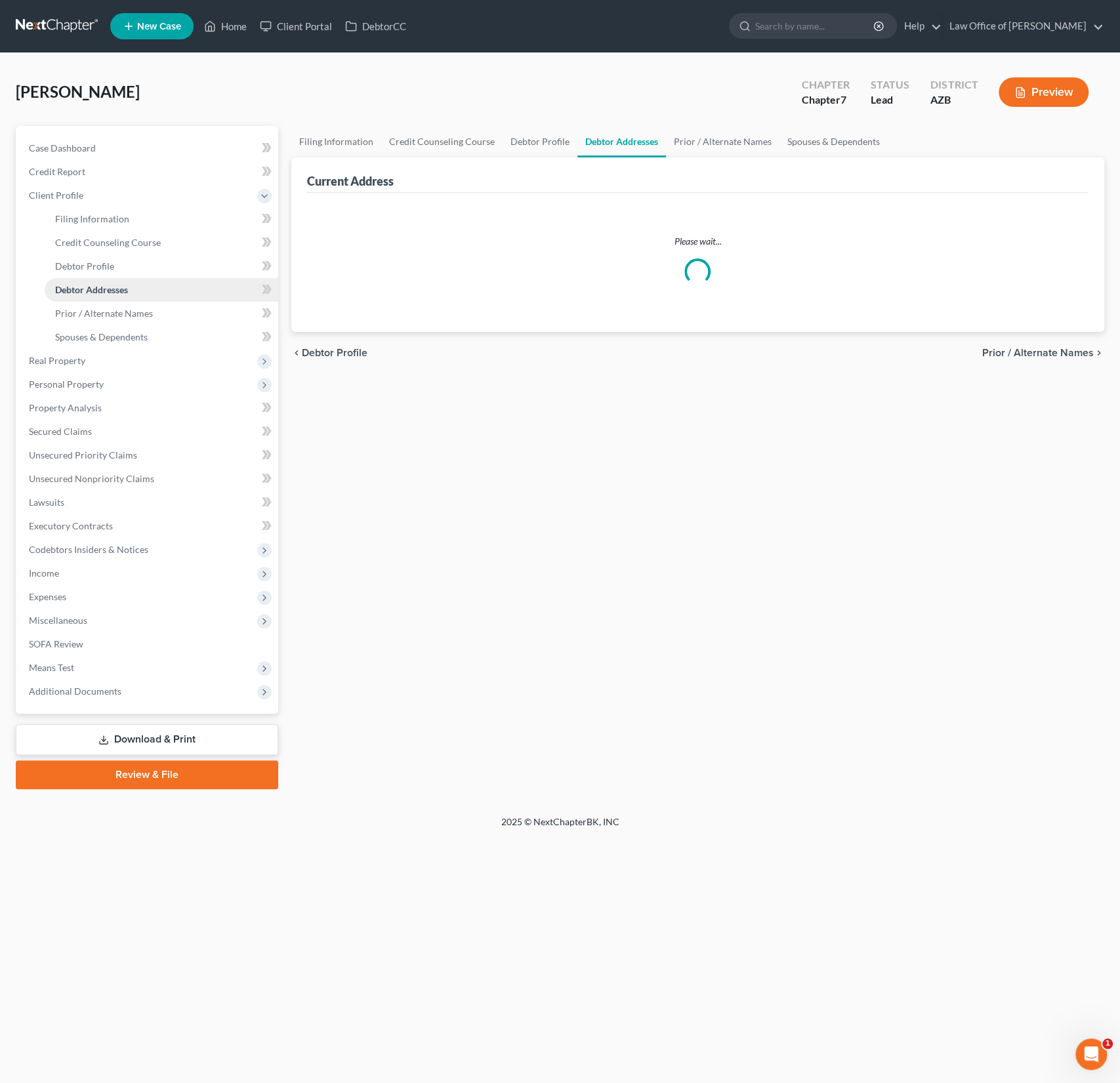
select select "0"
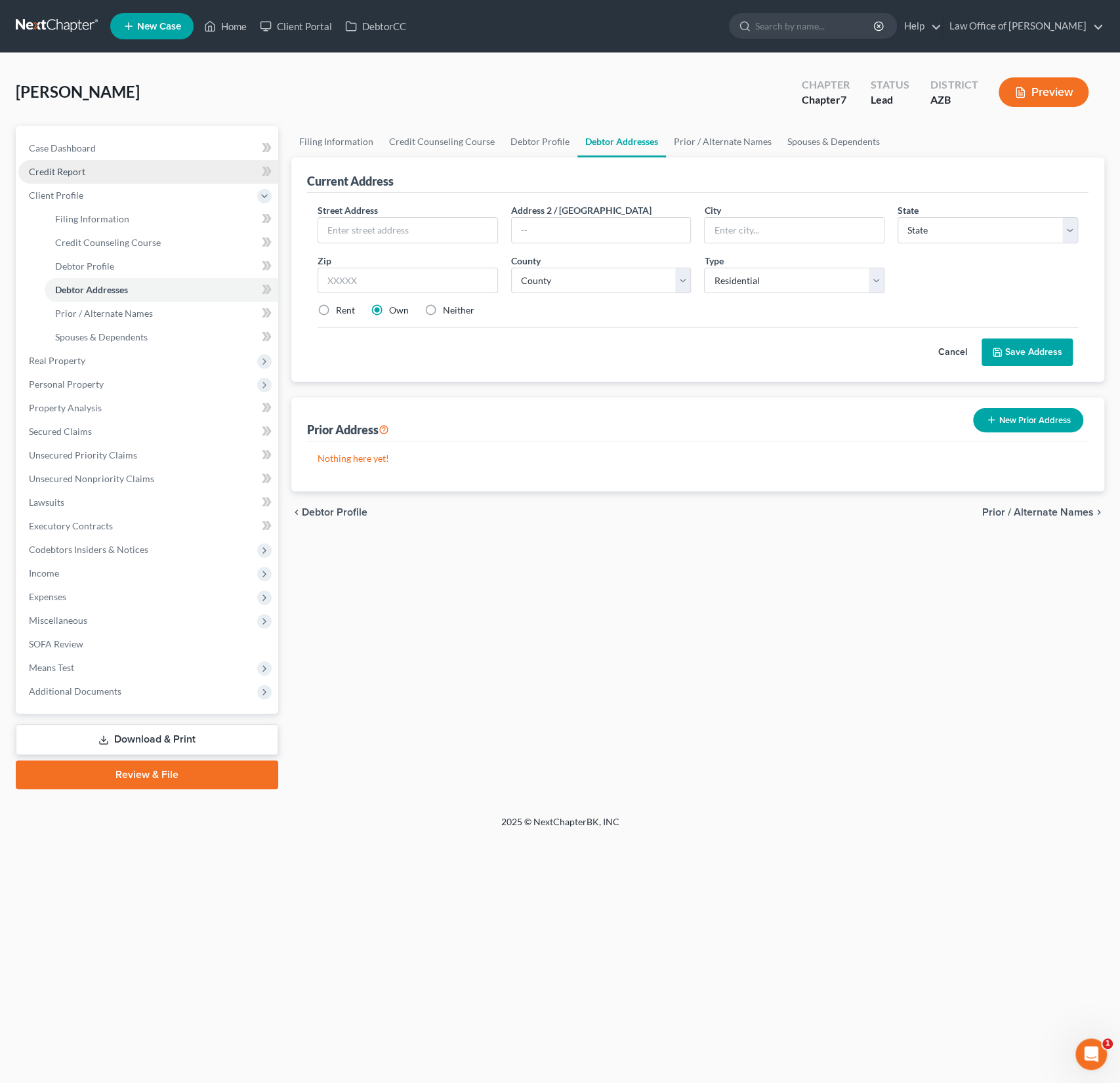
click at [82, 172] on span "Credit Report" at bounding box center [57, 171] width 57 height 11
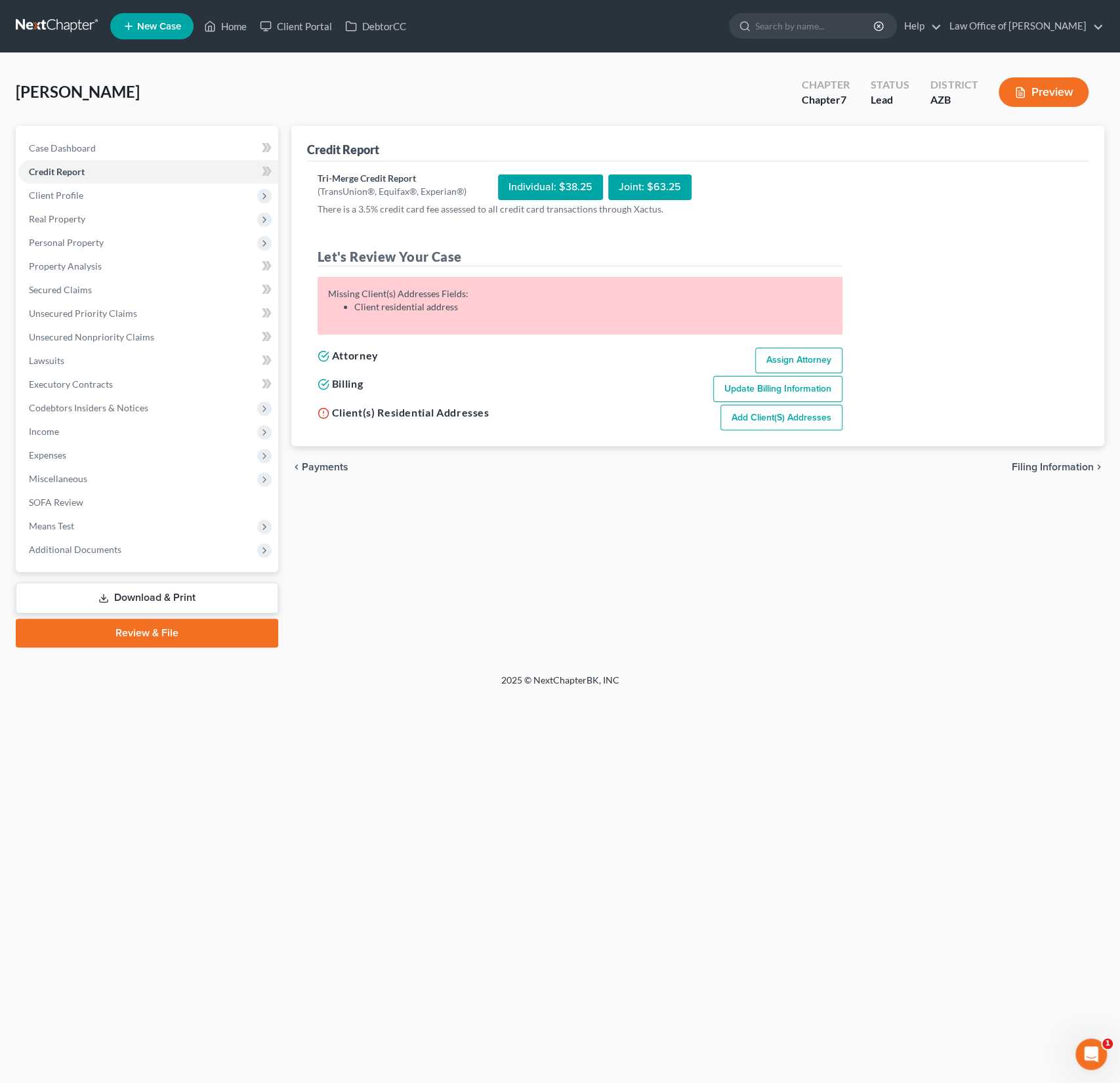
click at [791, 418] on link "Add Client(s) Addresses" at bounding box center [782, 417] width 122 height 26
select select "0"
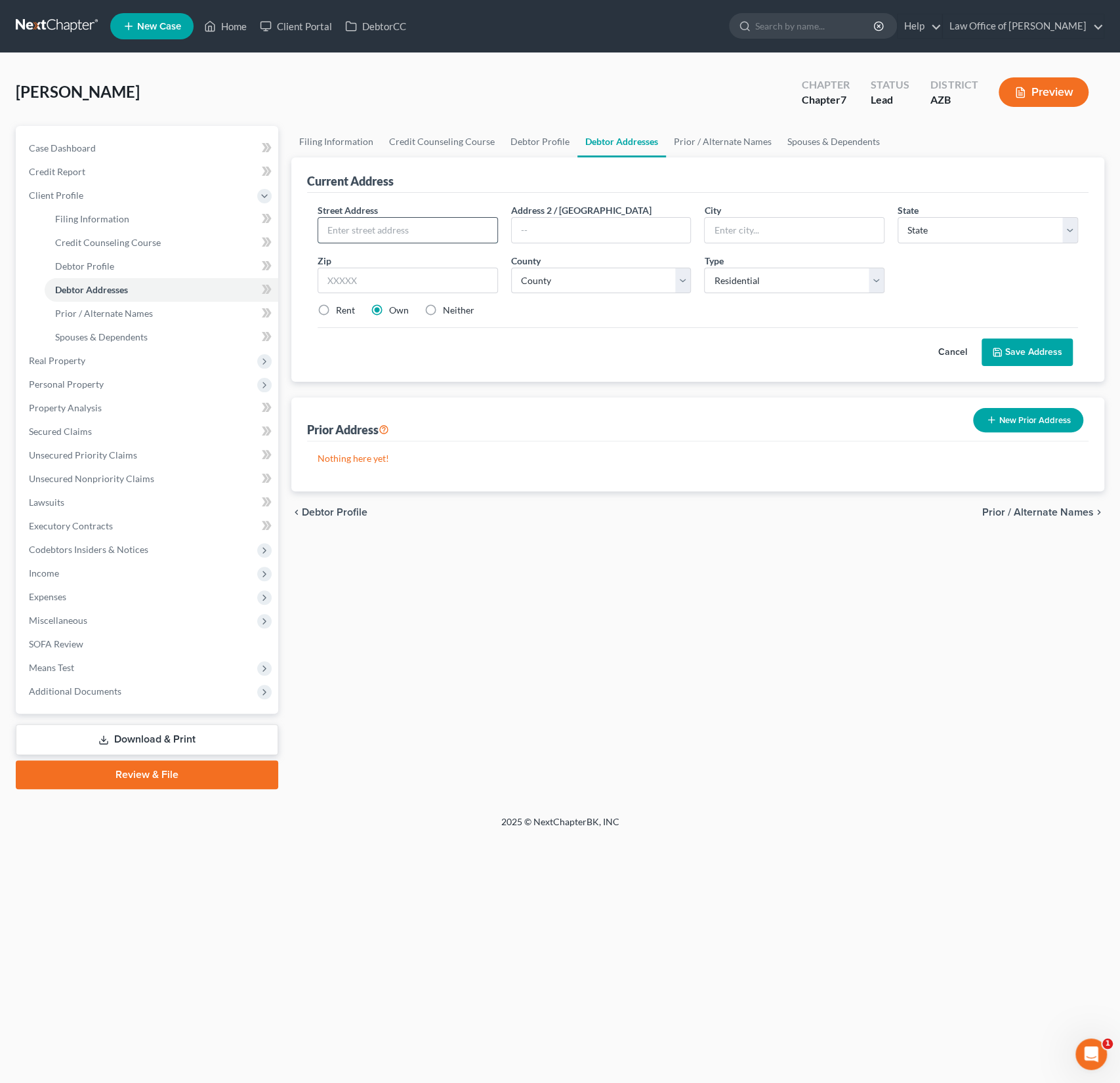
click at [359, 240] on input "text" at bounding box center [408, 230] width 180 height 25
type input "[STREET_ADDRESS]"
type input "Apt 2037"
type input "85259"
type input "Scottsdale"
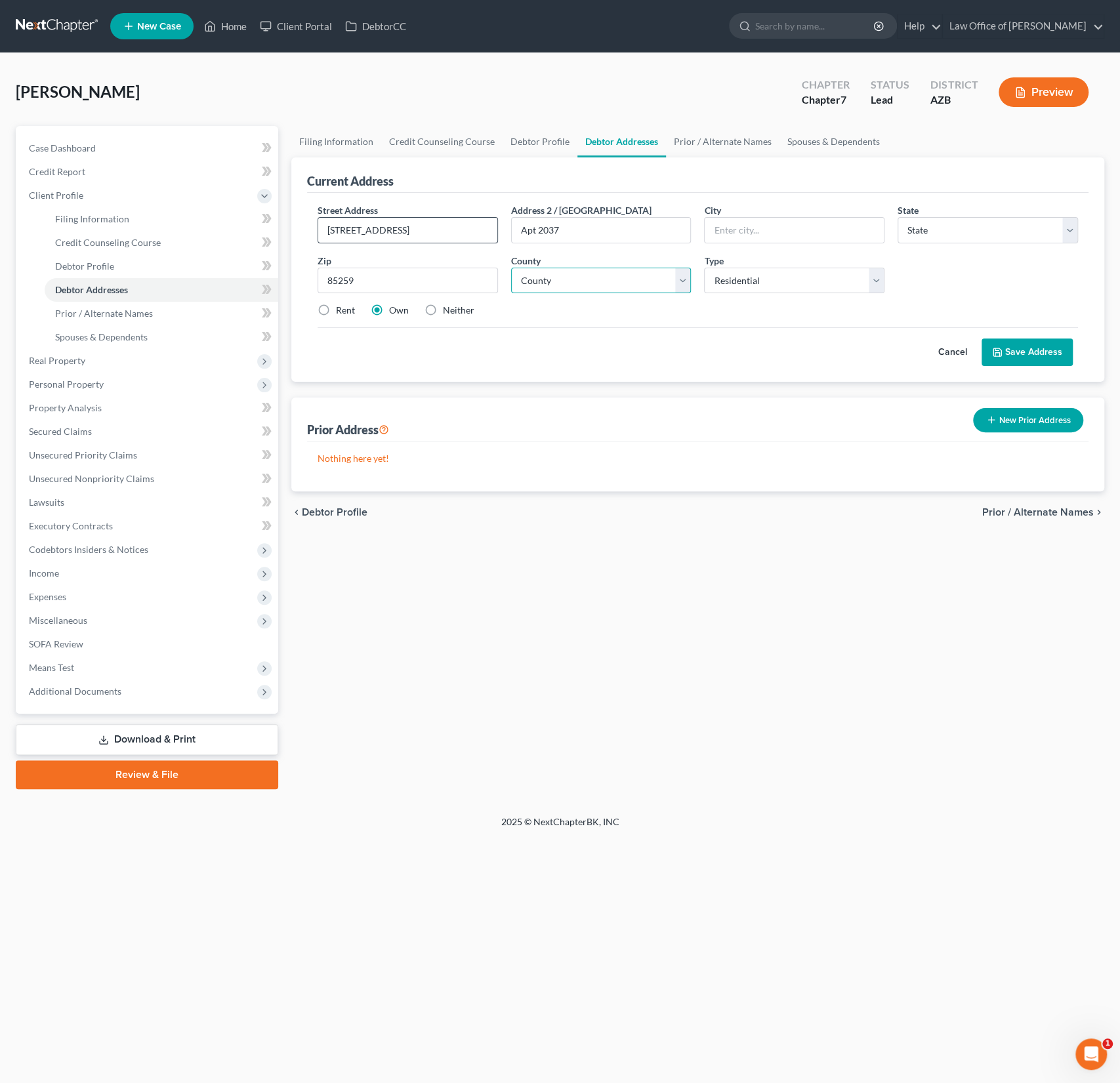
select select "3"
click at [73, 166] on span "Credit Report" at bounding box center [57, 171] width 57 height 11
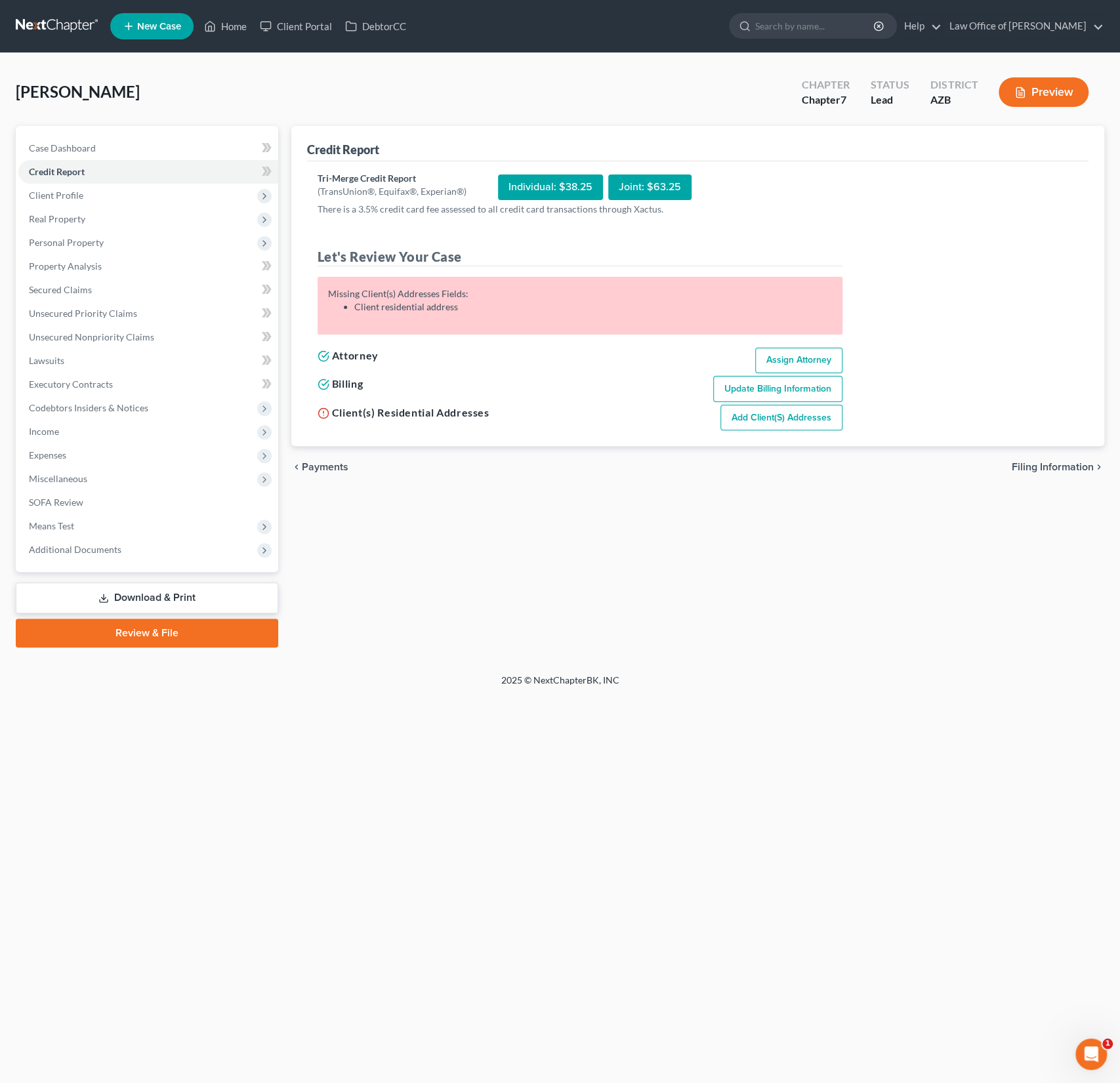
click at [755, 423] on link "Add Client(s) Addresses" at bounding box center [782, 417] width 122 height 26
select select "0"
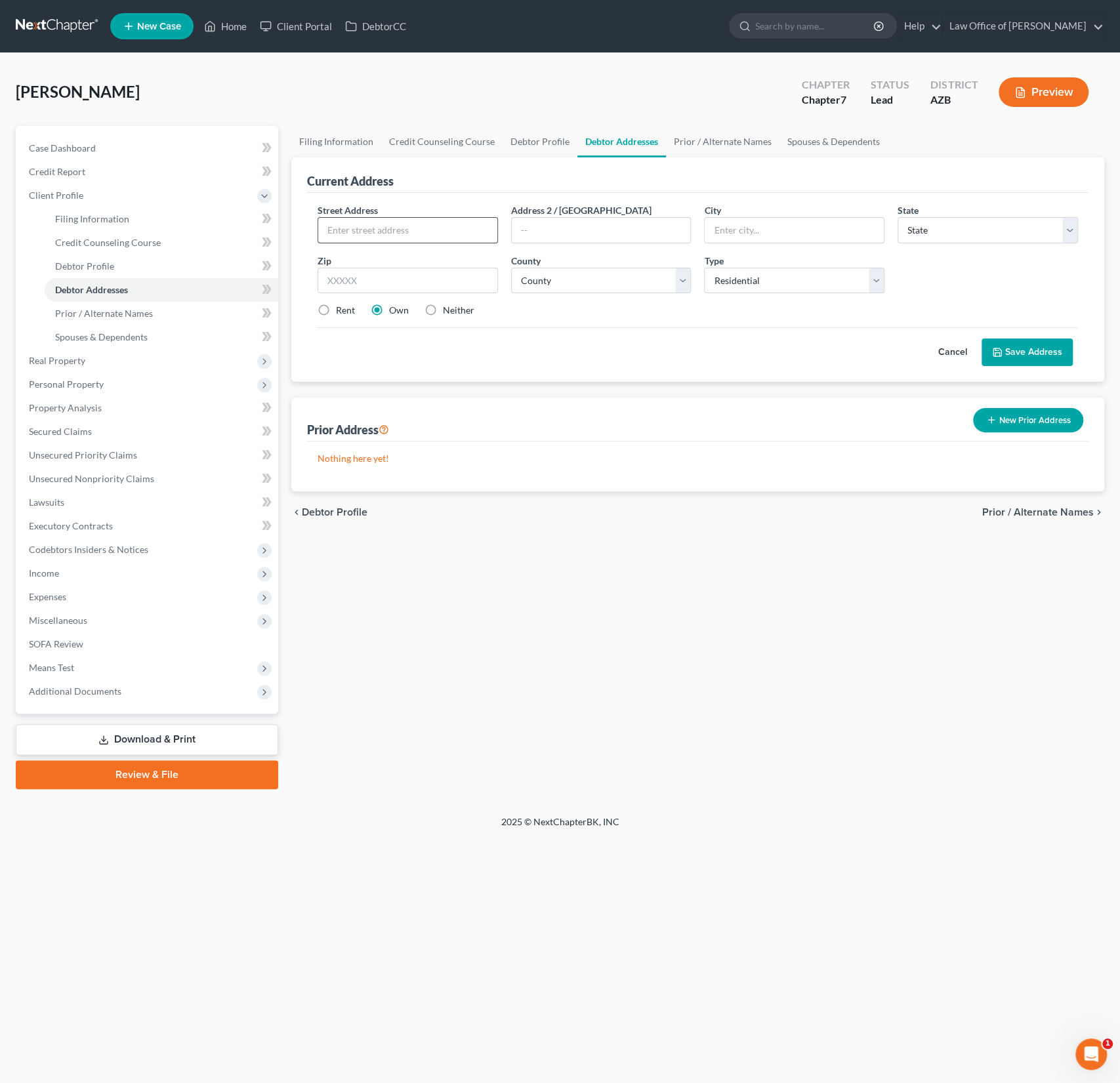
click at [370, 231] on input "text" at bounding box center [408, 230] width 180 height 25
type input "[STREET_ADDRESS]"
click at [377, 267] on input "text" at bounding box center [407, 281] width 180 height 26
click at [363, 280] on input "text" at bounding box center [407, 281] width 180 height 26
type input "85259"
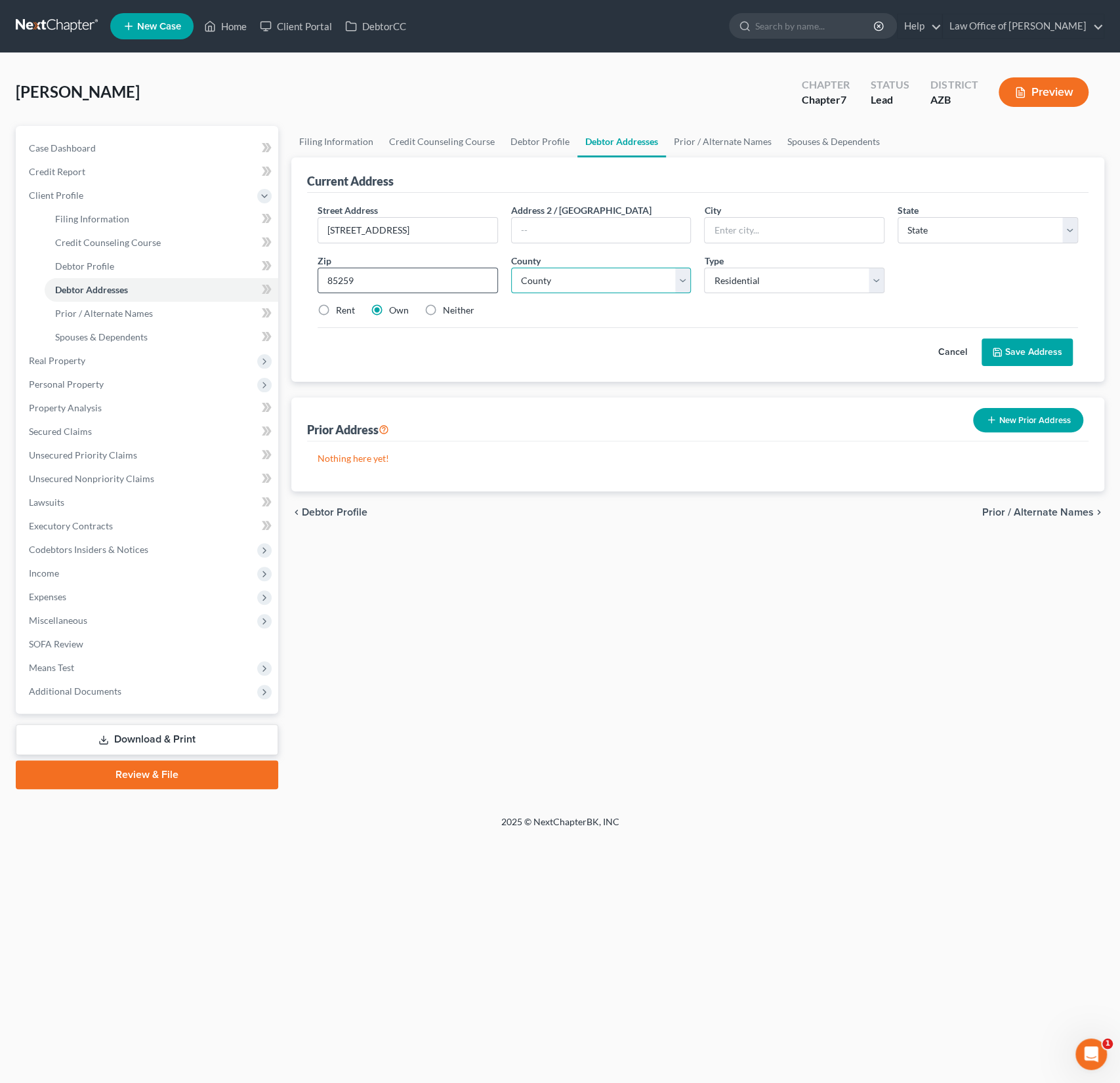
type input "Scottsdale"
select select "3"
click at [582, 290] on select "County [GEOGRAPHIC_DATA] [GEOGRAPHIC_DATA] [GEOGRAPHIC_DATA] [GEOGRAPHIC_DATA] …" at bounding box center [601, 281] width 180 height 26
select select "7"
click at [511, 267] on select "County [GEOGRAPHIC_DATA] [GEOGRAPHIC_DATA] [GEOGRAPHIC_DATA] [GEOGRAPHIC_DATA] …" at bounding box center [601, 281] width 180 height 26
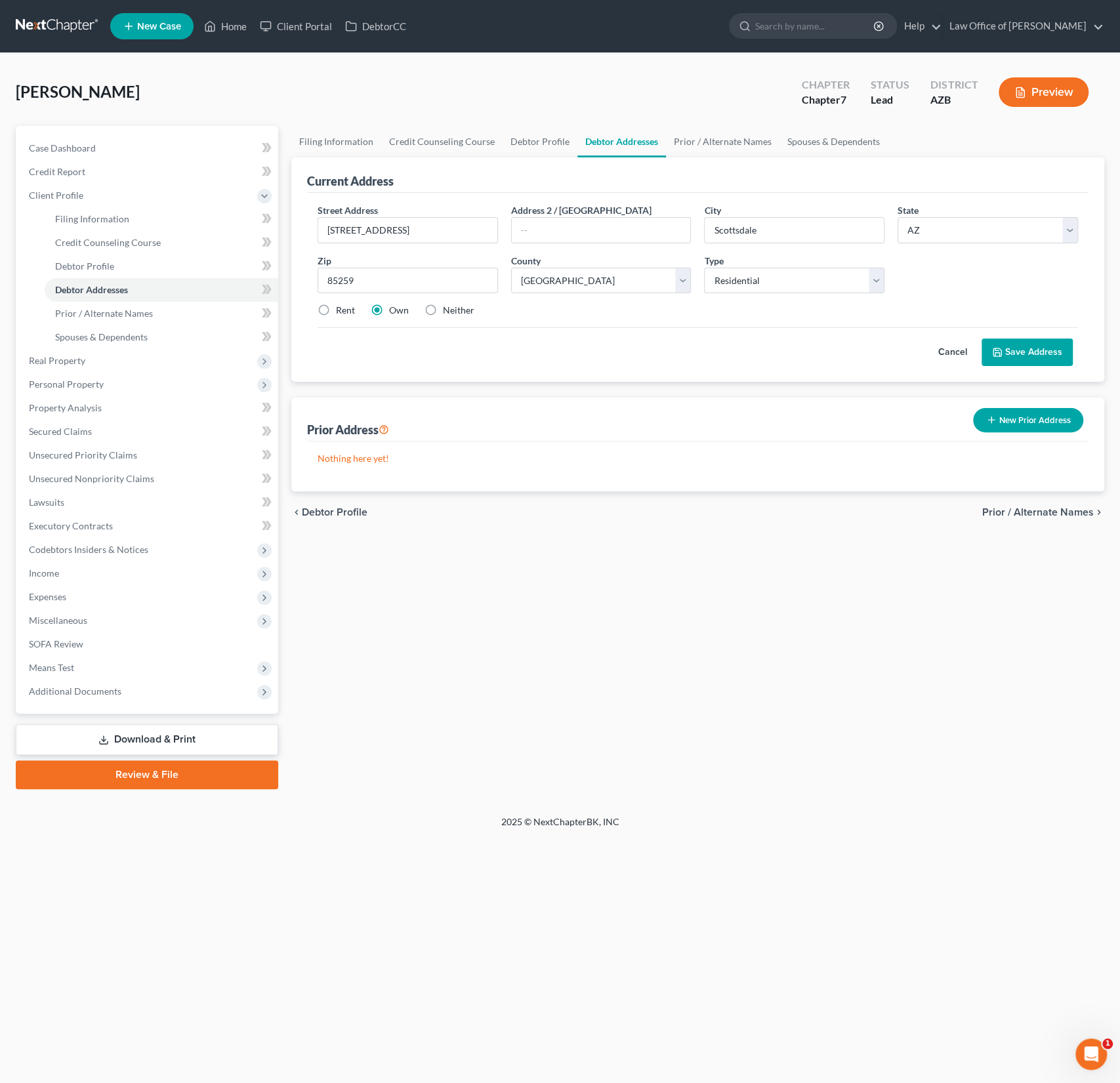
click at [336, 309] on label "Rent" at bounding box center [345, 310] width 19 height 13
click at [341, 309] on input "Rent" at bounding box center [345, 308] width 9 height 9
radio input "true"
click at [1031, 346] on button "Save Address" at bounding box center [1027, 352] width 92 height 28
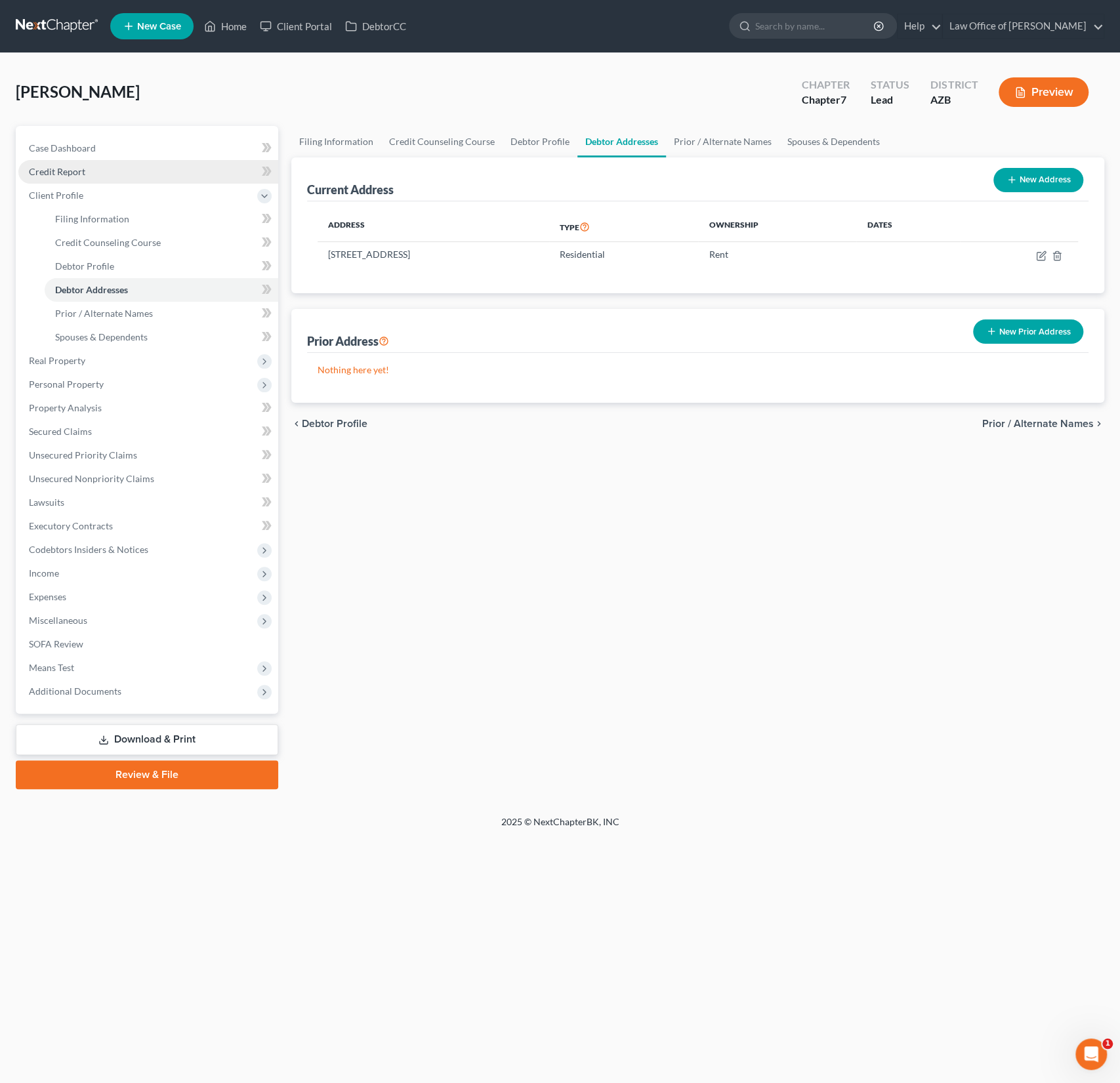
click at [69, 176] on link "Credit Report" at bounding box center [148, 172] width 260 height 24
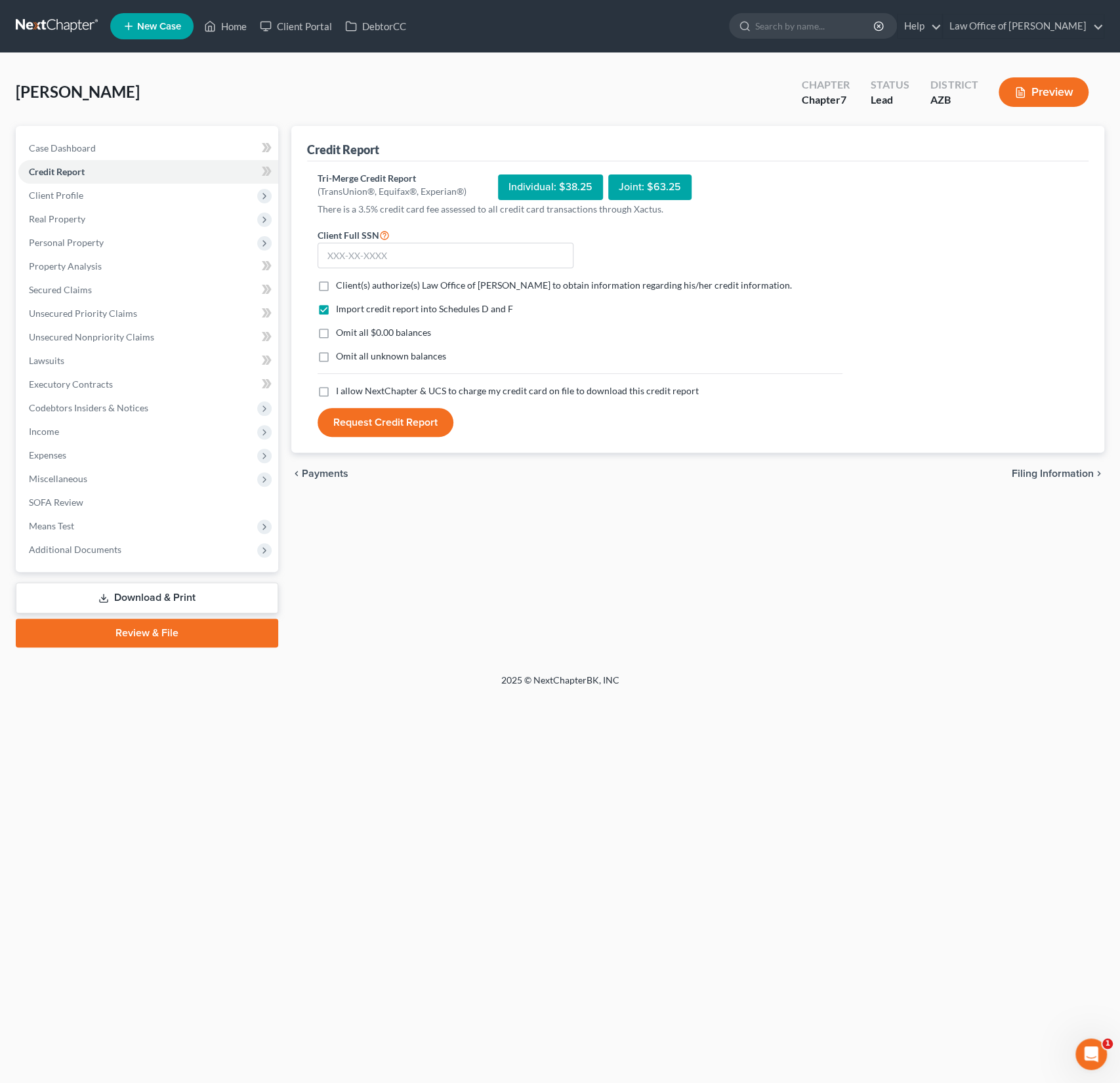
click at [336, 282] on label "Client(s) authorize(s) Law Office of [PERSON_NAME] to obtain information regard…" at bounding box center [563, 285] width 456 height 13
click at [341, 282] on input "Client(s) authorize(s) Law Office of [PERSON_NAME] to obtain information regard…" at bounding box center [345, 283] width 9 height 9
checkbox input "true"
click at [336, 388] on label "I allow NextChapter & UCS to charge my credit card on file to download this cre…" at bounding box center [517, 390] width 363 height 13
click at [341, 388] on input "I allow NextChapter & UCS to charge my credit card on file to download this cre…" at bounding box center [345, 389] width 9 height 9
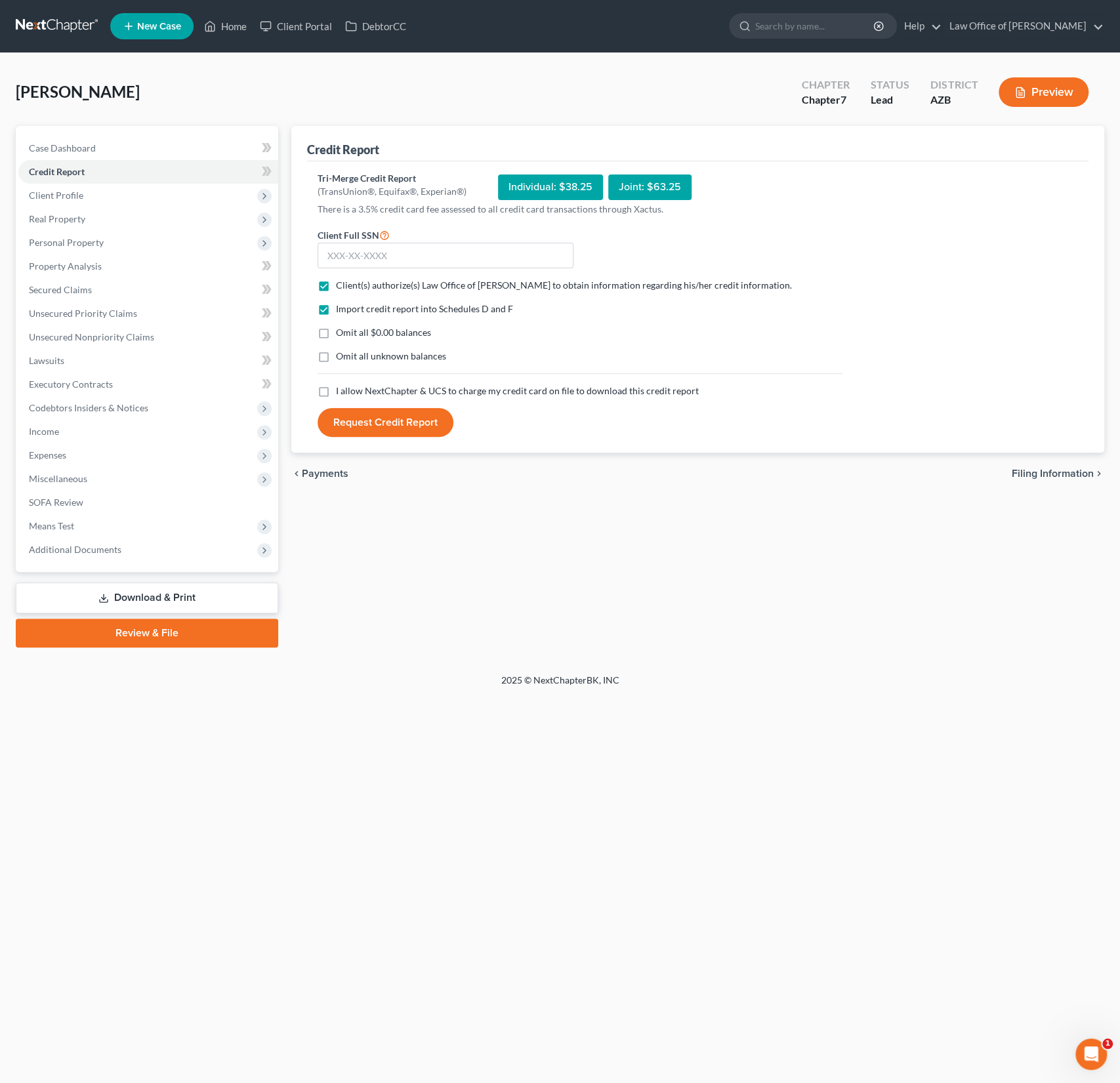
checkbox input "true"
click at [384, 261] on input "text" at bounding box center [445, 256] width 256 height 26
type input "346-86-5491"
click at [487, 484] on div "chevron_left Payments Filing Information chevron_right" at bounding box center [697, 473] width 813 height 42
click at [376, 421] on button "Request Credit Report" at bounding box center [385, 422] width 136 height 29
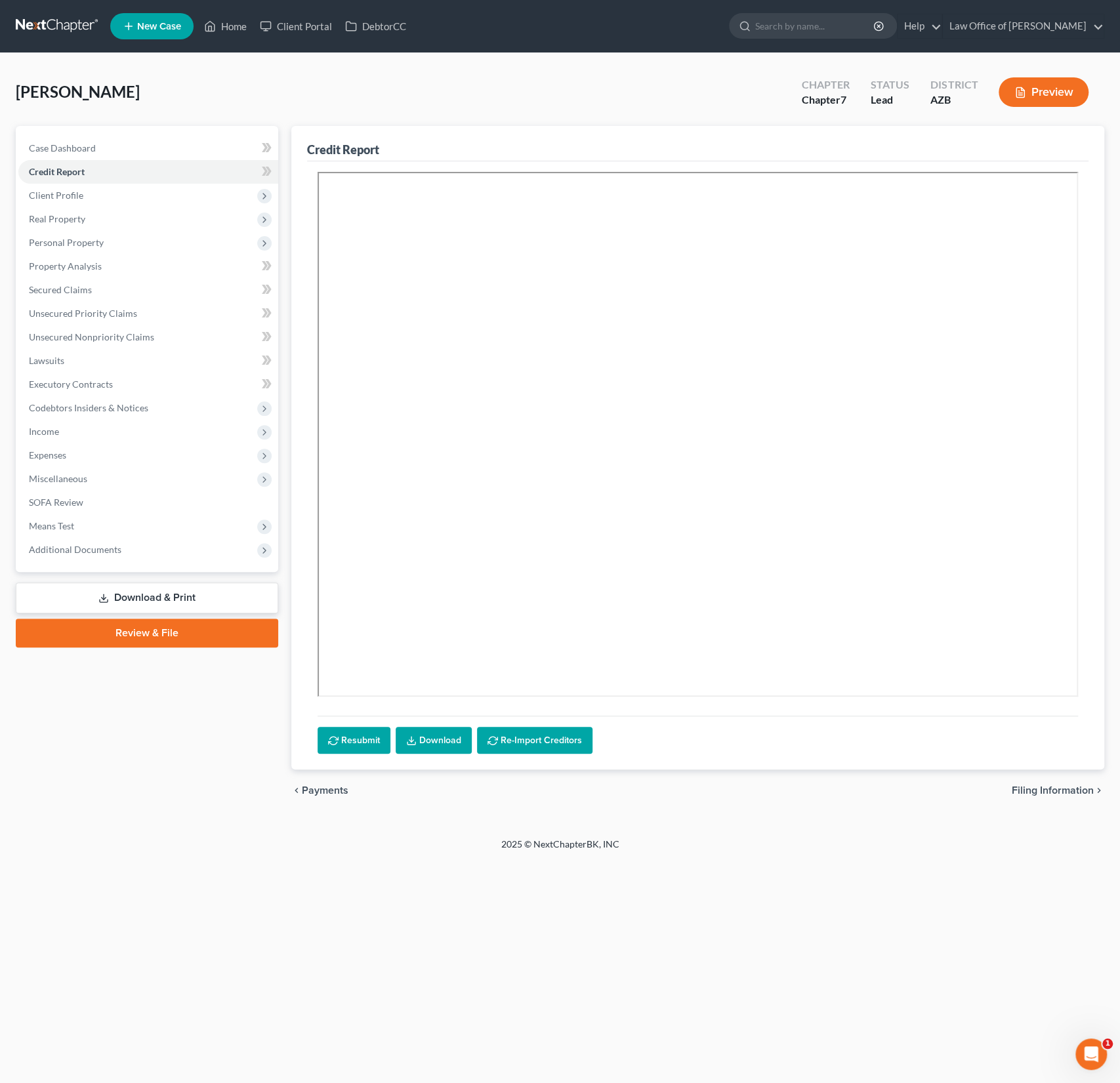
click at [221, 110] on div "[PERSON_NAME] Upgraded Chapter Chapter 7 Status Lead District [GEOGRAPHIC_DATA]…" at bounding box center [560, 97] width 1089 height 57
click at [240, 25] on link "Home" at bounding box center [226, 26] width 56 height 24
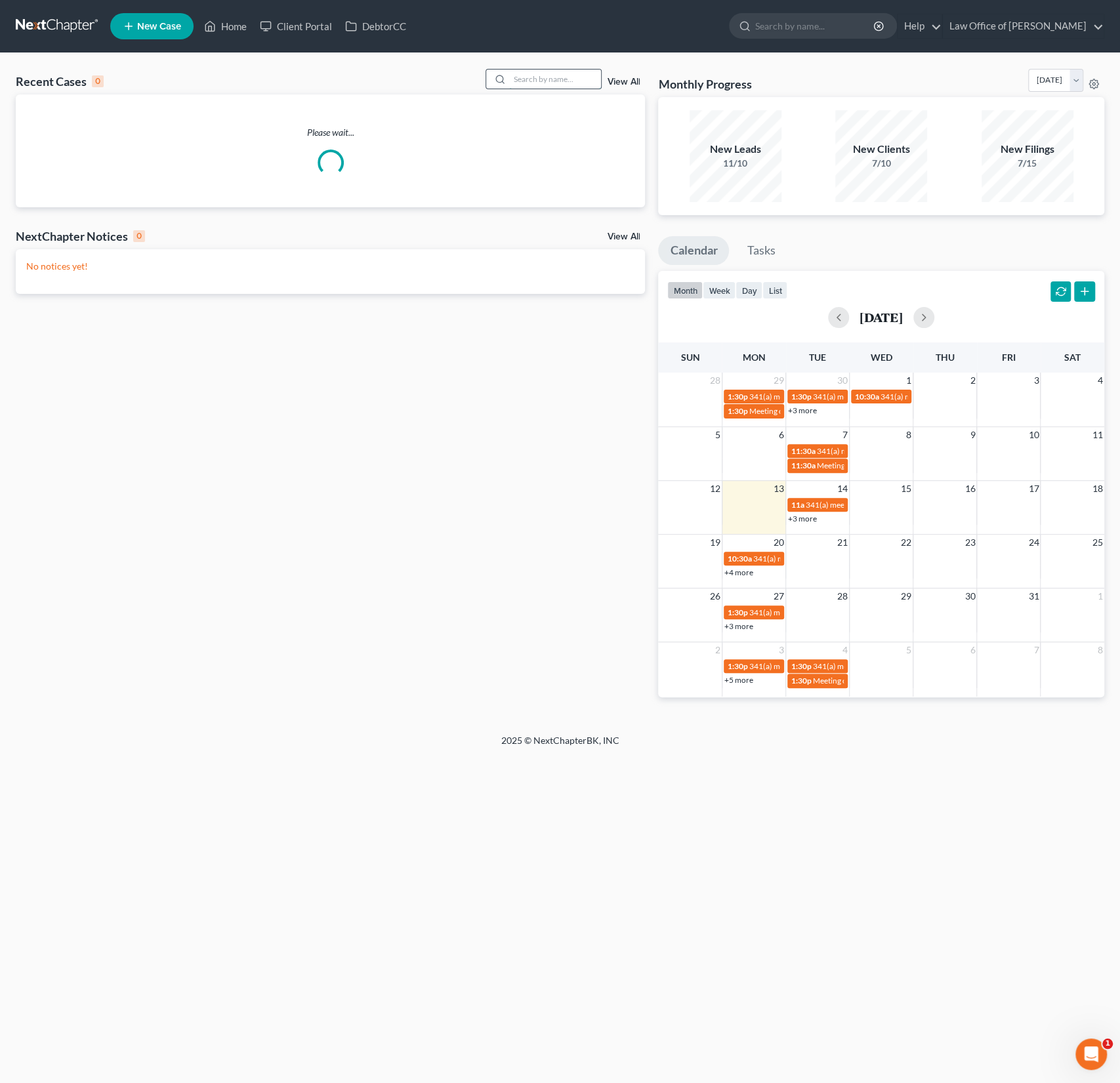
click at [530, 78] on input "search" at bounding box center [554, 79] width 92 height 19
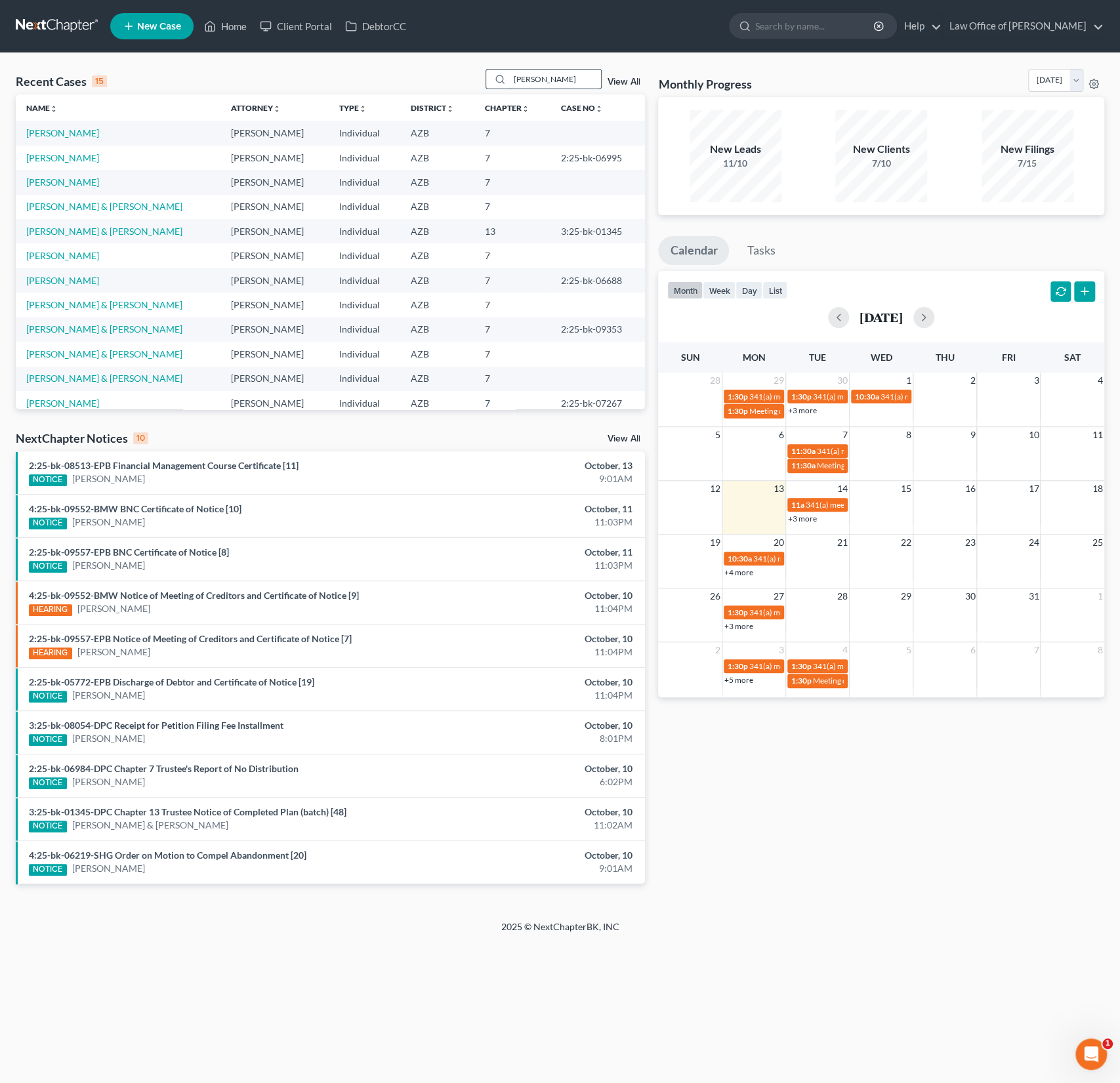
type input "[PERSON_NAME]"
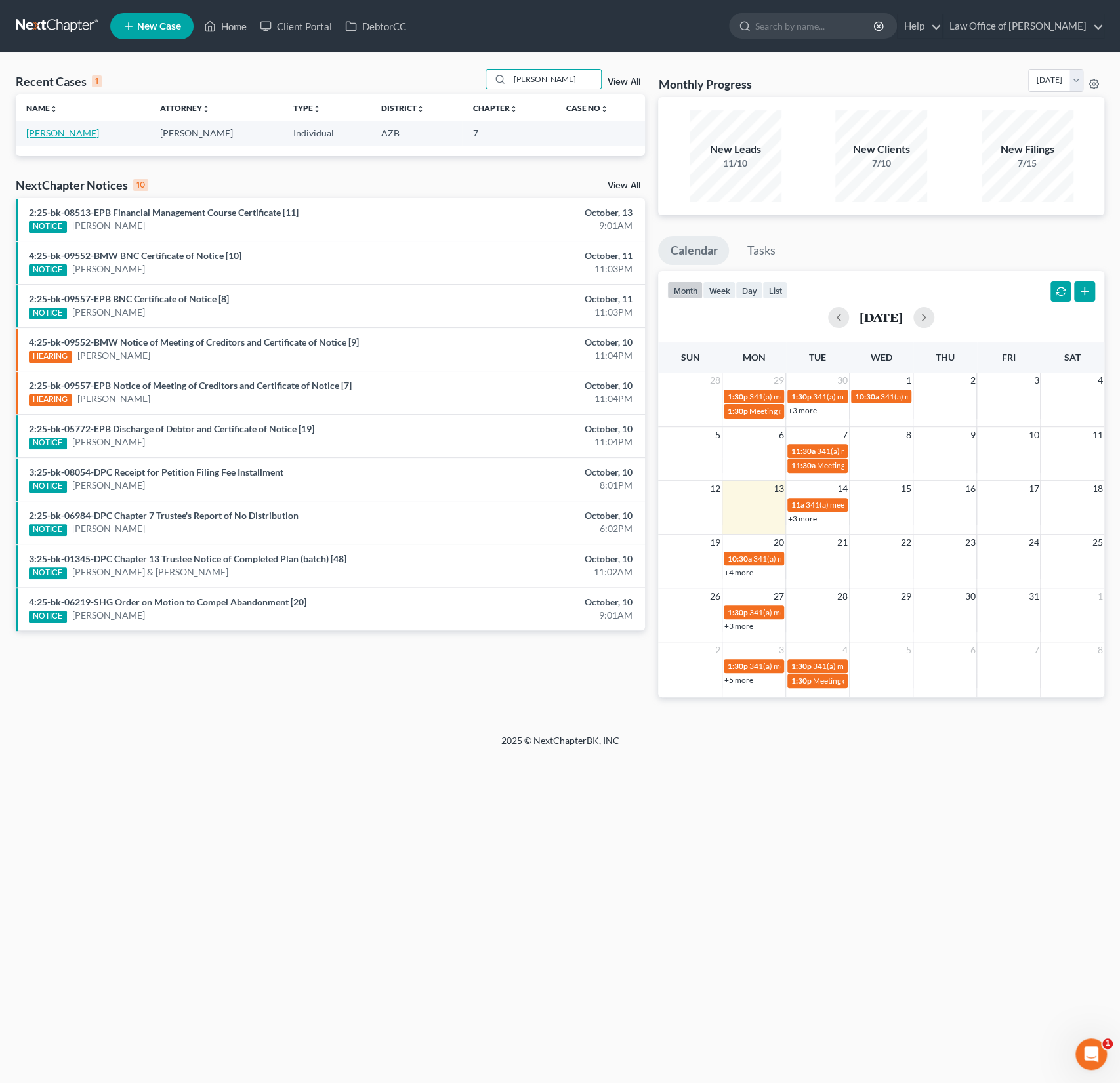
click at [64, 129] on link "[PERSON_NAME]" at bounding box center [63, 132] width 73 height 11
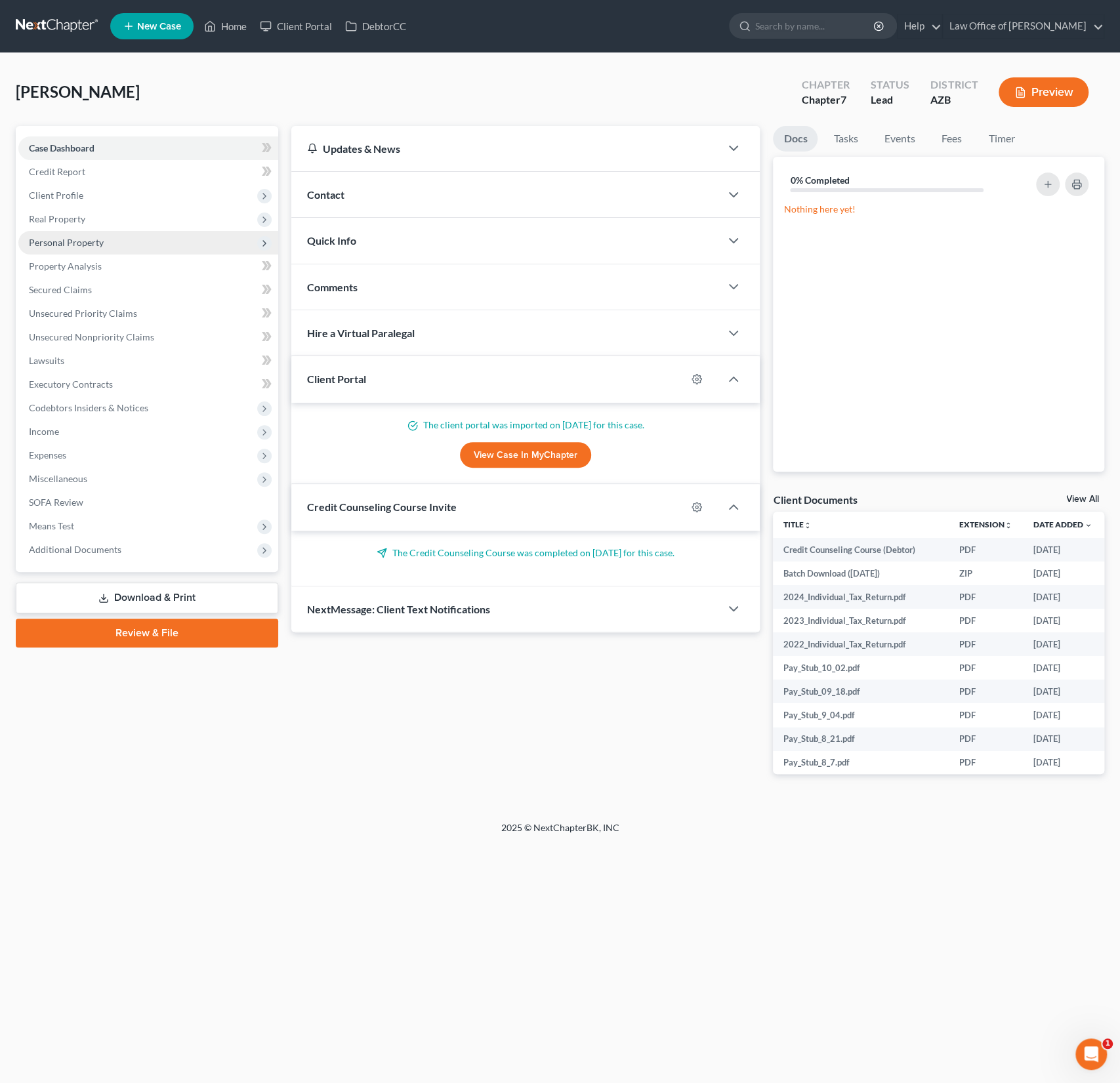
click at [77, 244] on span "Personal Property" at bounding box center [66, 242] width 75 height 11
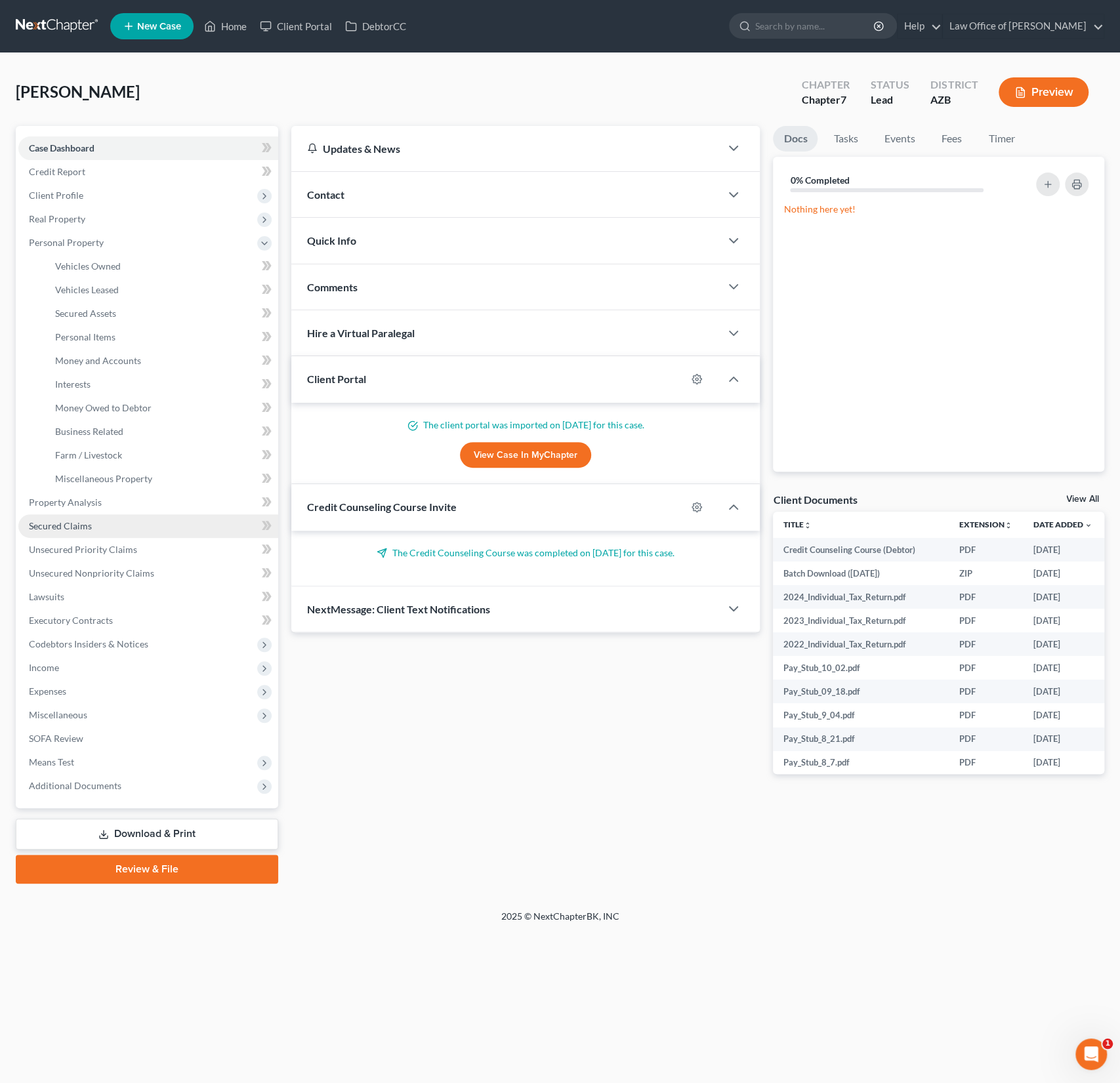
click at [80, 521] on span "Secured Claims" at bounding box center [60, 525] width 63 height 11
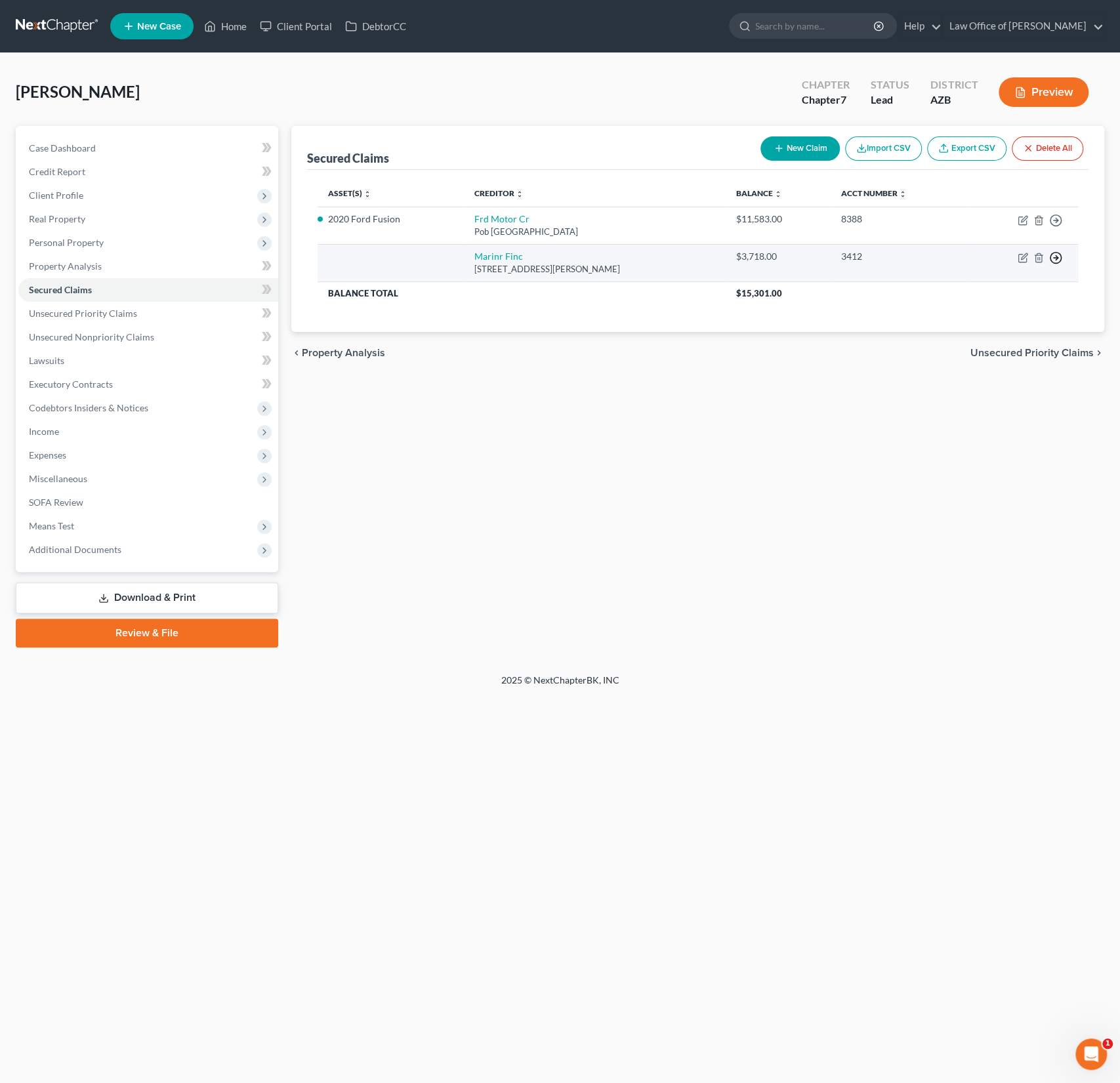
click at [1058, 257] on icon "button" at bounding box center [1056, 257] width 13 height 13
click at [996, 292] on link "Move to F" at bounding box center [995, 290] width 110 height 23
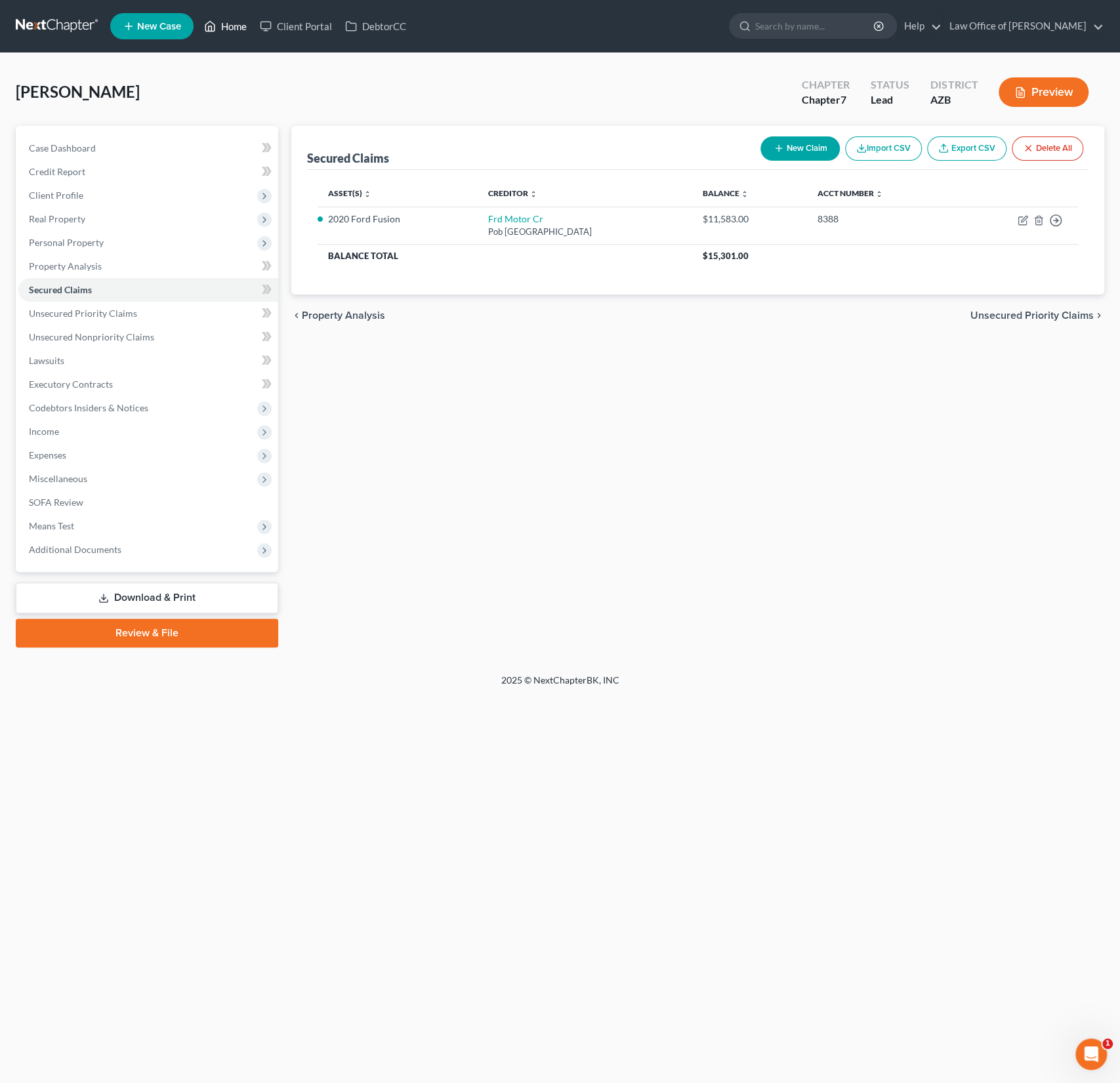
click at [232, 30] on link "Home" at bounding box center [226, 26] width 56 height 24
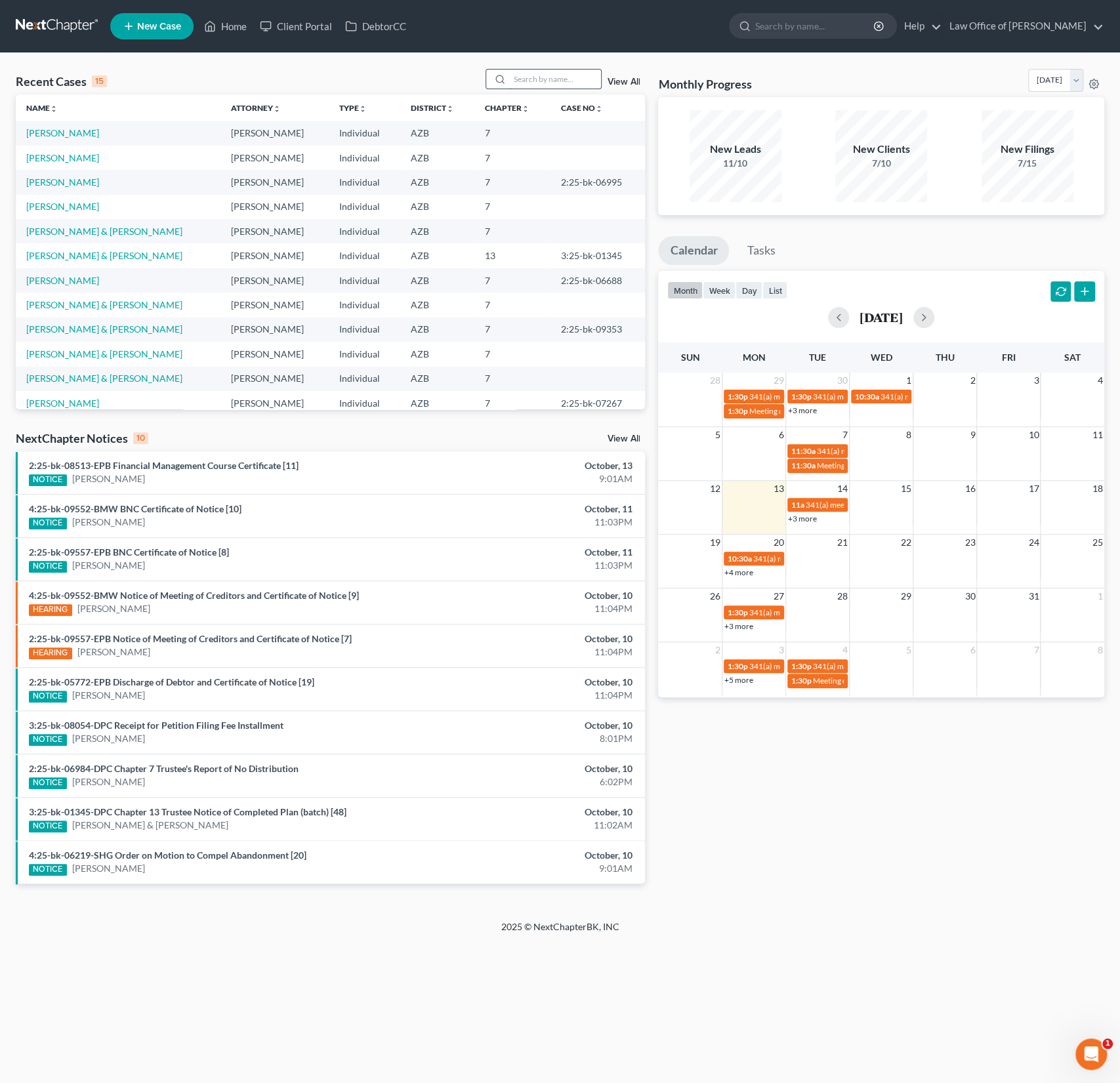
click at [537, 83] on input "search" at bounding box center [554, 79] width 92 height 19
type input "[PERSON_NAME]"
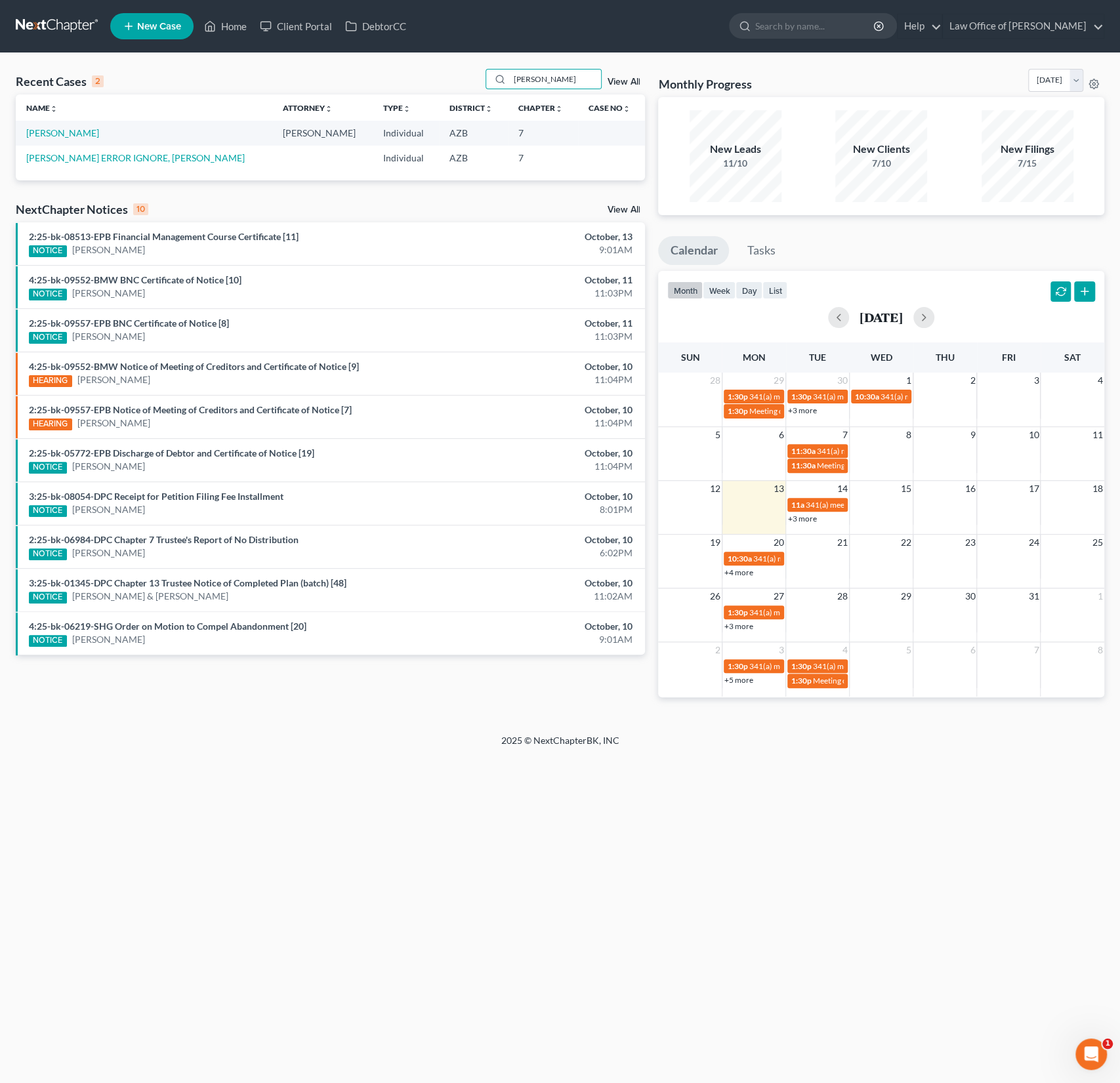
click at [91, 125] on td "[PERSON_NAME]" at bounding box center [144, 133] width 256 height 24
click at [81, 131] on link "[PERSON_NAME]" at bounding box center [63, 132] width 73 height 11
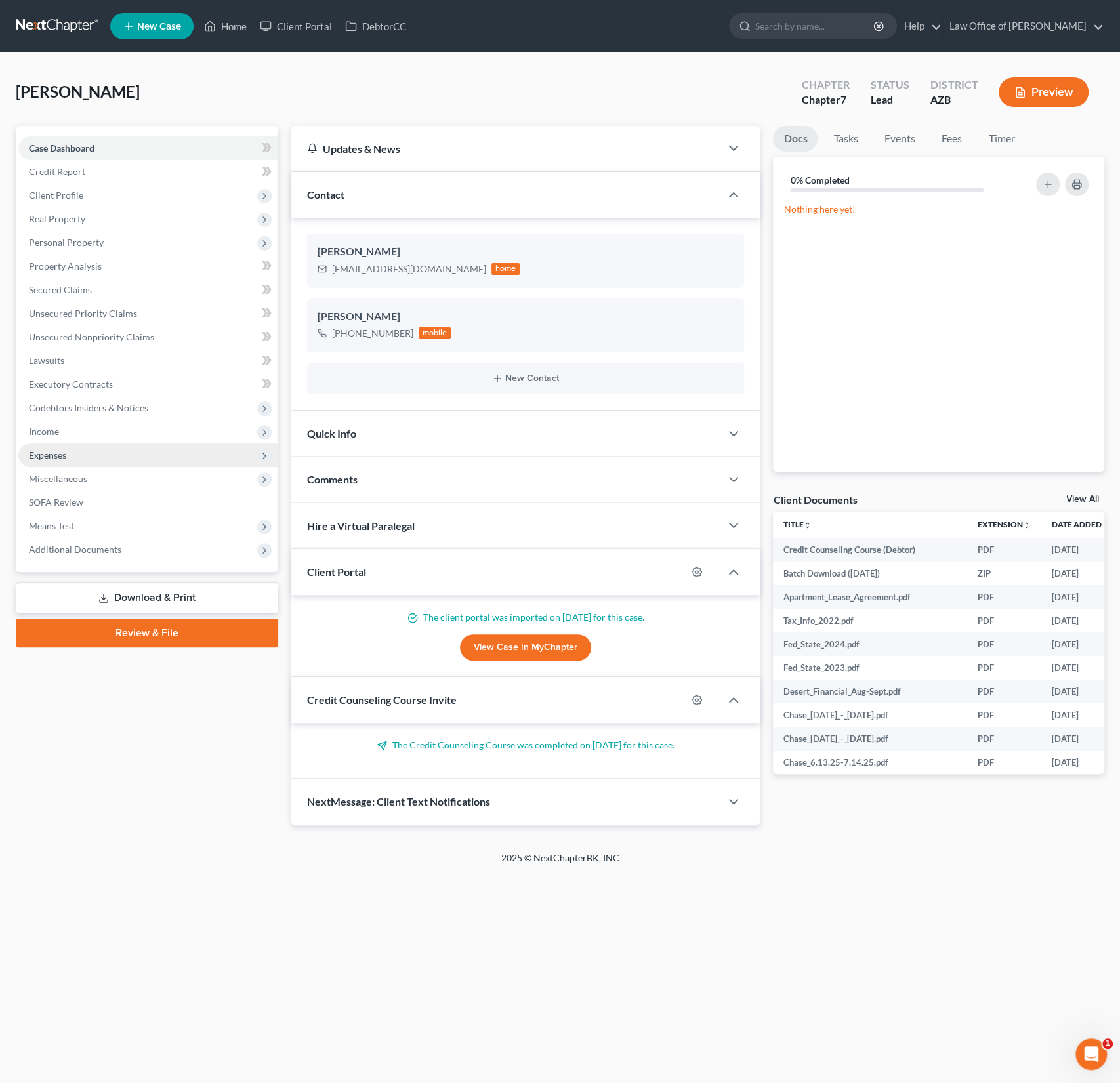
click at [60, 446] on span "Expenses" at bounding box center [148, 455] width 260 height 24
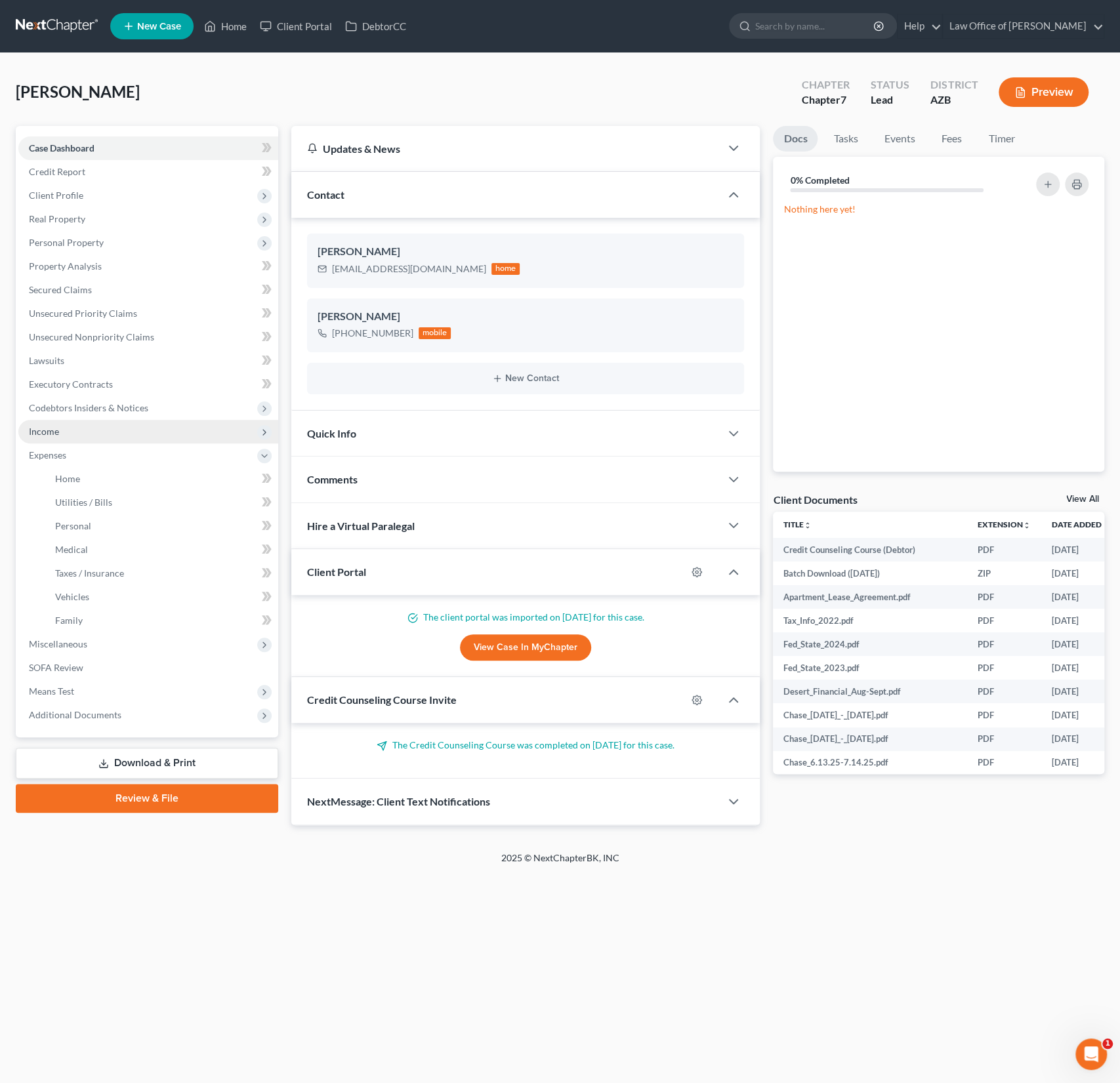
click at [57, 436] on span "Income" at bounding box center [44, 431] width 31 height 11
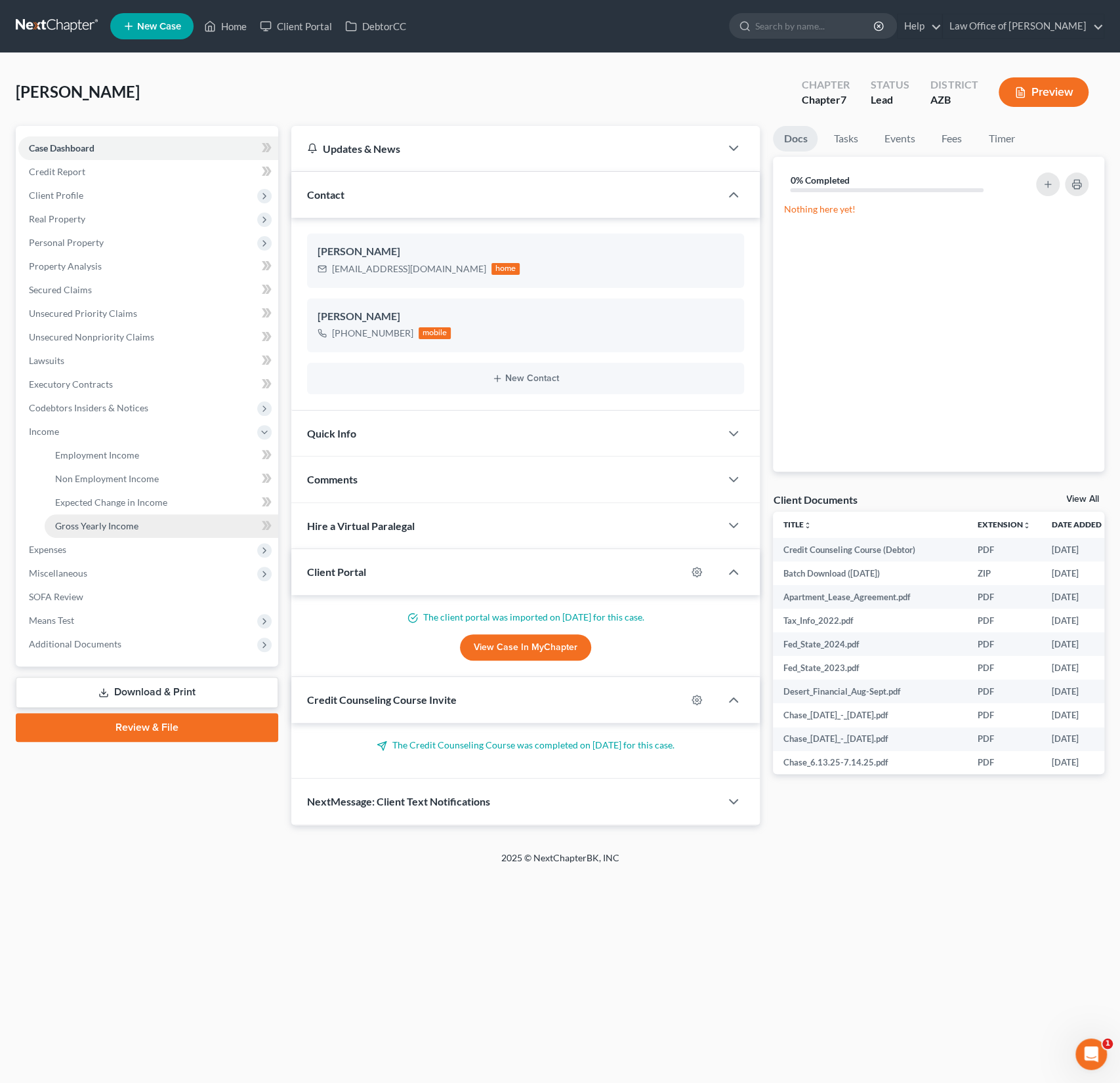
click at [100, 527] on span "Gross Yearly Income" at bounding box center [97, 525] width 84 height 11
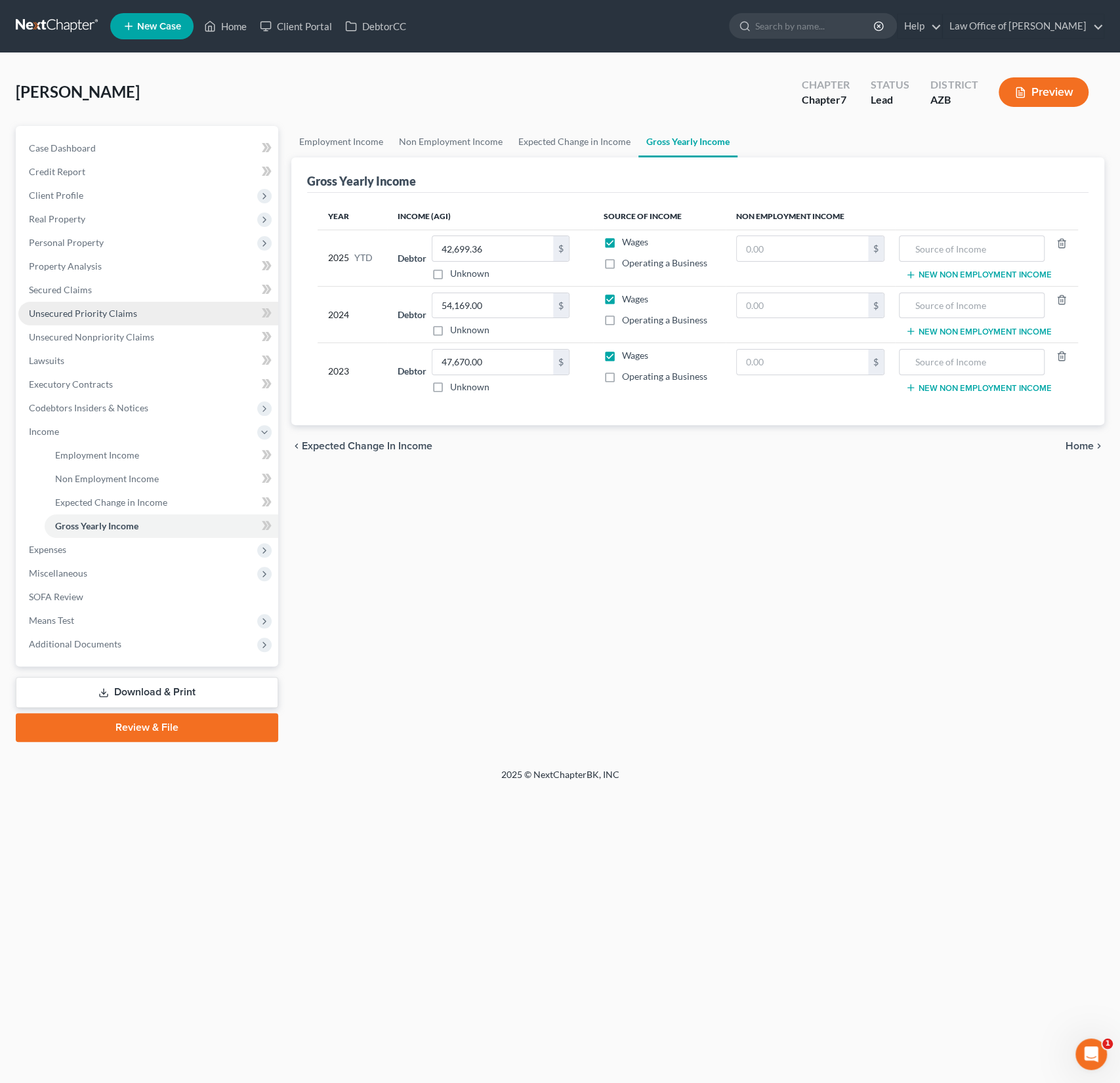
click at [124, 319] on link "Unsecured Priority Claims" at bounding box center [148, 313] width 260 height 24
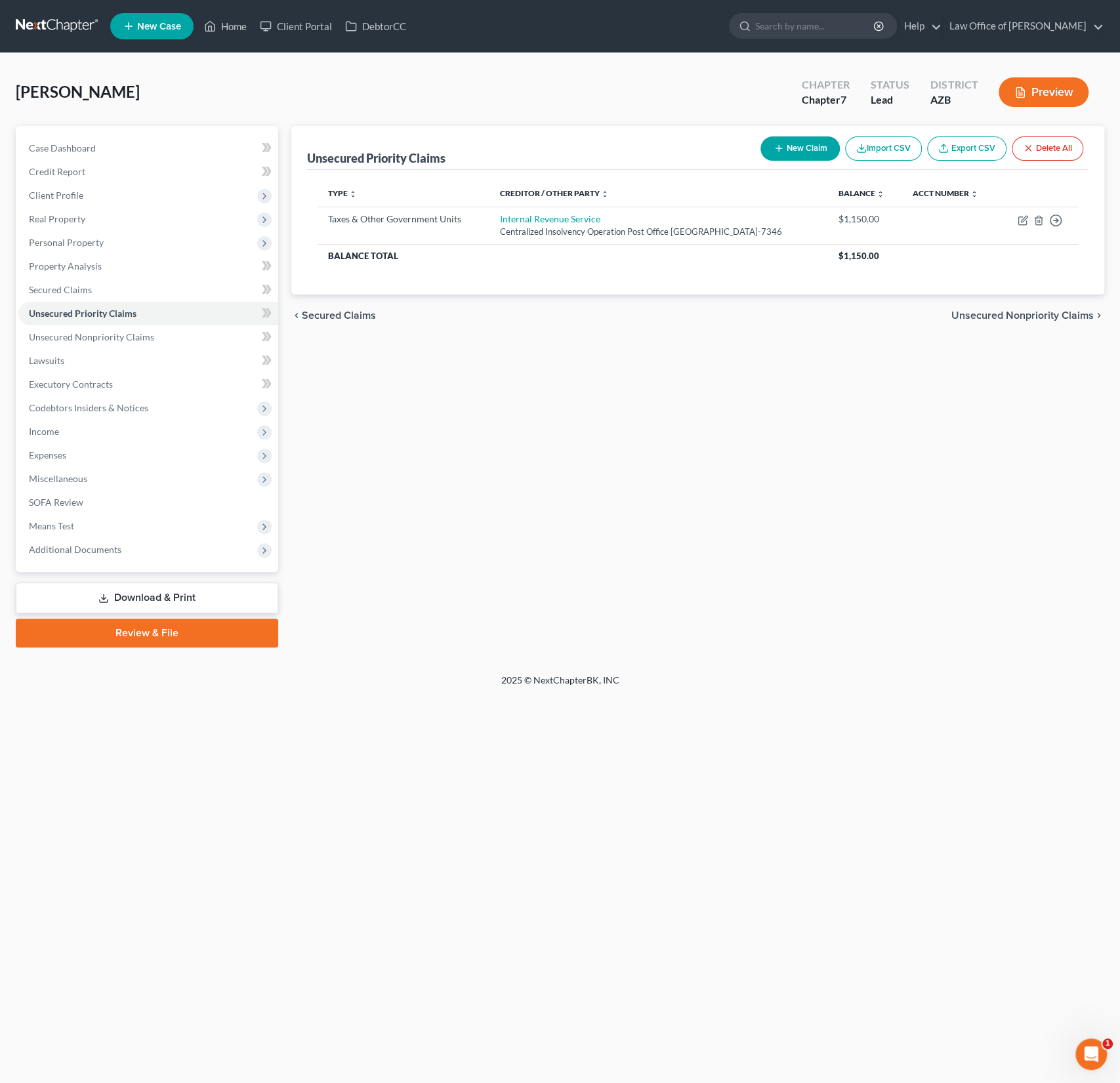
click at [267, 85] on div "[PERSON_NAME] Upgraded Chapter Chapter 7 Status Lead District [GEOGRAPHIC_DATA]…" at bounding box center [560, 97] width 1089 height 57
click at [232, 26] on link "Home" at bounding box center [226, 26] width 56 height 24
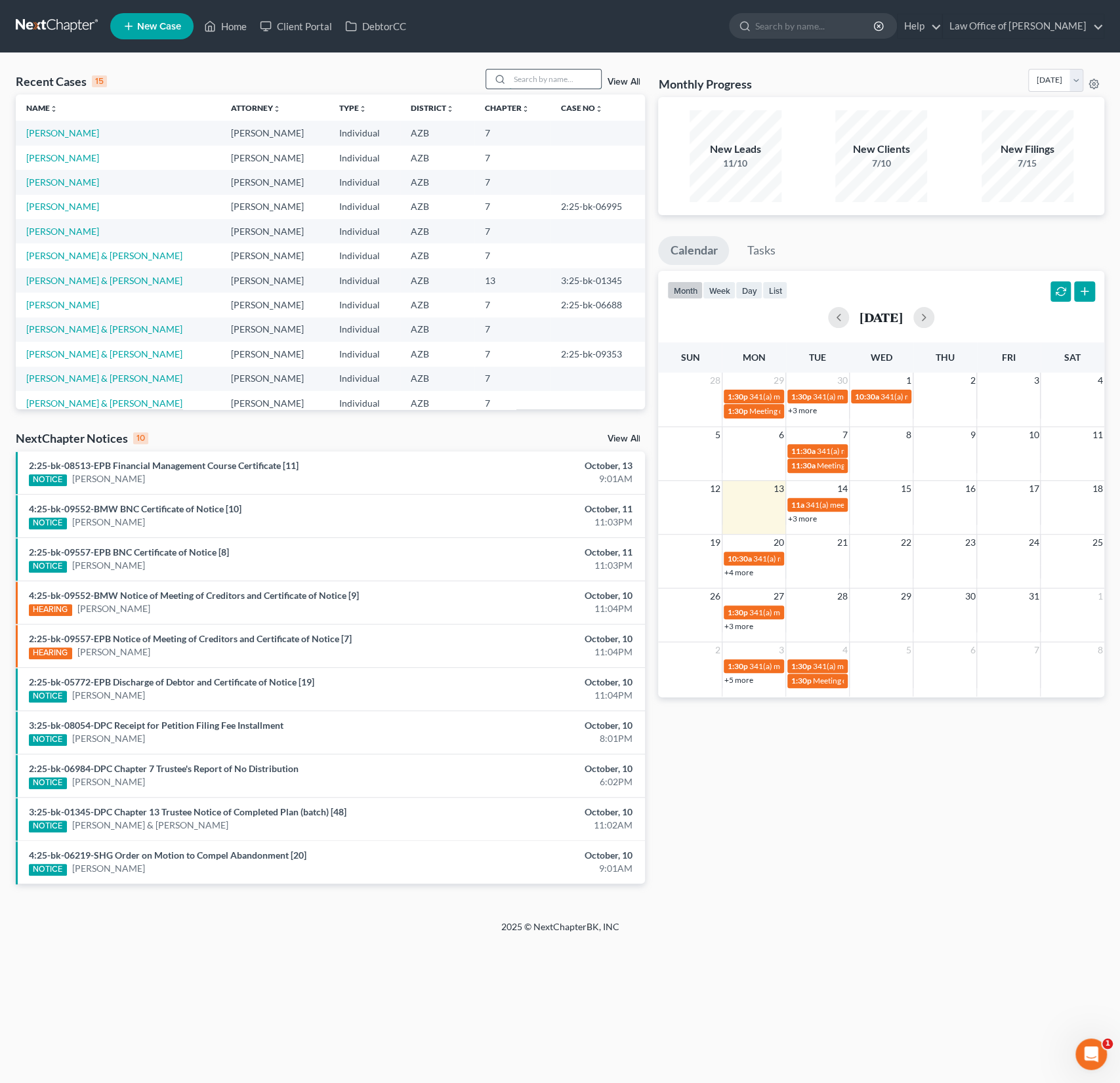
click at [539, 75] on input "search" at bounding box center [554, 79] width 92 height 19
type input "tye"
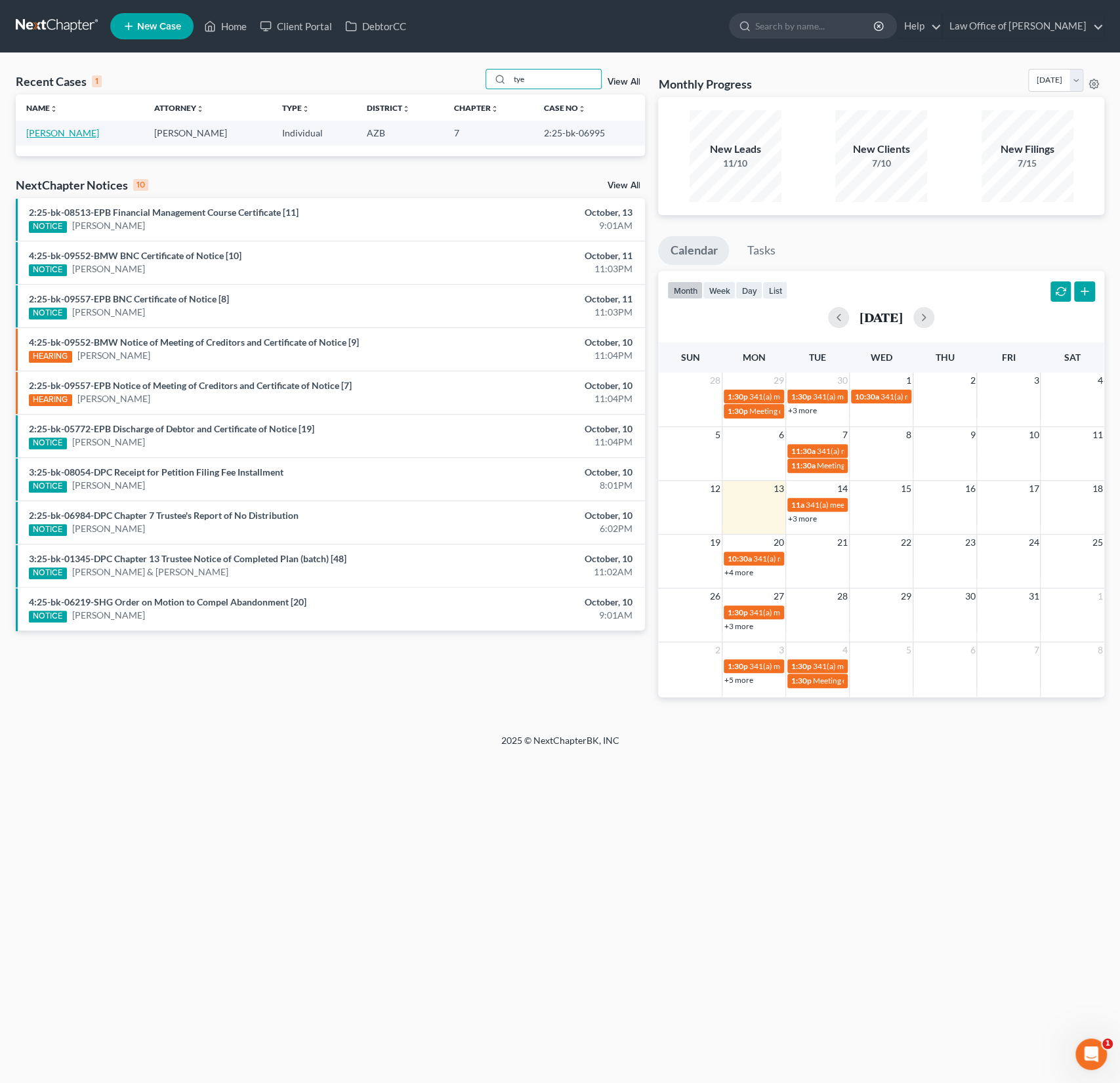
click at [68, 137] on link "[PERSON_NAME]" at bounding box center [63, 132] width 73 height 11
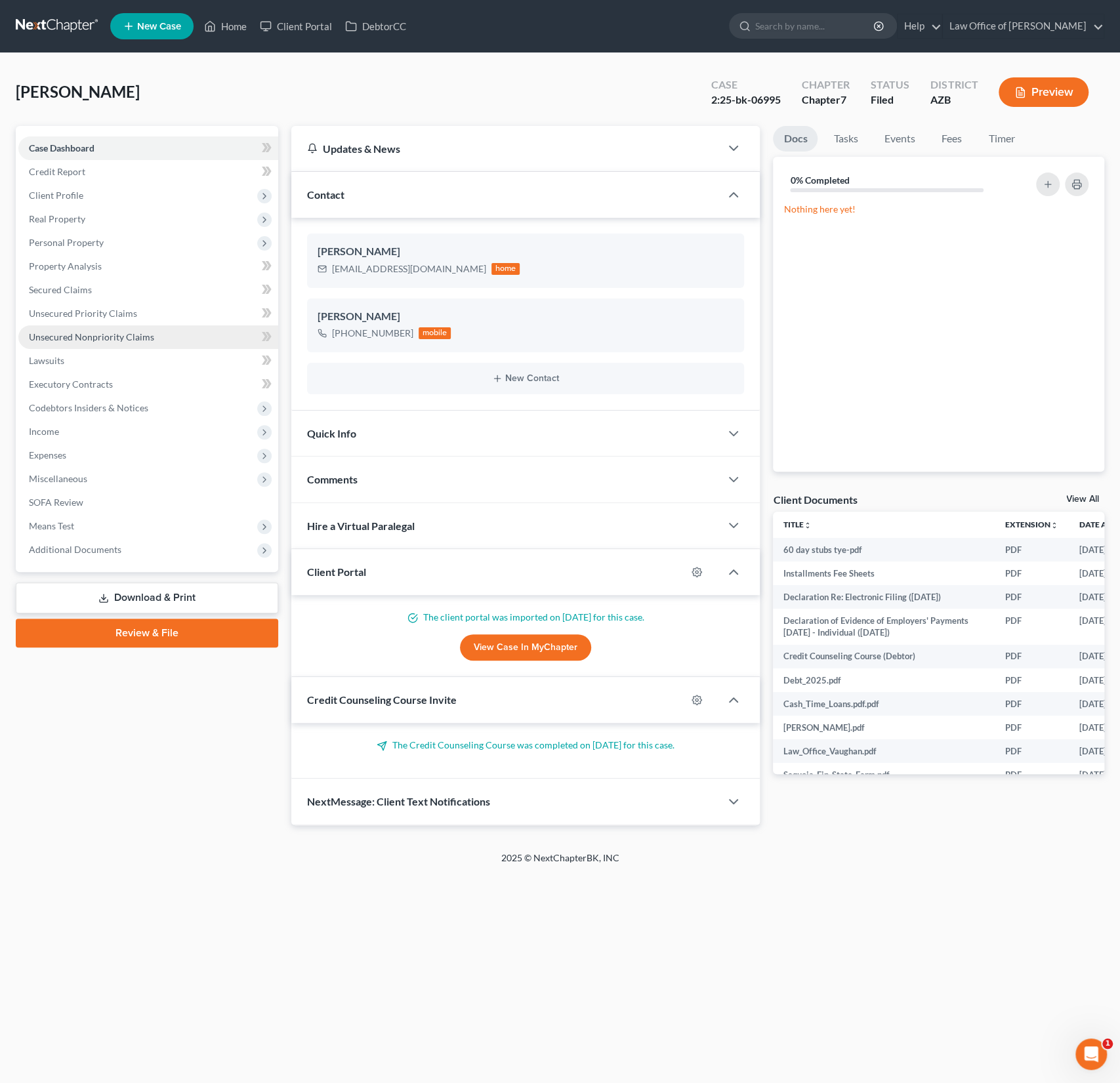
click at [94, 330] on link "Unsecured Nonpriority Claims" at bounding box center [148, 336] width 260 height 24
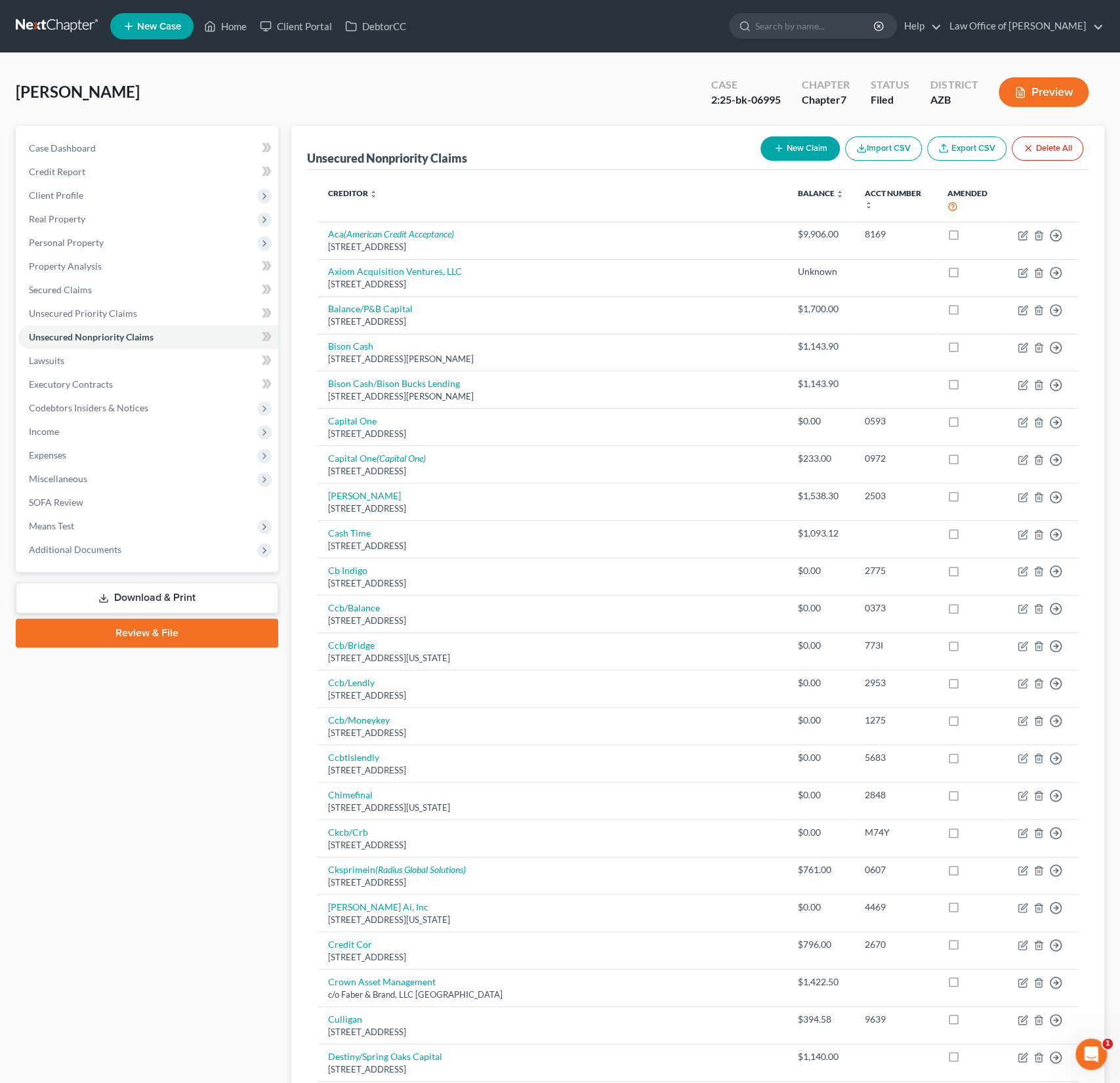
click at [803, 145] on button "New Claim" at bounding box center [799, 149] width 79 height 24
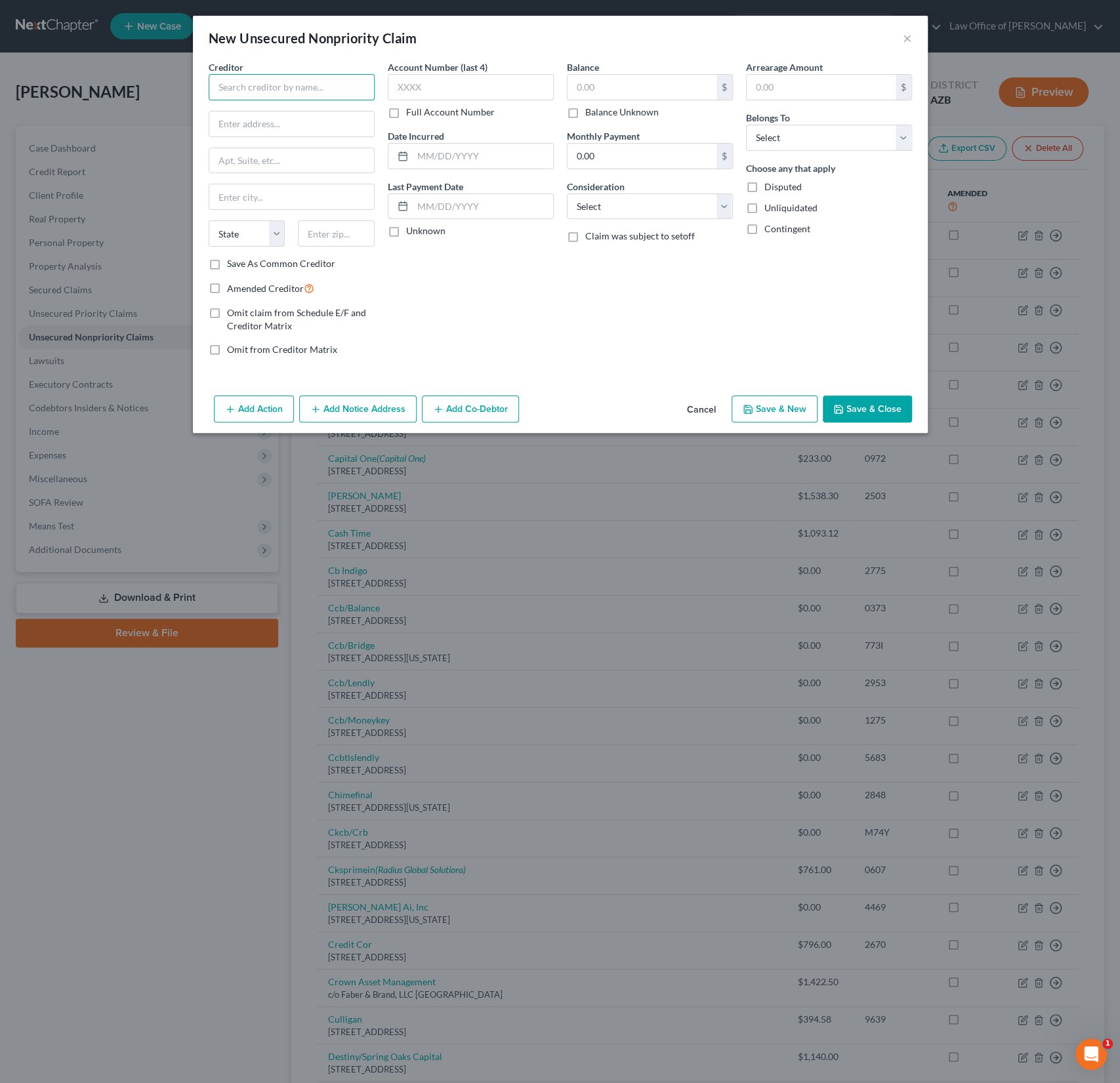
click at [295, 93] on input "text" at bounding box center [291, 87] width 166 height 26
type input "American Accounts & Advisers"
type input "[STREET_ADDRESS]"
type input "55016"
type input "[GEOGRAPHIC_DATA]"
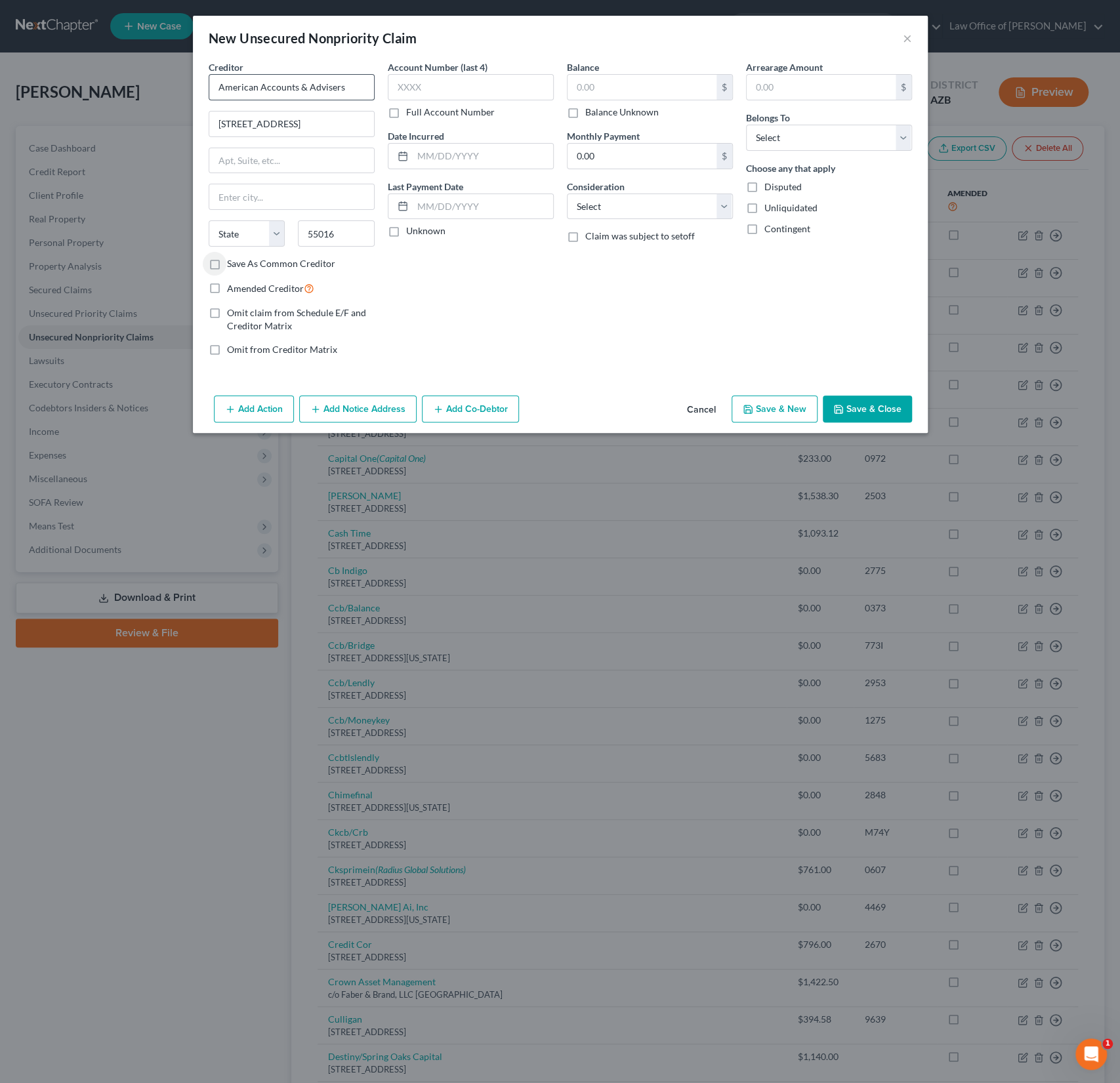
select select "24"
click at [611, 85] on input "text" at bounding box center [641, 87] width 149 height 25
type input "749.31"
click at [625, 211] on select "Select Cable / Satellite Services Collection Agency Credit Card Debt Debt Couns…" at bounding box center [649, 206] width 166 height 26
click at [268, 288] on span "Amended Creditor" at bounding box center [265, 288] width 77 height 11
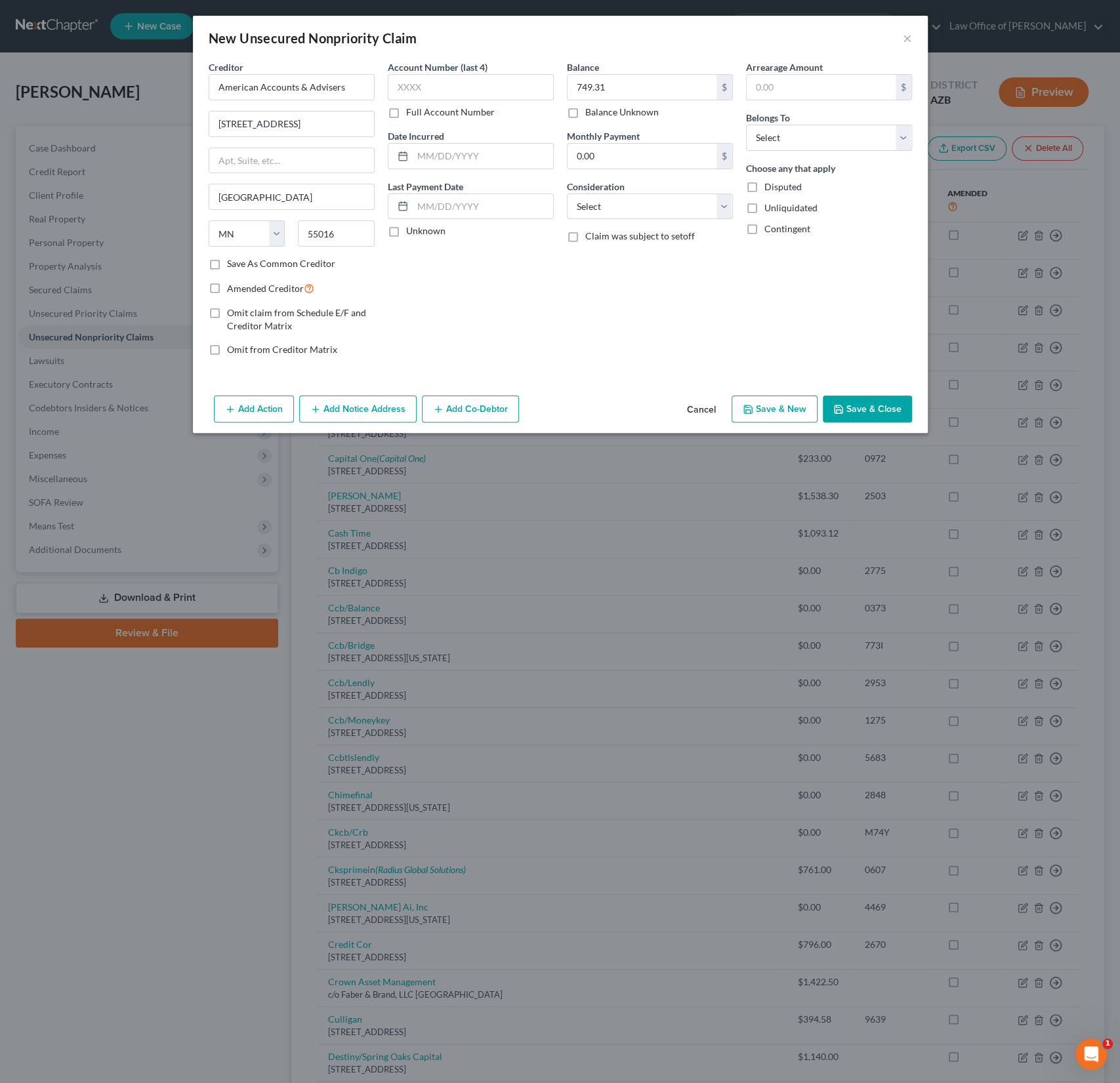
click at [241, 288] on input "Amended Creditor" at bounding box center [236, 285] width 9 height 9
checkbox input "true"
click at [639, 203] on select "Select Cable / Satellite Services Collection Agency Credit Card Debt Debt Couns…" at bounding box center [649, 206] width 166 height 26
select select "14"
click at [567, 193] on select "Select Cable / Satellite Services Collection Agency Credit Card Debt Debt Couns…" at bounding box center [649, 206] width 166 height 26
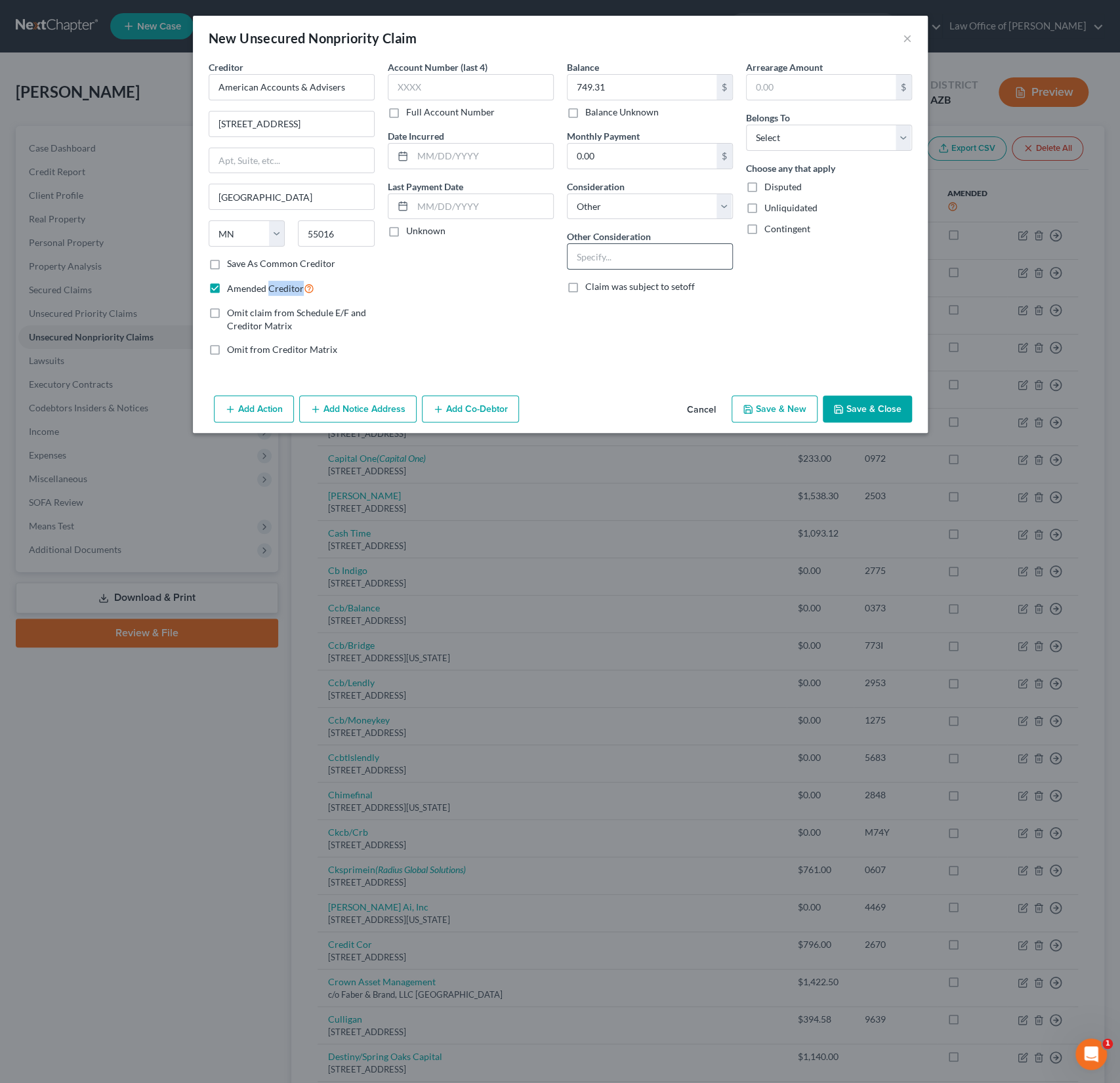
click at [620, 258] on input "text" at bounding box center [649, 256] width 165 height 25
type input "Collections for Culligan"
click at [849, 407] on button "Save & Close" at bounding box center [867, 410] width 89 height 28
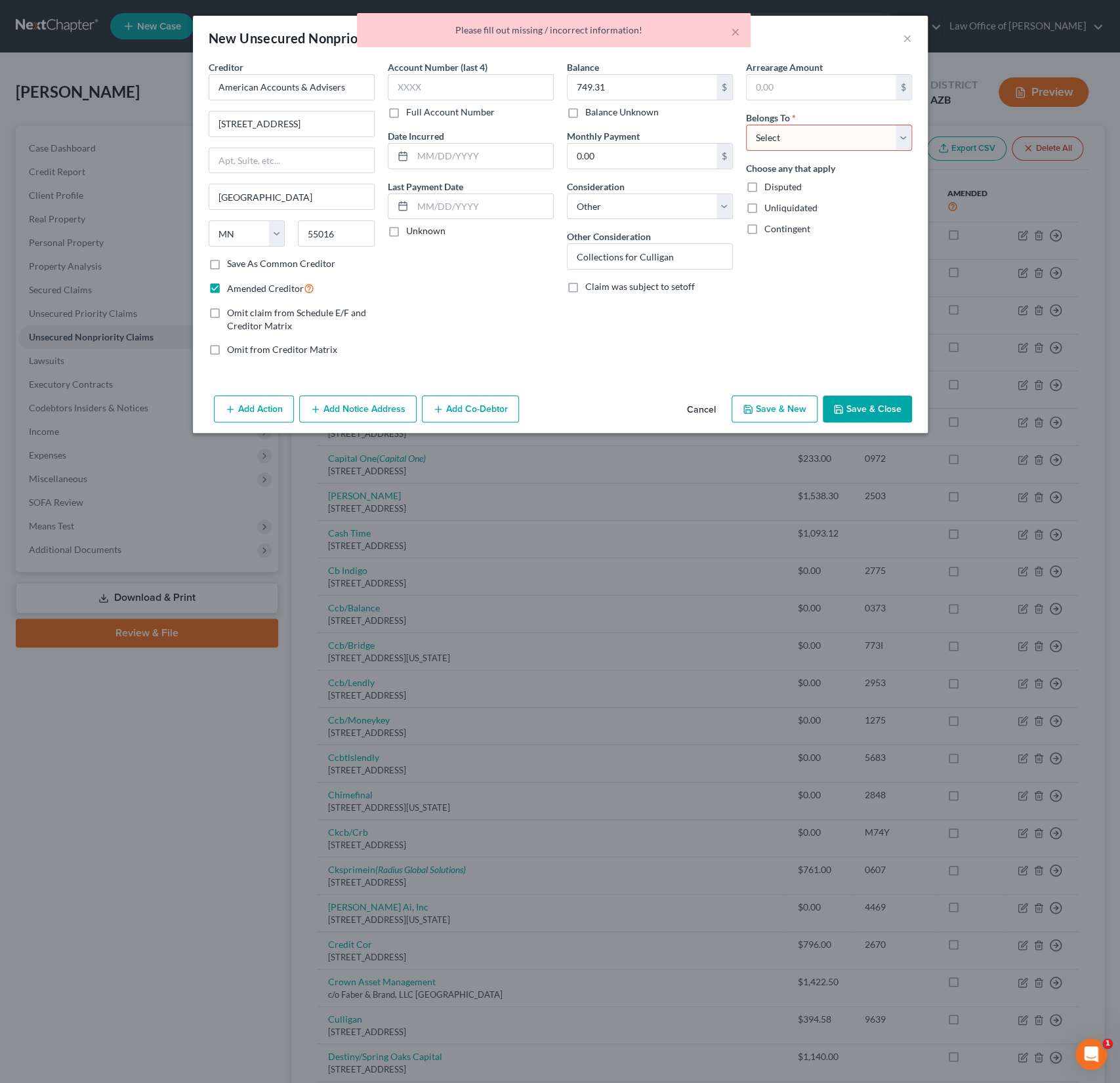
click at [803, 127] on select "Select Debtor 1 Only Debtor 2 Only Debtor 1 And Debtor 2 Only At Least One Of T…" at bounding box center [829, 138] width 166 height 26
select select "0"
click at [746, 125] on select "Select Debtor 1 Only Debtor 2 Only Debtor 1 And Debtor 2 Only At Least One Of T…" at bounding box center [829, 138] width 166 height 26
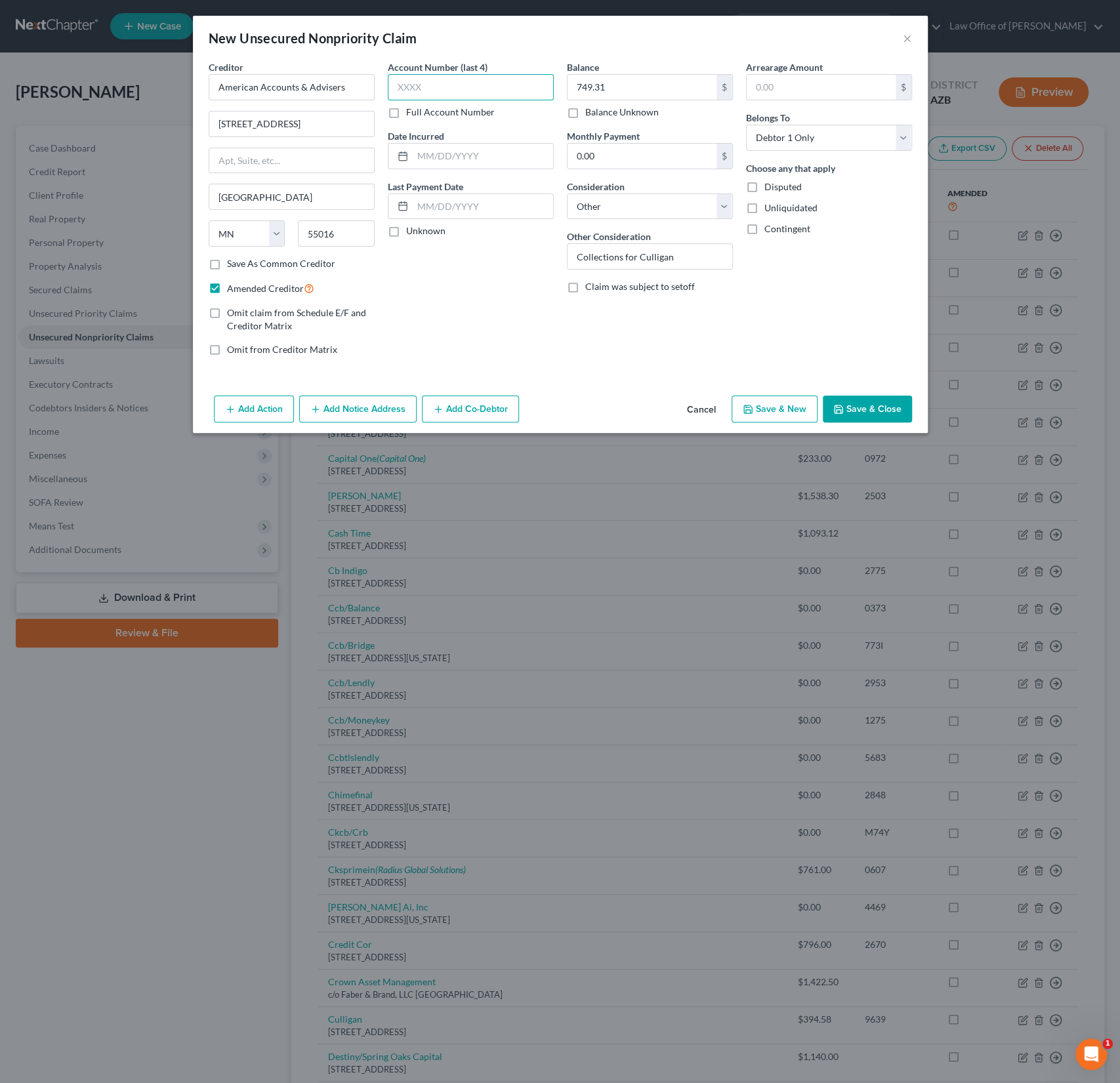
click at [445, 96] on input "text" at bounding box center [471, 87] width 166 height 26
type input "9639"
click at [874, 402] on button "Save & Close" at bounding box center [867, 410] width 89 height 28
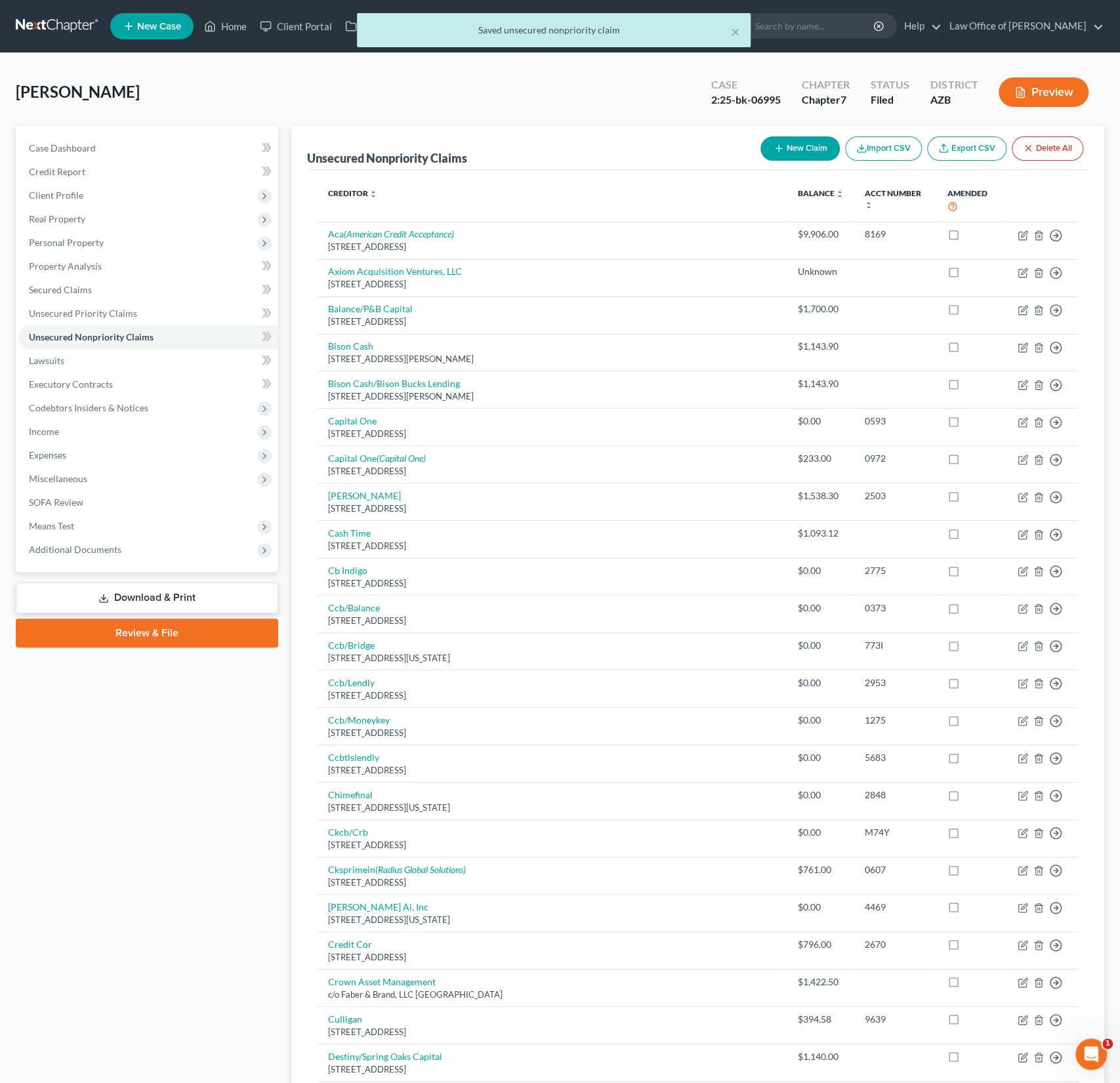
click at [183, 638] on link "Review & File" at bounding box center [146, 633] width 262 height 29
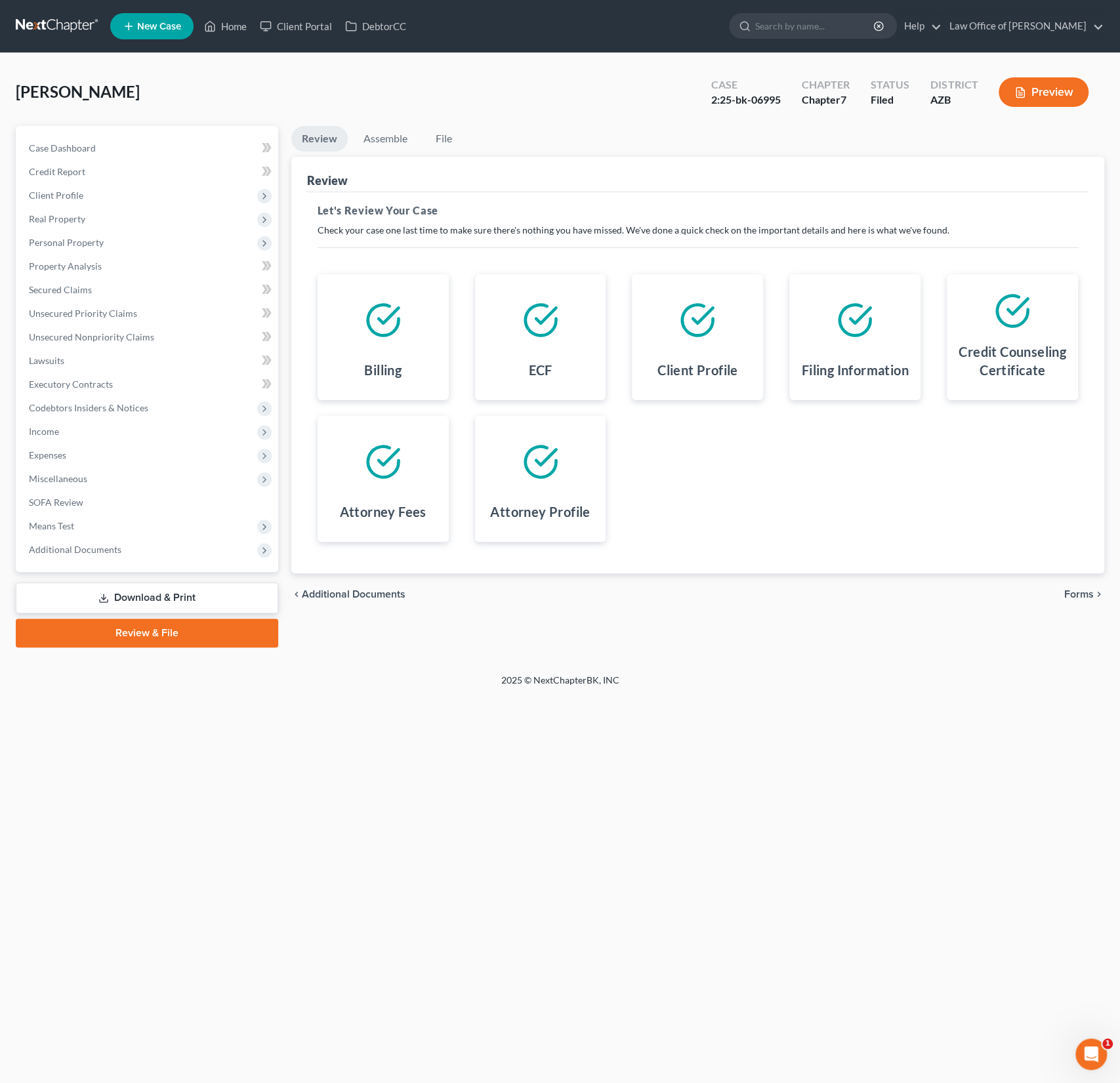
click at [1087, 590] on span "Forms" at bounding box center [1079, 594] width 30 height 10
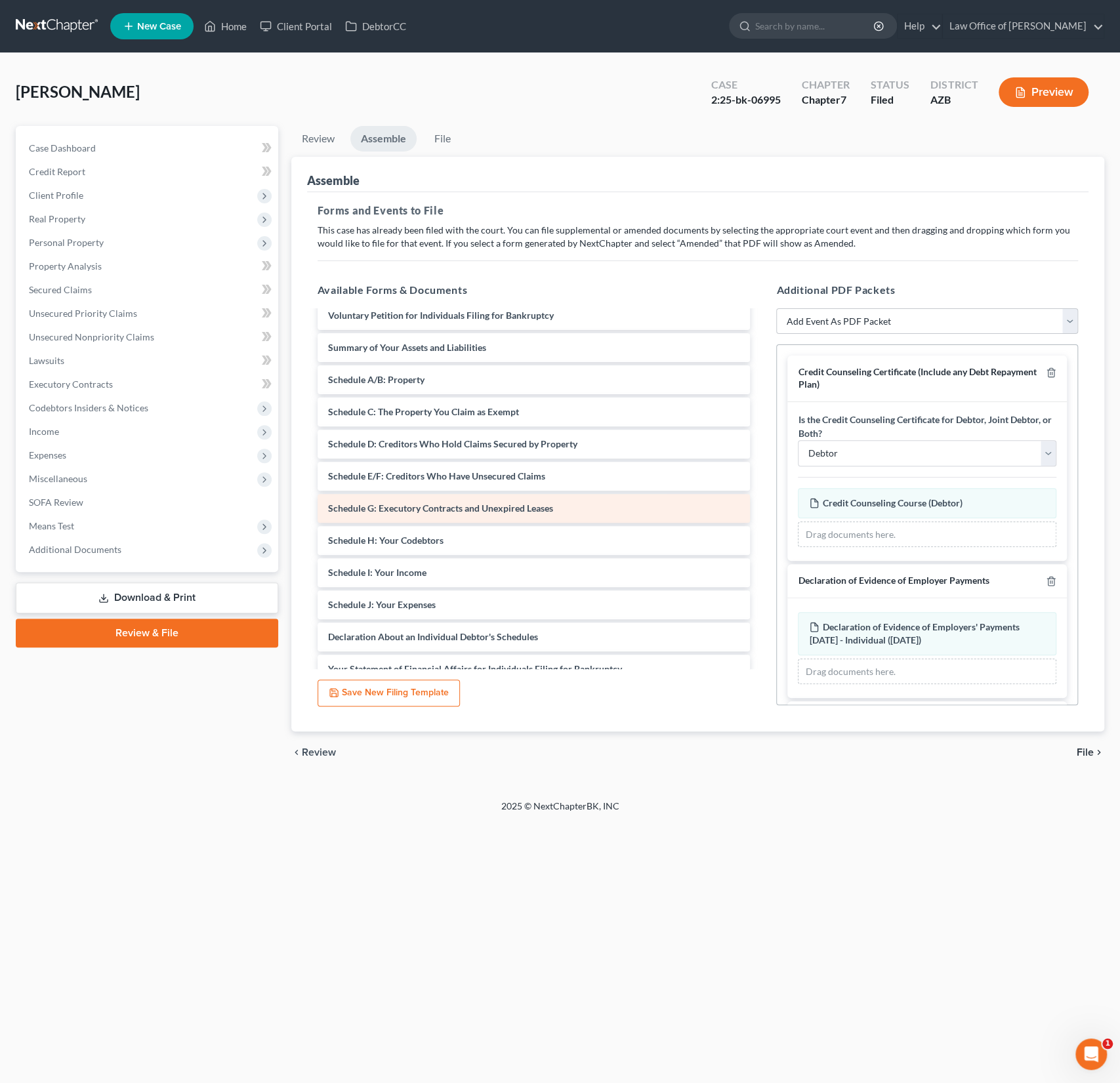
scroll to position [14, 0]
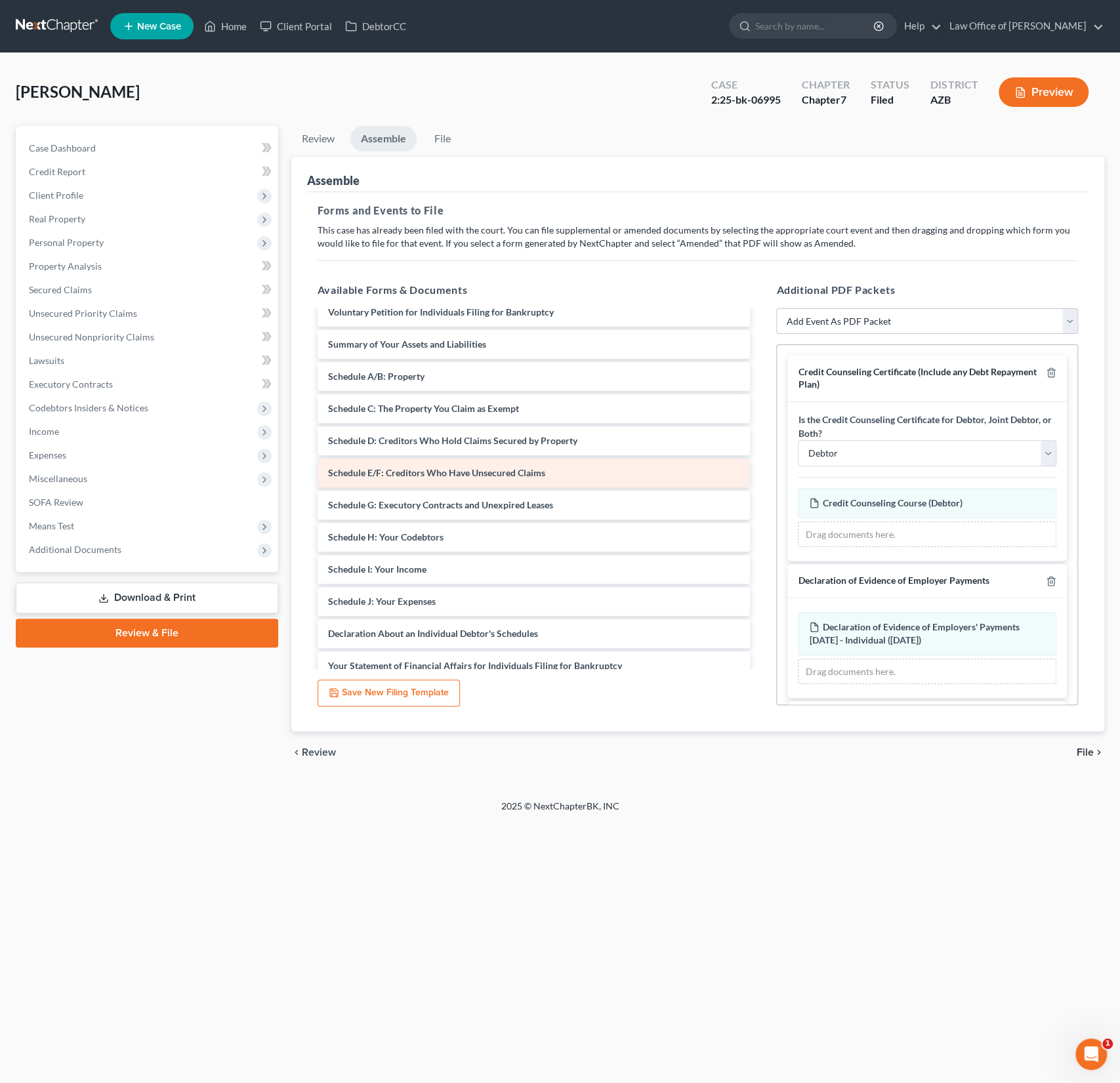
click at [473, 471] on span "Schedule E/F: Creditors Who Have Unsecured Claims" at bounding box center [436, 472] width 217 height 11
click at [1057, 373] on div "Credit Counseling Certificate (Include any Debt Repayment Plan)" at bounding box center [927, 378] width 280 height 46
click at [1055, 372] on icon "button" at bounding box center [1051, 373] width 10 height 10
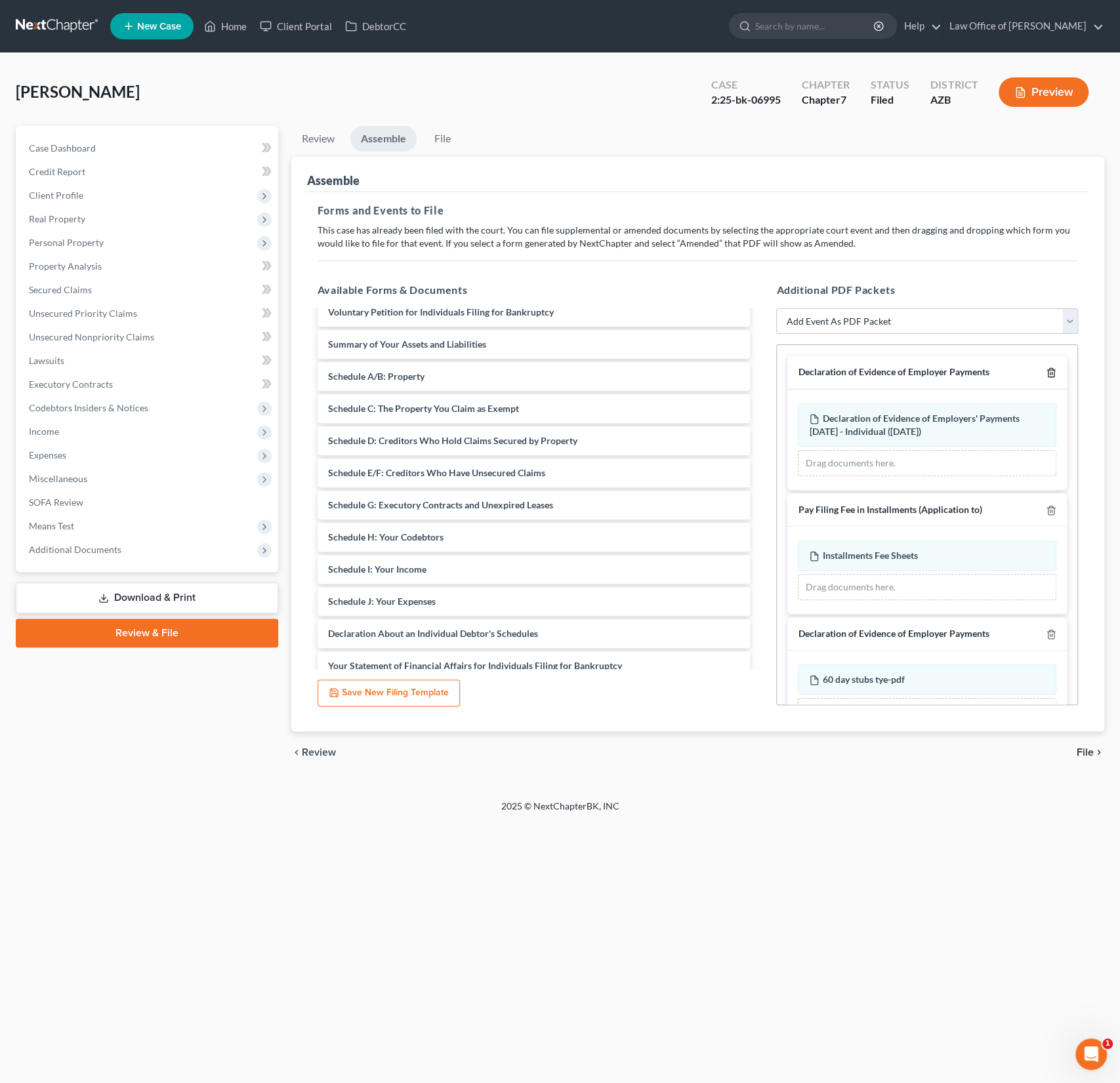
click at [1055, 372] on icon "button" at bounding box center [1051, 373] width 10 height 10
click at [1055, 505] on icon "button" at bounding box center [1051, 511] width 10 height 10
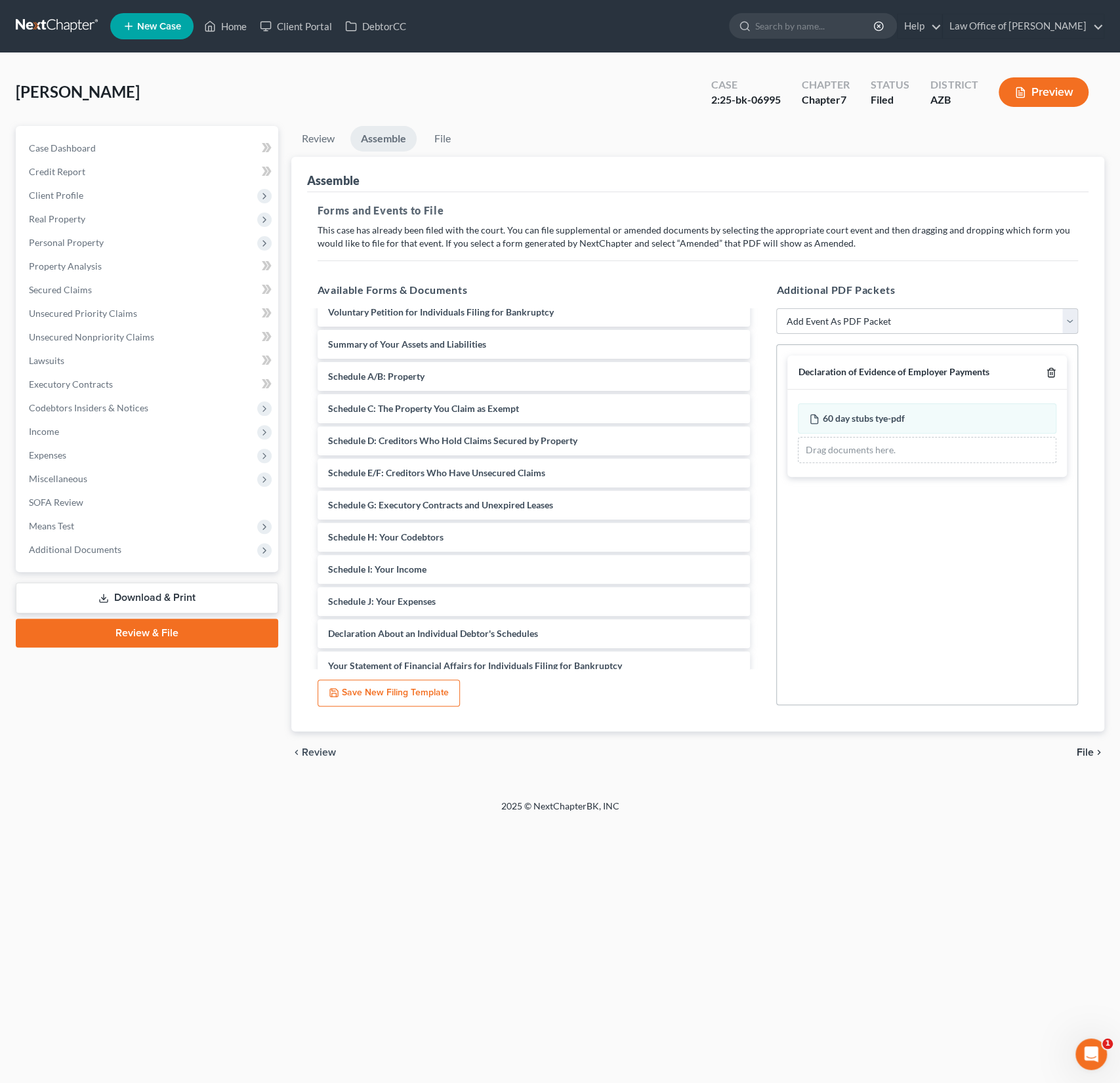
click at [1055, 372] on icon "button" at bounding box center [1051, 373] width 10 height 10
click at [973, 318] on select "Add Event As PDF Packet Amendment to Mailing List (32.00 fee) Amendment to Peti…" at bounding box center [927, 322] width 302 height 26
select select "3"
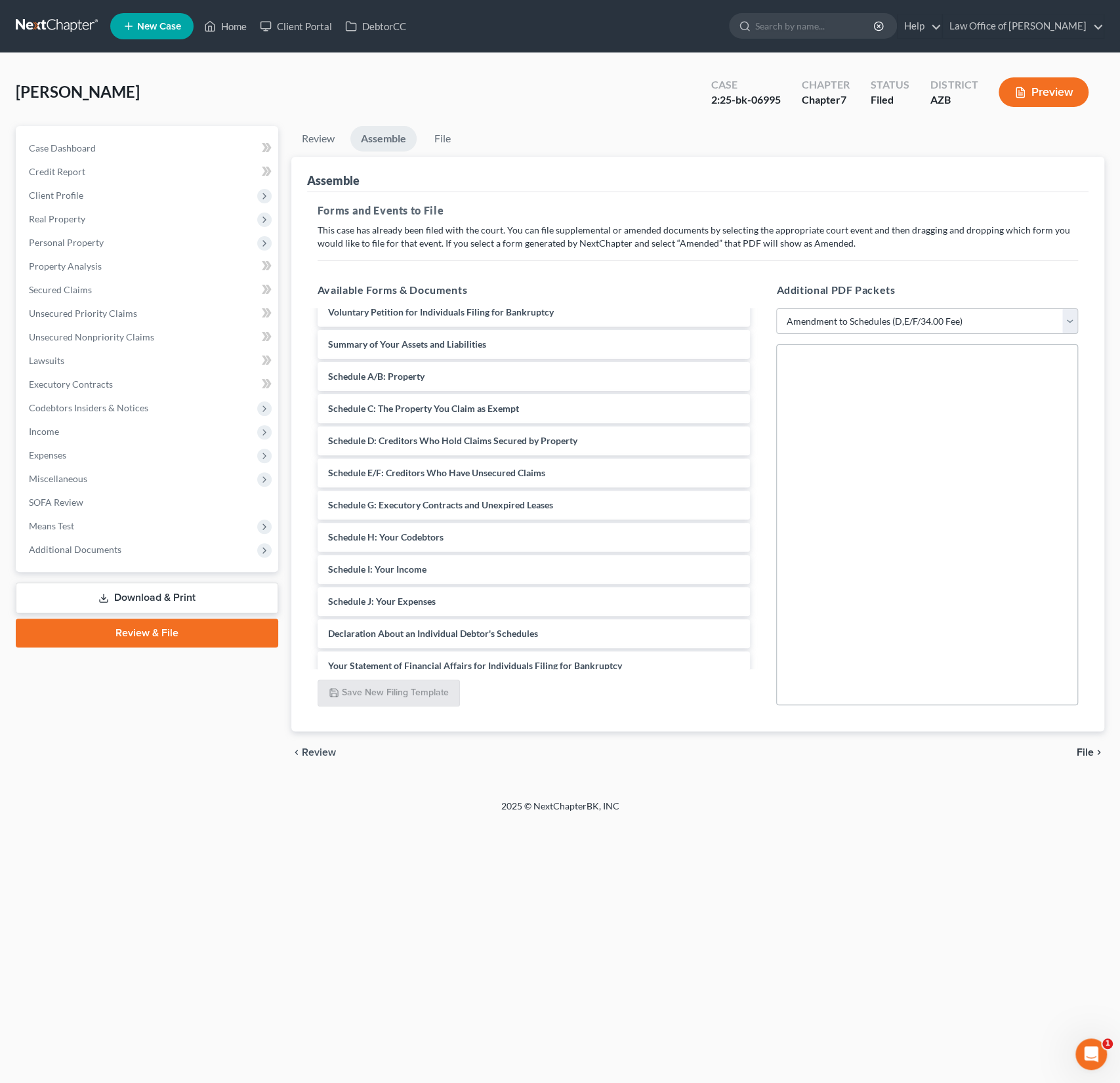
click at [777, 308] on select "Add Event As PDF Packet Amendment to Mailing List (32.00 fee) Amendment to Peti…" at bounding box center [927, 322] width 302 height 26
select select
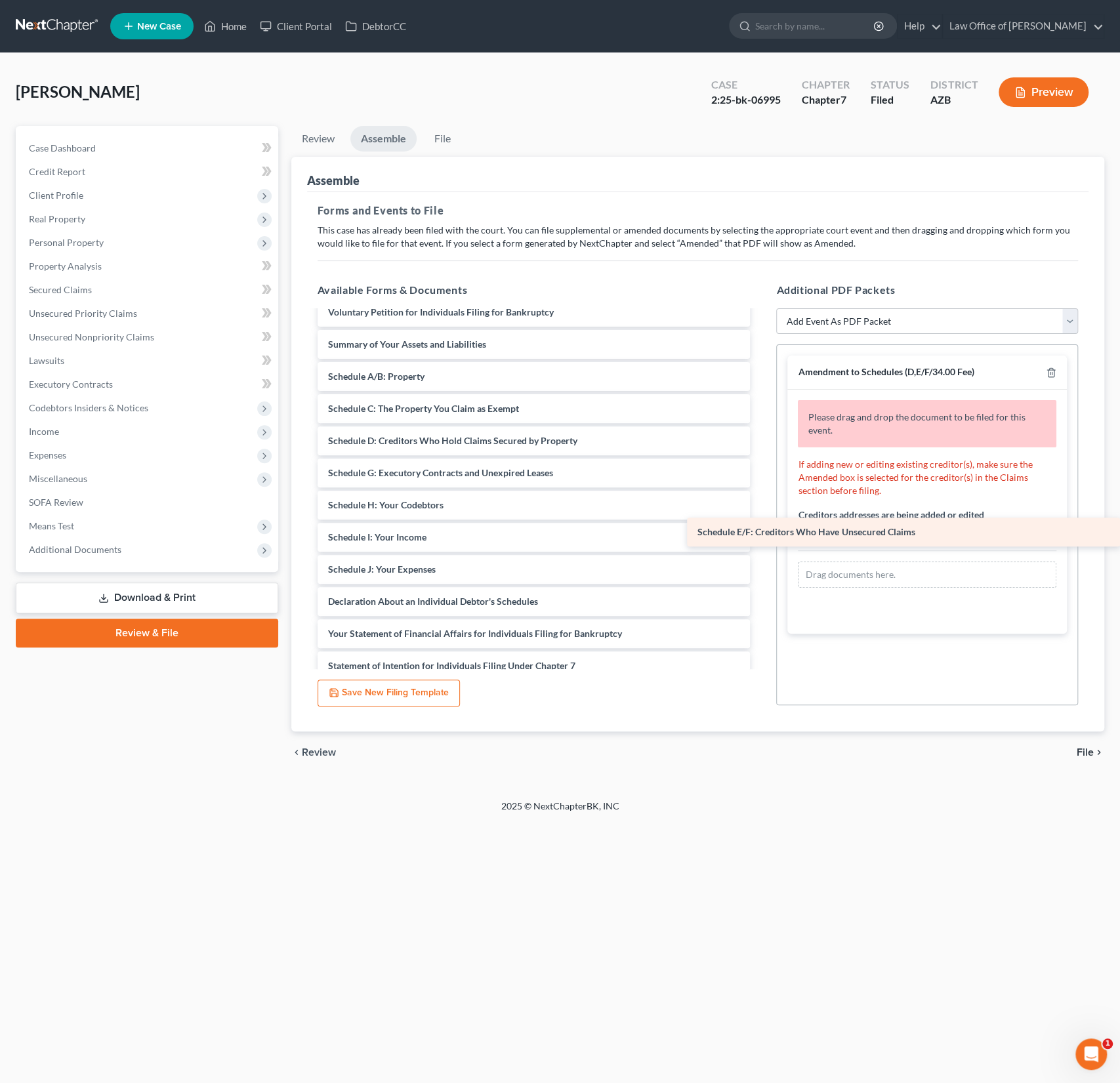
drag, startPoint x: 465, startPoint y: 476, endPoint x: 866, endPoint y: 536, distance: 405.5
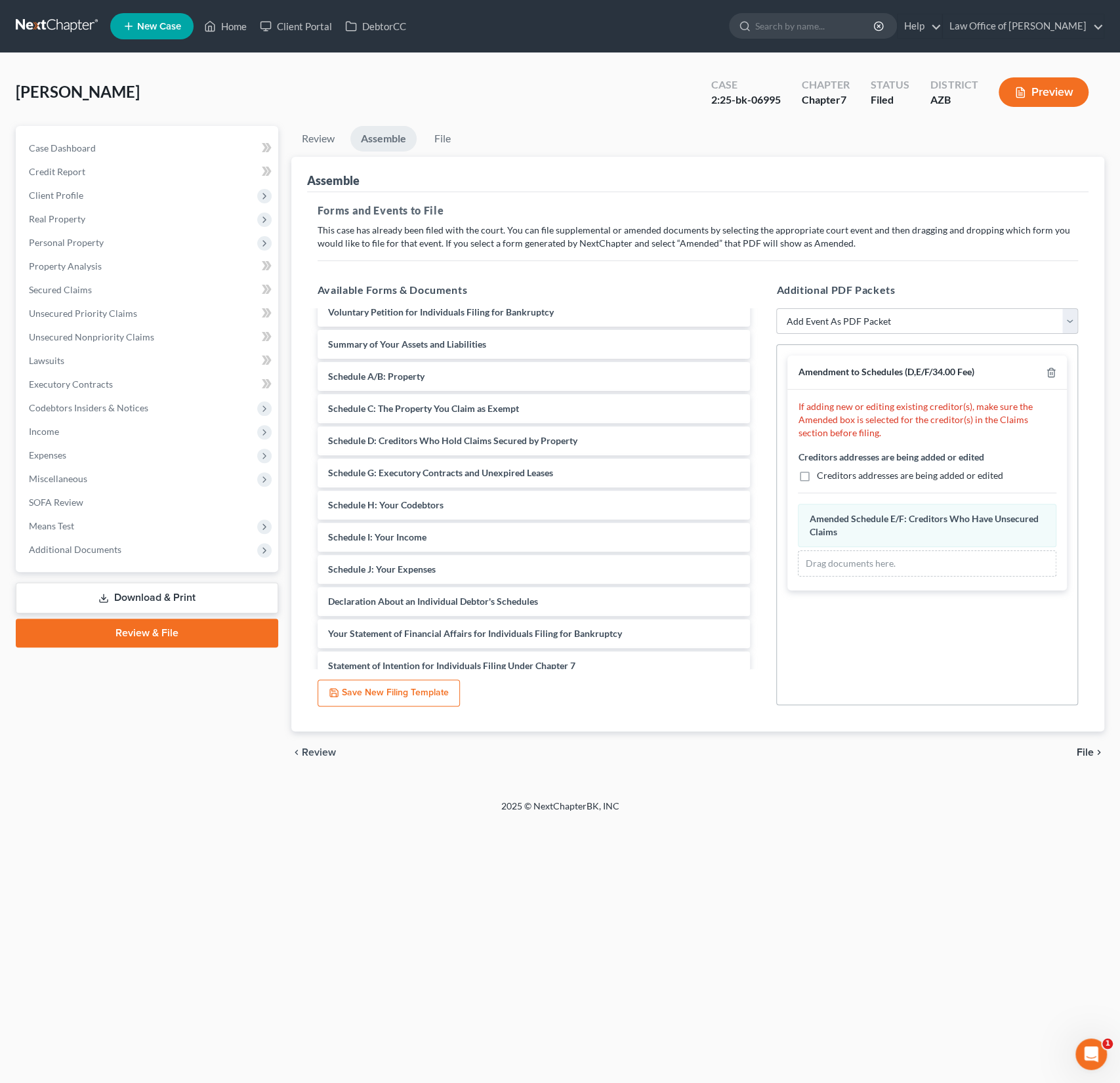
click at [816, 476] on label "Creditors addresses are being added or edited" at bounding box center [909, 475] width 187 height 13
click at [821, 476] on input "Creditors addresses are being added or edited" at bounding box center [825, 473] width 9 height 9
checkbox input "true"
click at [1089, 751] on span "File" at bounding box center [1085, 752] width 17 height 10
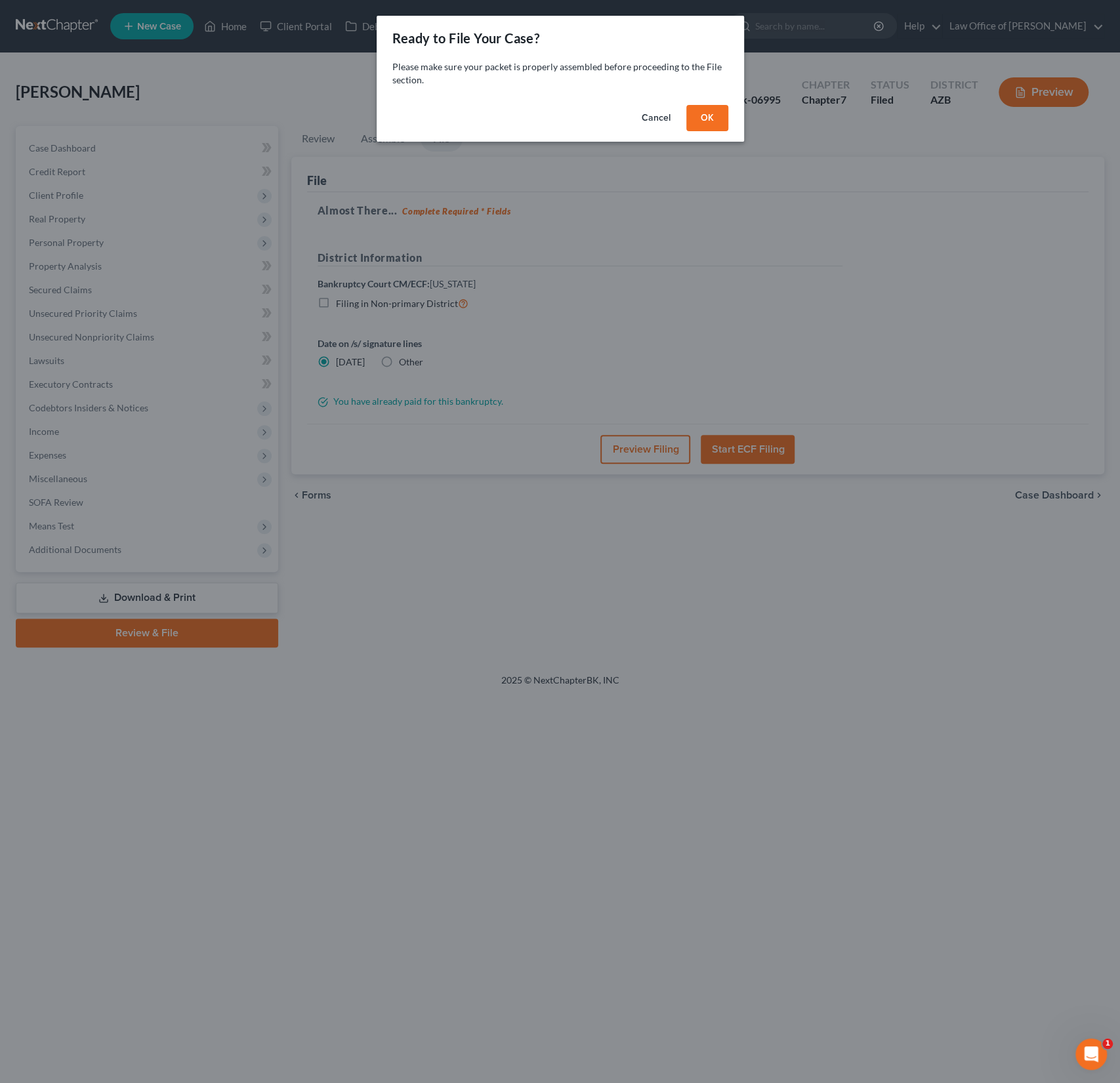
click at [696, 126] on button "OK" at bounding box center [707, 118] width 42 height 26
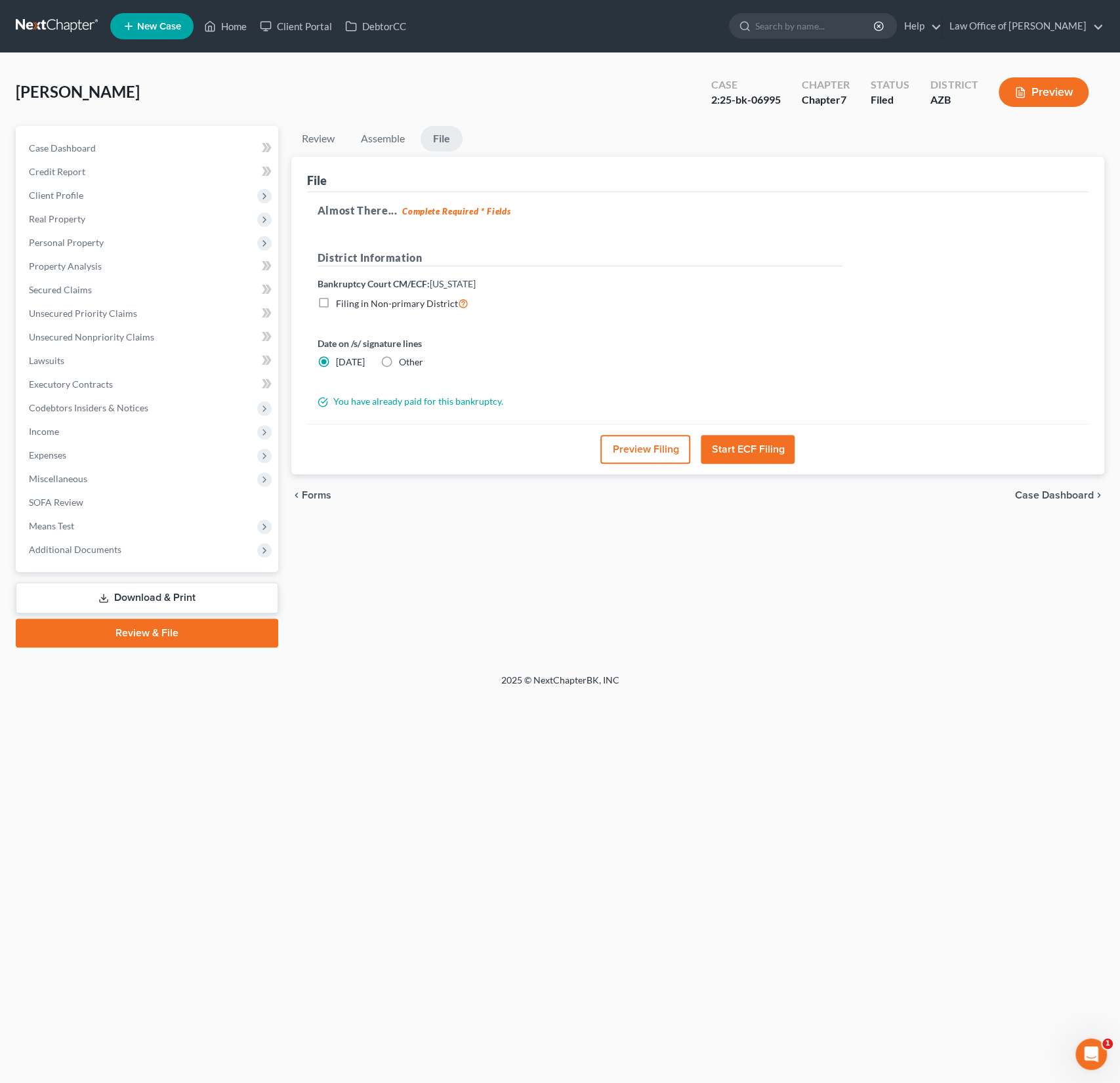
click at [646, 450] on button "Preview Filing" at bounding box center [645, 449] width 90 height 29
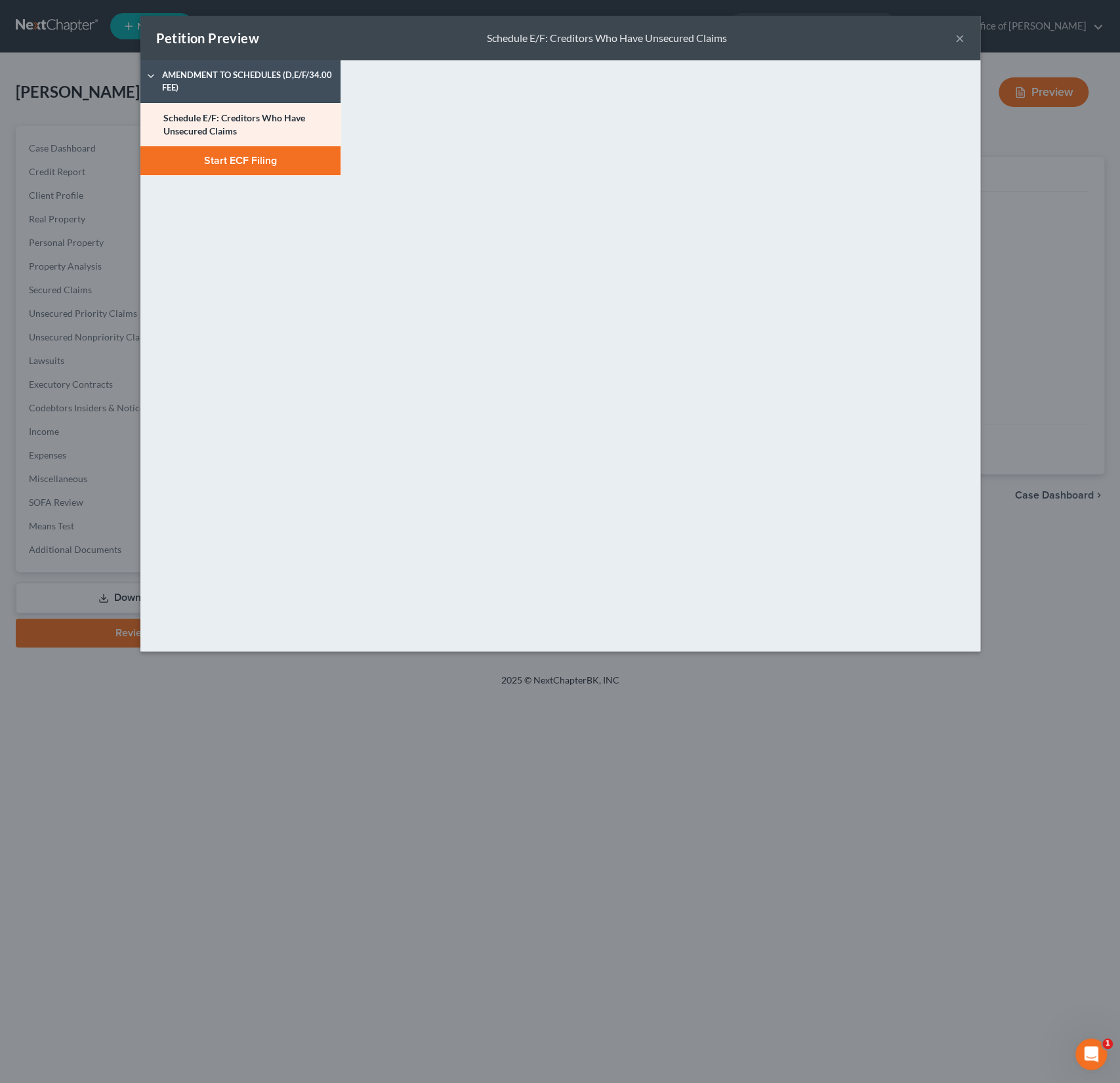
click at [238, 154] on button "Start ECF Filing" at bounding box center [241, 160] width 200 height 29
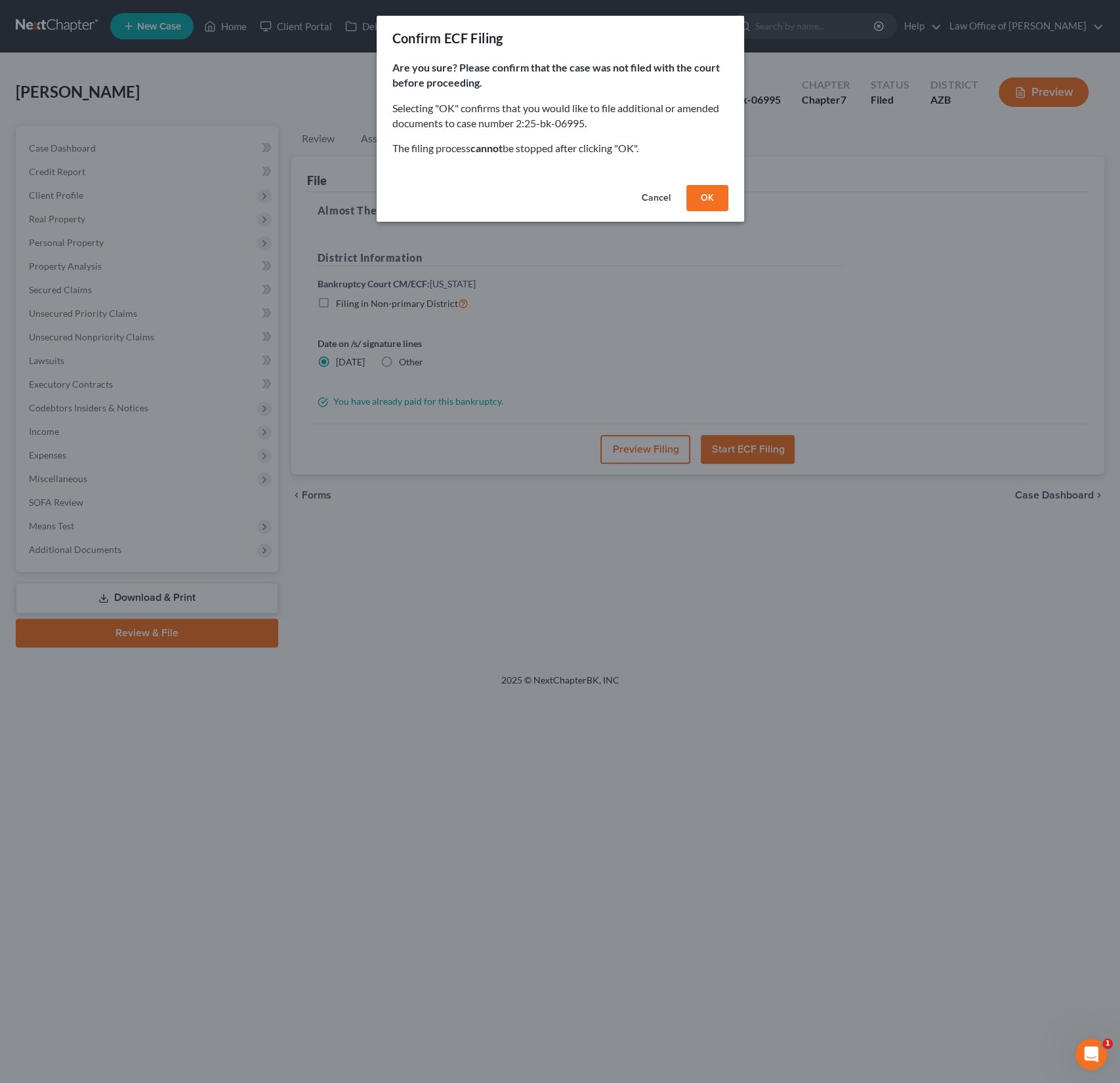
click at [713, 200] on button "OK" at bounding box center [707, 198] width 42 height 26
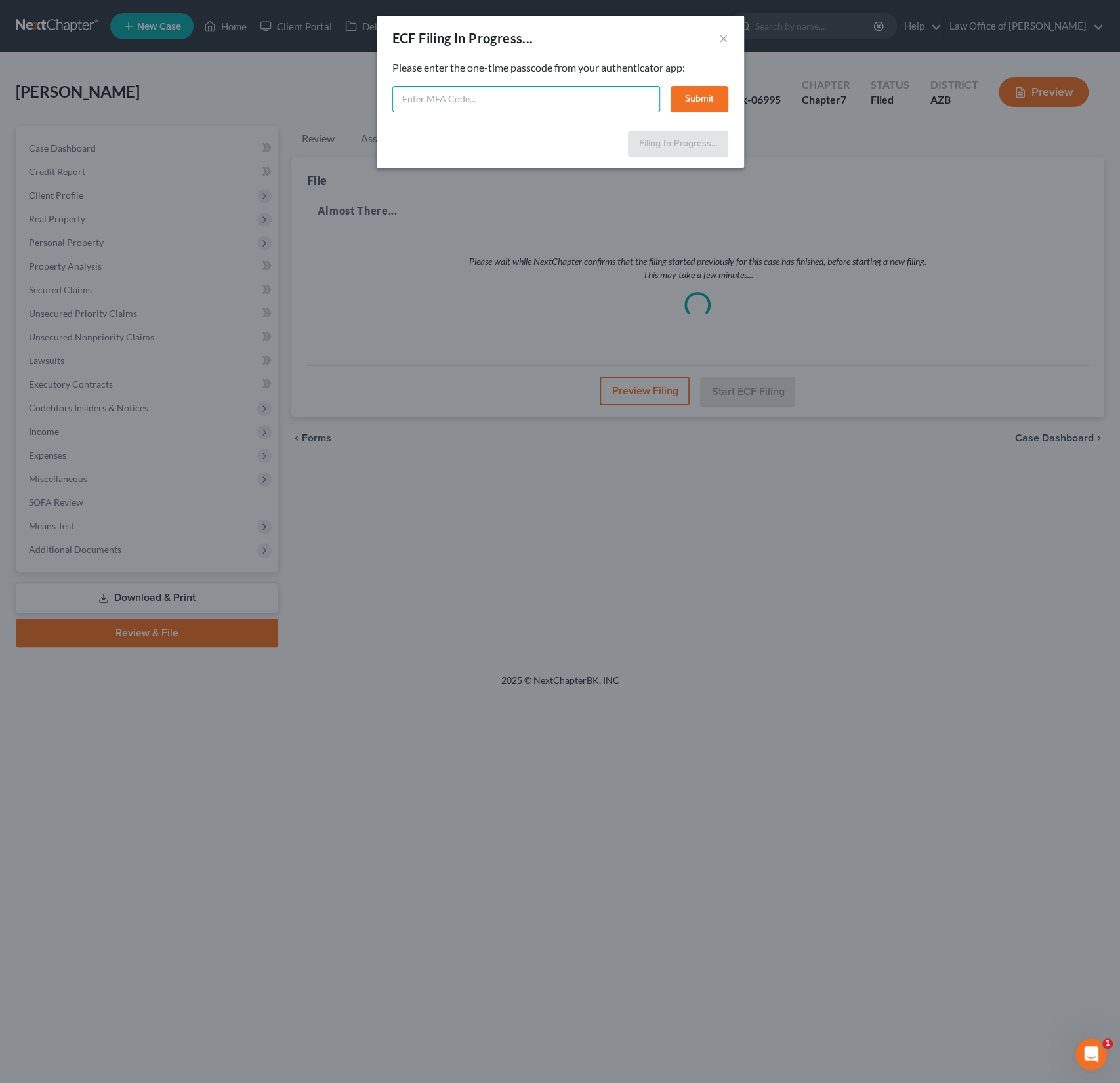
click at [433, 97] on input "text" at bounding box center [526, 99] width 268 height 26
type input "758531"
click at [700, 103] on button "Submit" at bounding box center [699, 99] width 58 height 26
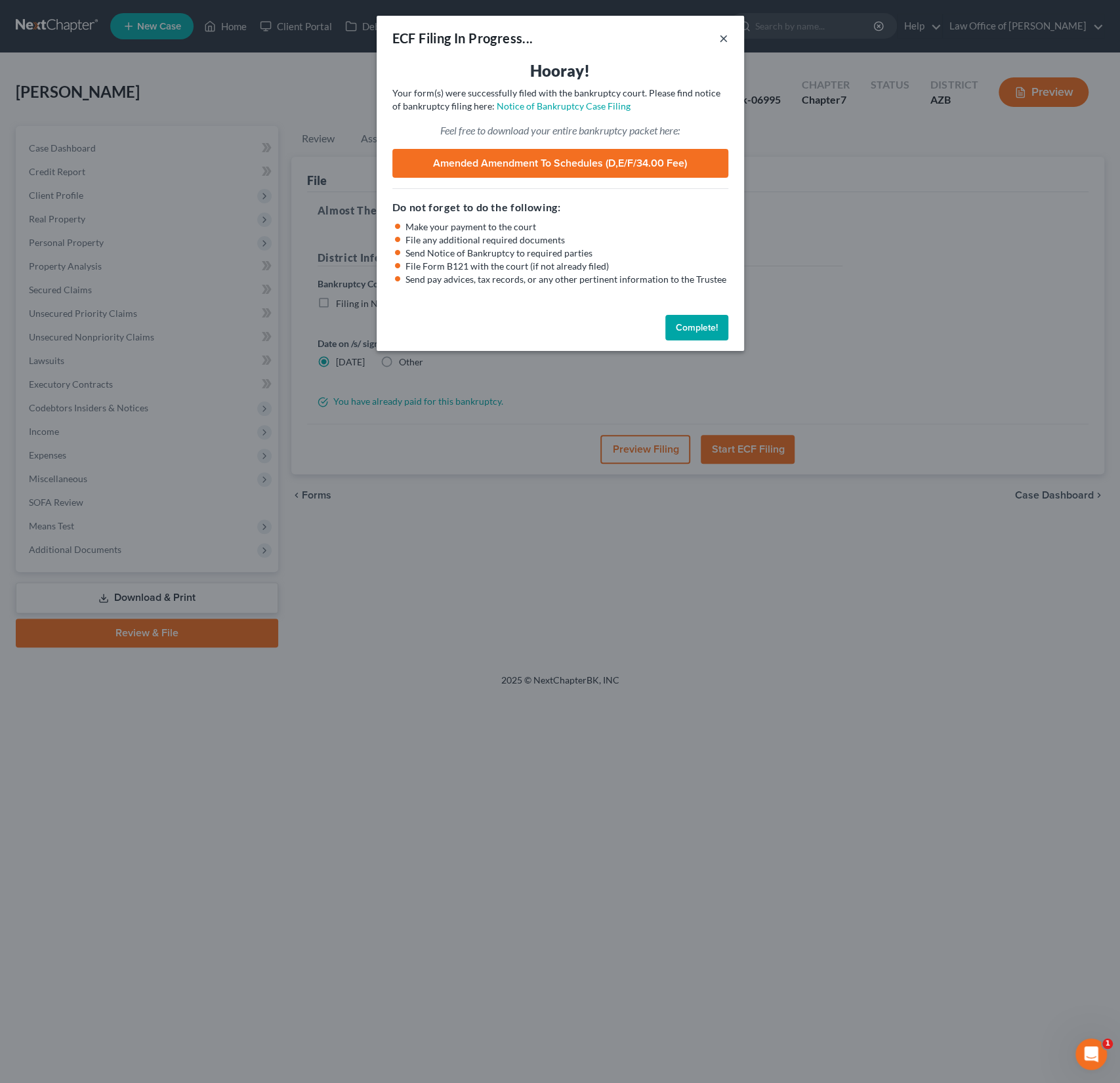
click at [727, 34] on button "×" at bounding box center [723, 38] width 10 height 16
